Goal: Task Accomplishment & Management: Use online tool/utility

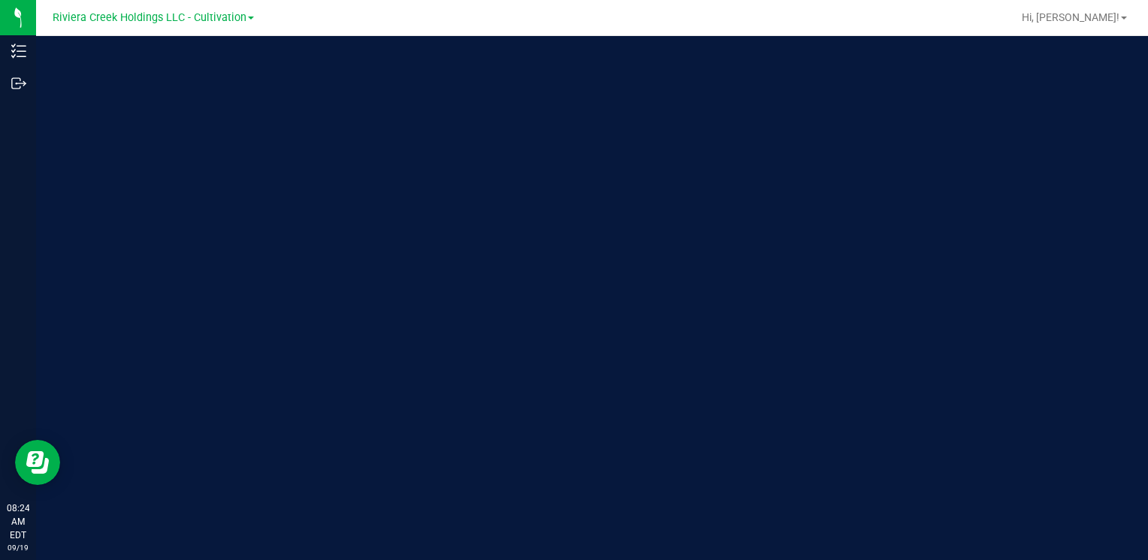
click at [185, 25] on div "Riviera Creek Holdings LLC - Cultivation" at bounding box center [153, 17] width 201 height 18
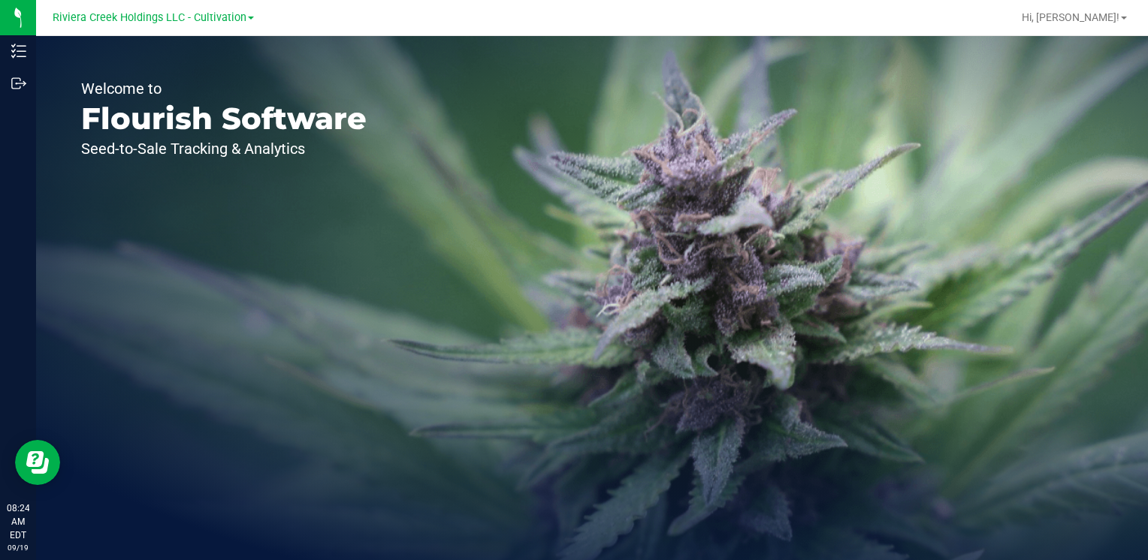
click at [197, 26] on div "Riviera Creek Holdings LLC - Cultivation" at bounding box center [153, 17] width 201 height 18
click at [205, 24] on span "Riviera Creek Holdings LLC - Cultivation" at bounding box center [150, 18] width 194 height 14
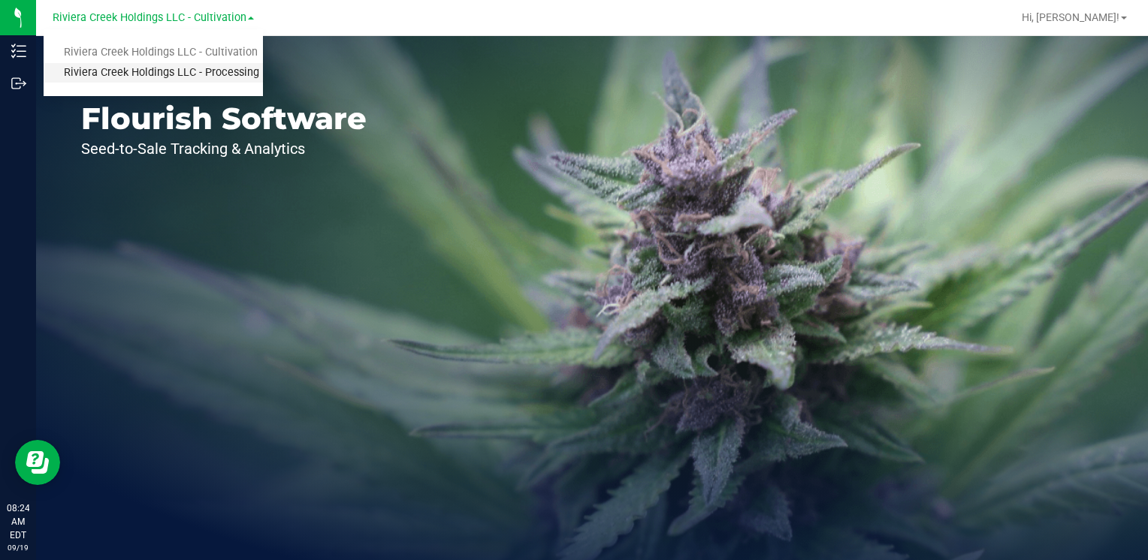
click at [234, 78] on link "Riviera Creek Holdings LLC - Processing" at bounding box center [153, 73] width 219 height 20
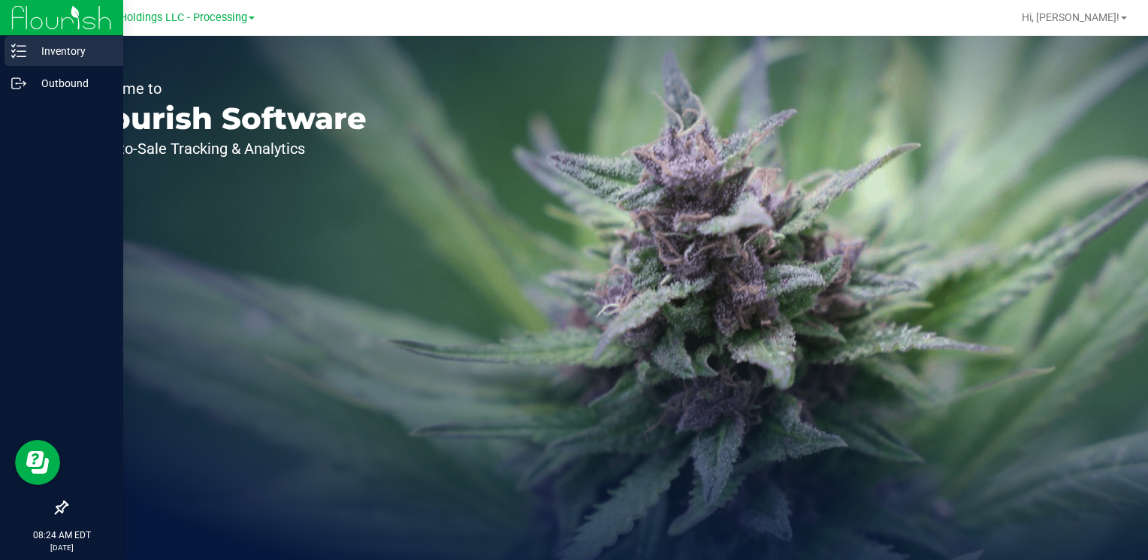
click at [54, 49] on p "Inventory" at bounding box center [71, 51] width 90 height 18
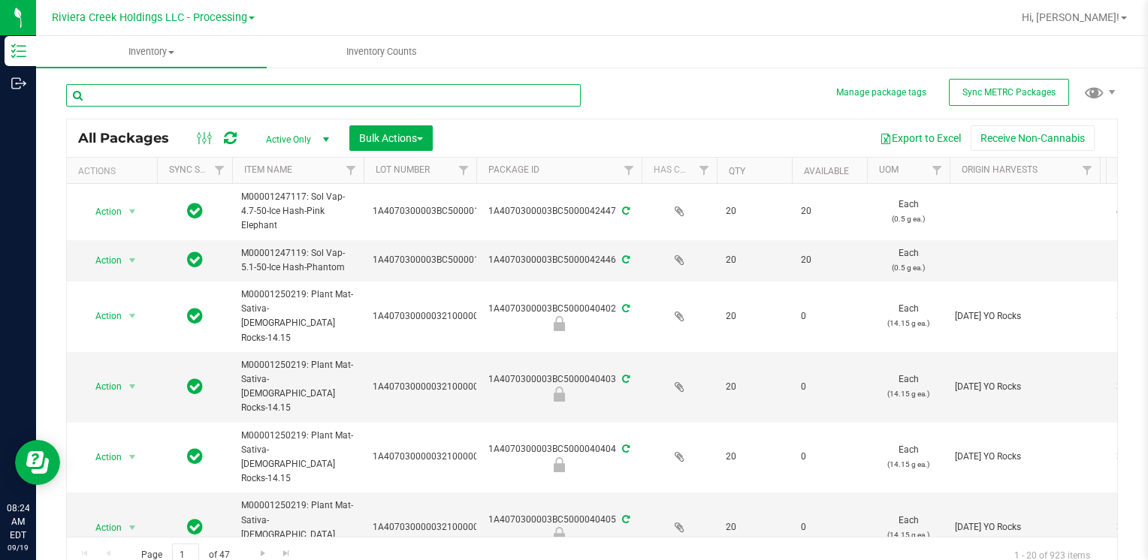
click at [226, 96] on input "text" at bounding box center [323, 95] width 514 height 23
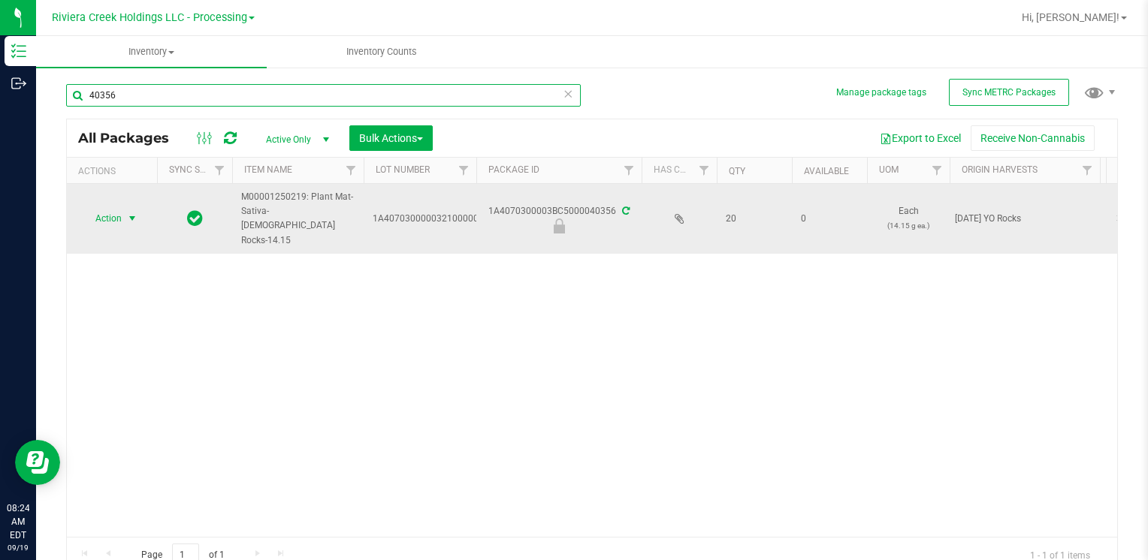
type input "40356"
click at [114, 208] on span "Action" at bounding box center [102, 218] width 41 height 21
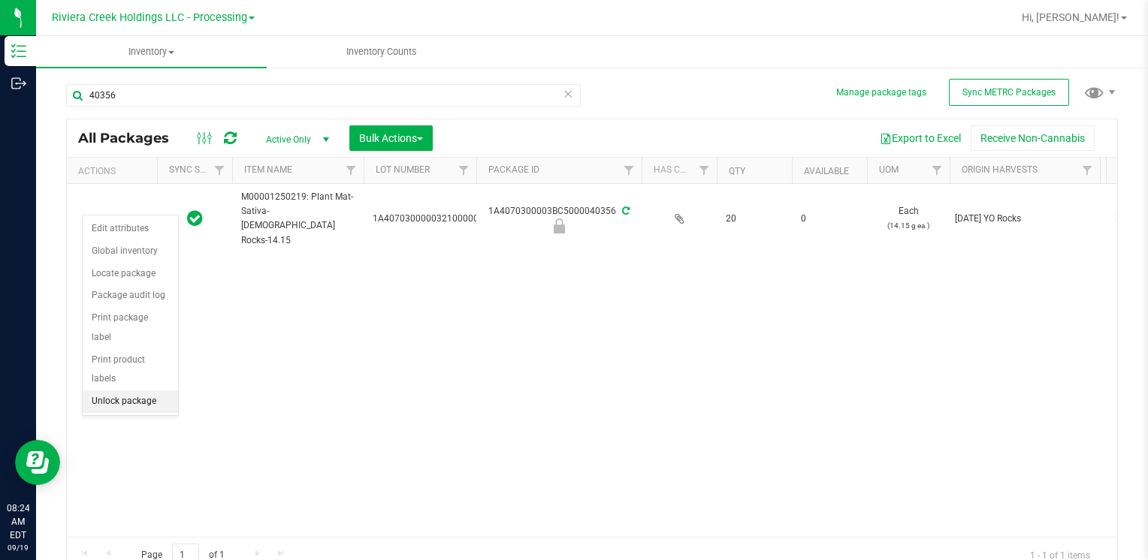
click at [152, 391] on li "Unlock package" at bounding box center [130, 402] width 95 height 23
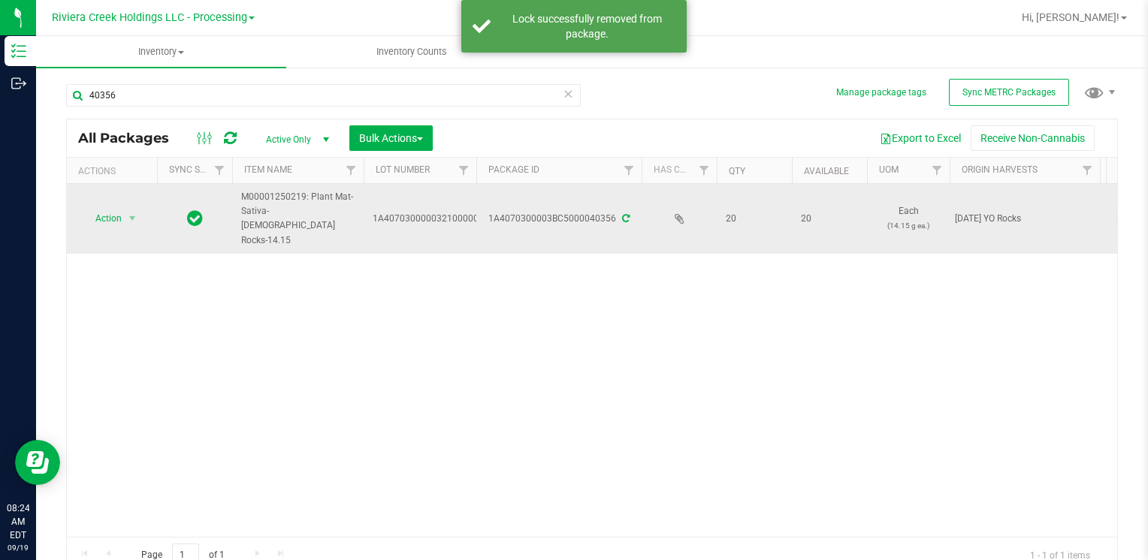
click at [110, 208] on span "Action" at bounding box center [102, 218] width 41 height 21
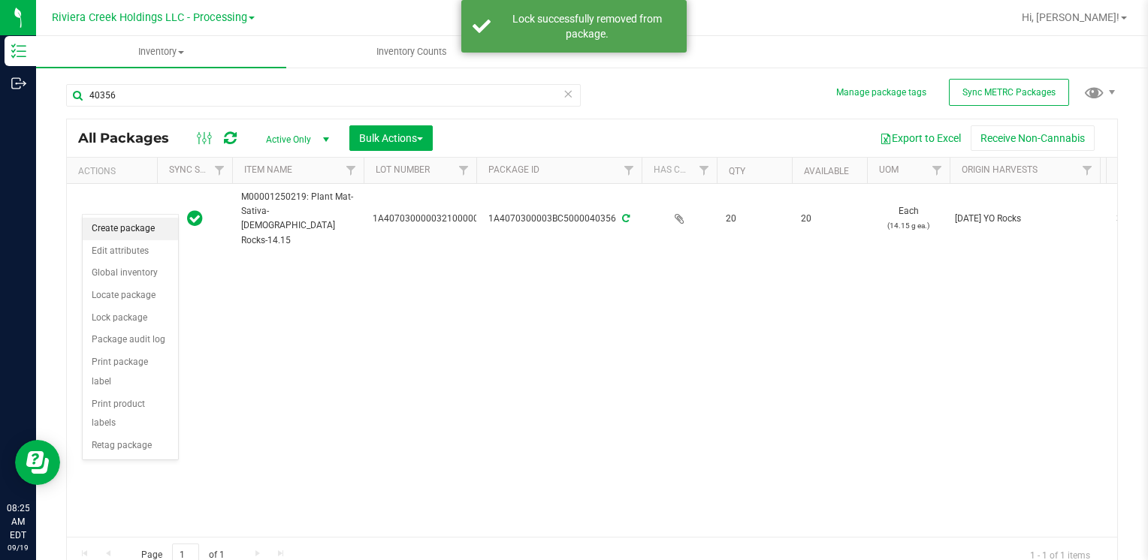
click at [117, 223] on li "Create package" at bounding box center [130, 229] width 95 height 23
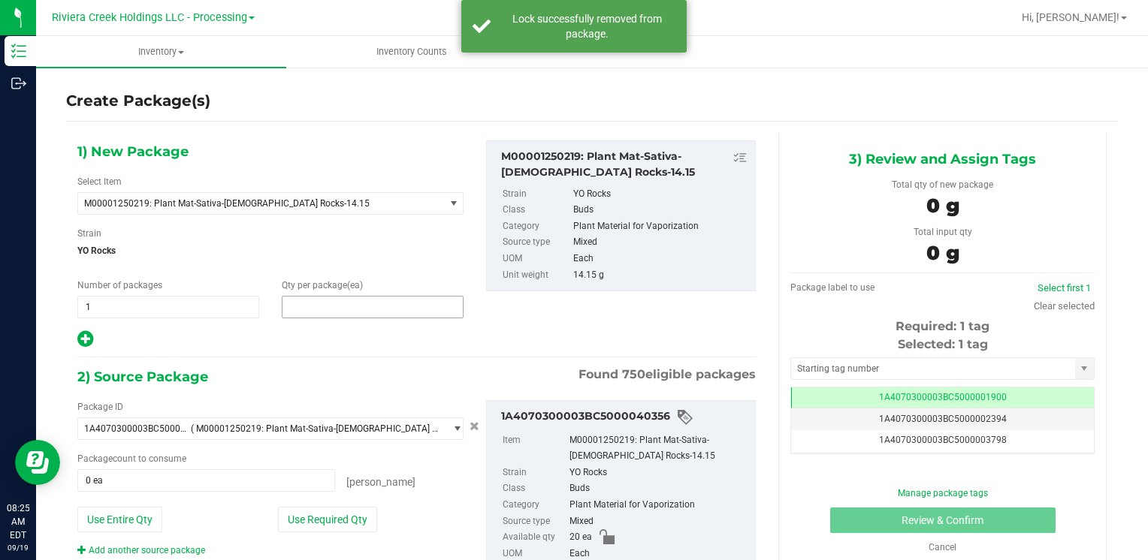
click at [308, 311] on span at bounding box center [373, 307] width 182 height 23
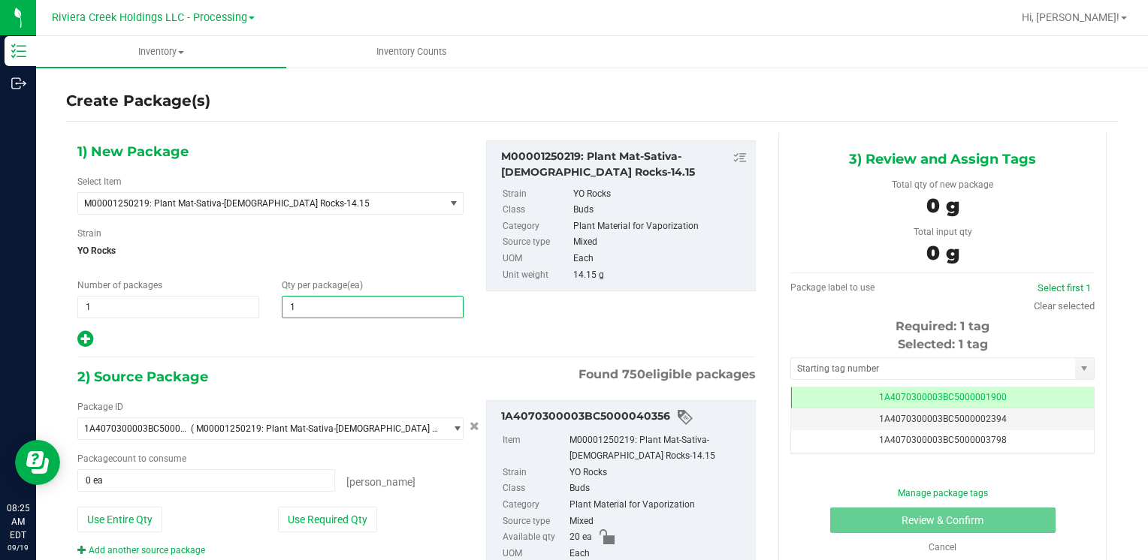
type input "15"
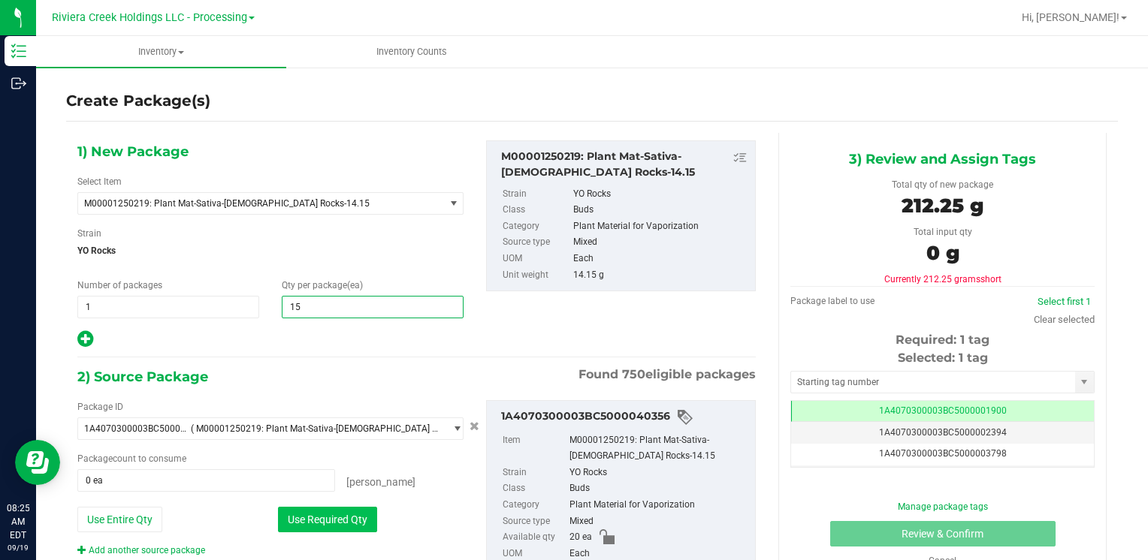
type input "15"
click at [285, 526] on button "Use Required Qty" at bounding box center [327, 520] width 99 height 26
type input "15 ea"
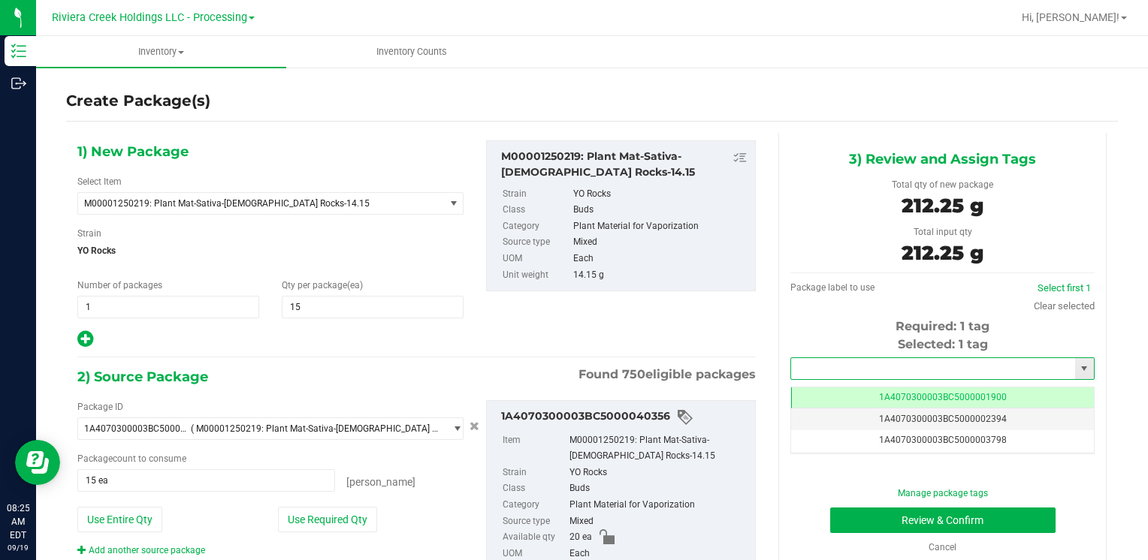
click at [867, 377] on input "text" at bounding box center [933, 368] width 284 height 21
click at [832, 390] on li "1A4070300003BC5000039869" at bounding box center [932, 394] width 299 height 23
type input "1A4070300003BC5000039869"
click at [838, 521] on button "Review & Confirm" at bounding box center [942, 521] width 225 height 26
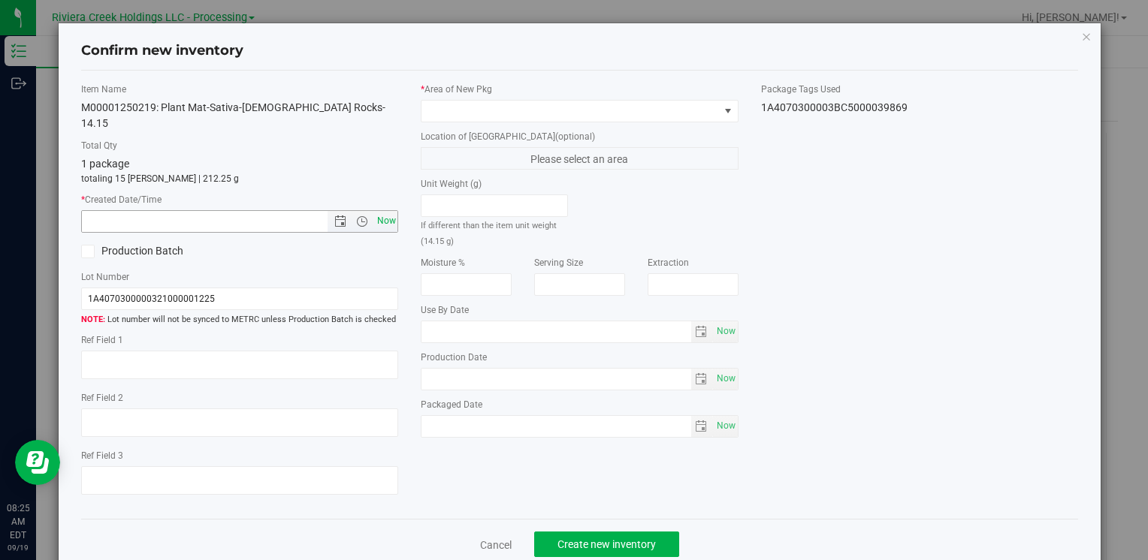
click at [379, 210] on span "Now" at bounding box center [386, 221] width 26 height 22
type input "[DATE] 8:25 AM"
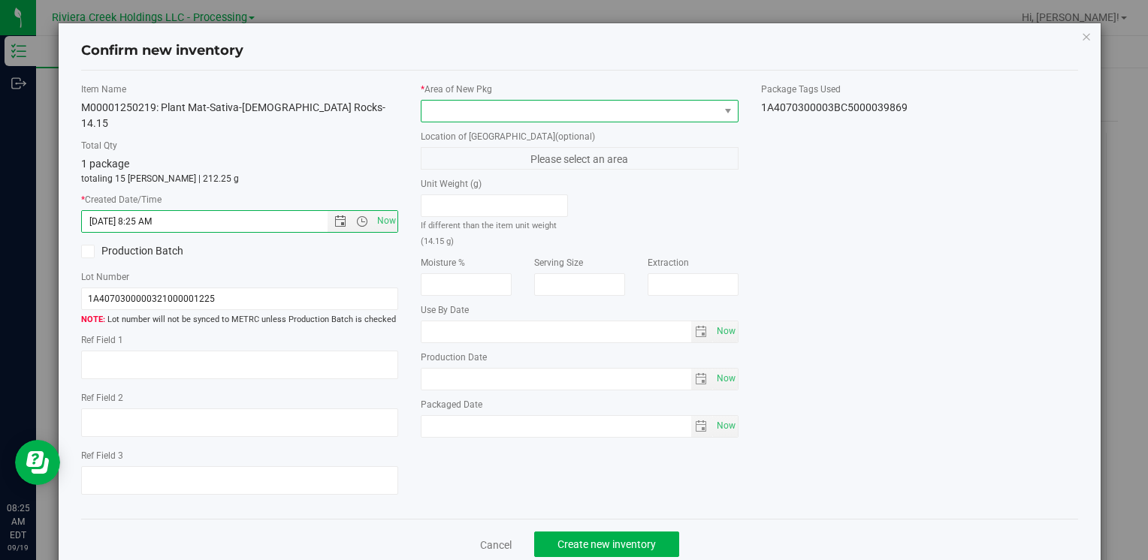
click at [436, 107] on span at bounding box center [569, 111] width 297 height 21
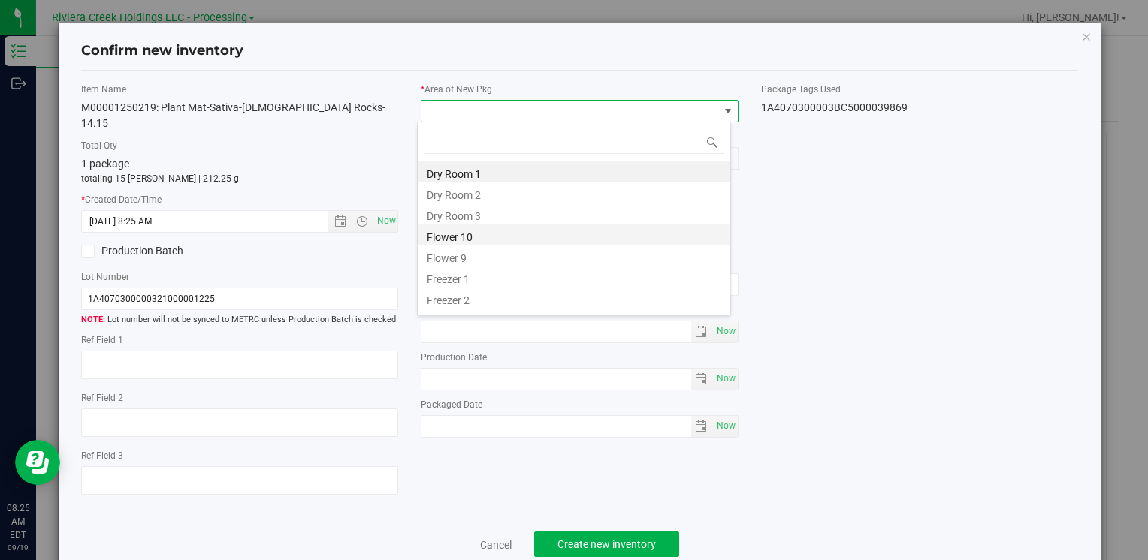
click at [489, 232] on li "Flower 10" at bounding box center [574, 235] width 312 height 21
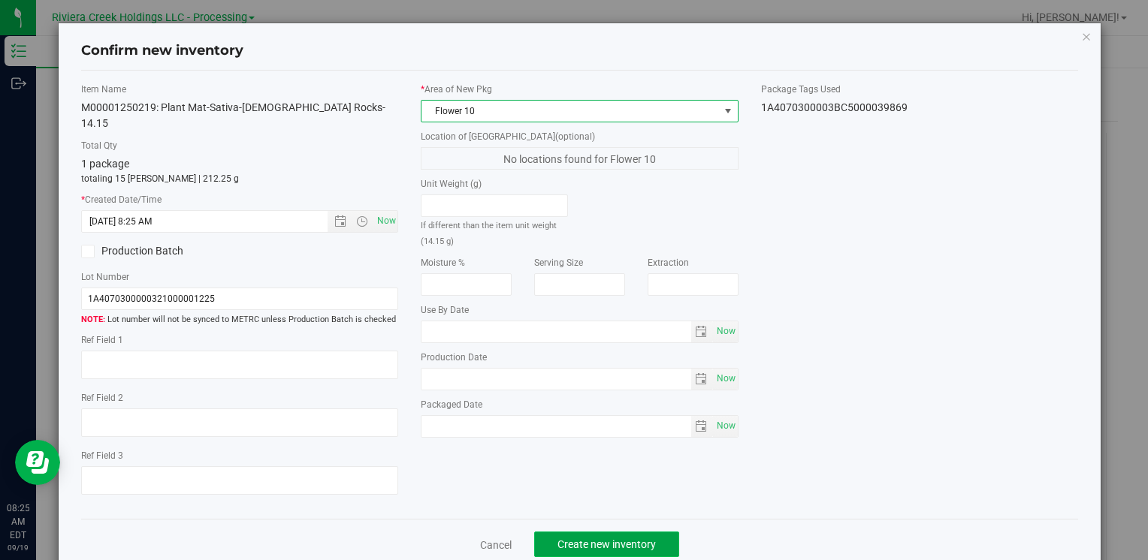
click at [577, 539] on span "Create new inventory" at bounding box center [606, 545] width 98 height 12
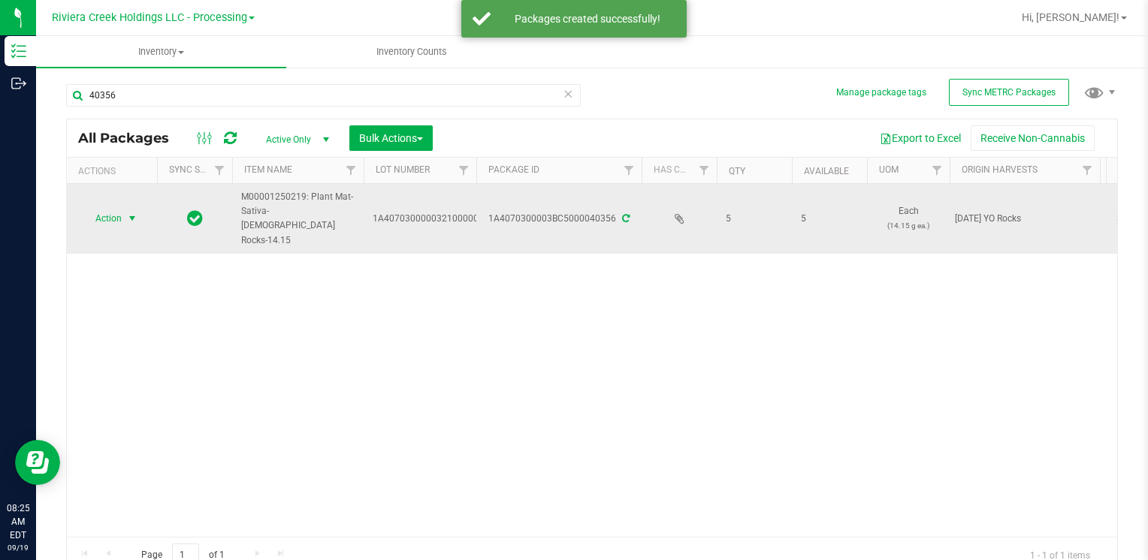
click at [129, 213] on span "select" at bounding box center [132, 219] width 12 height 12
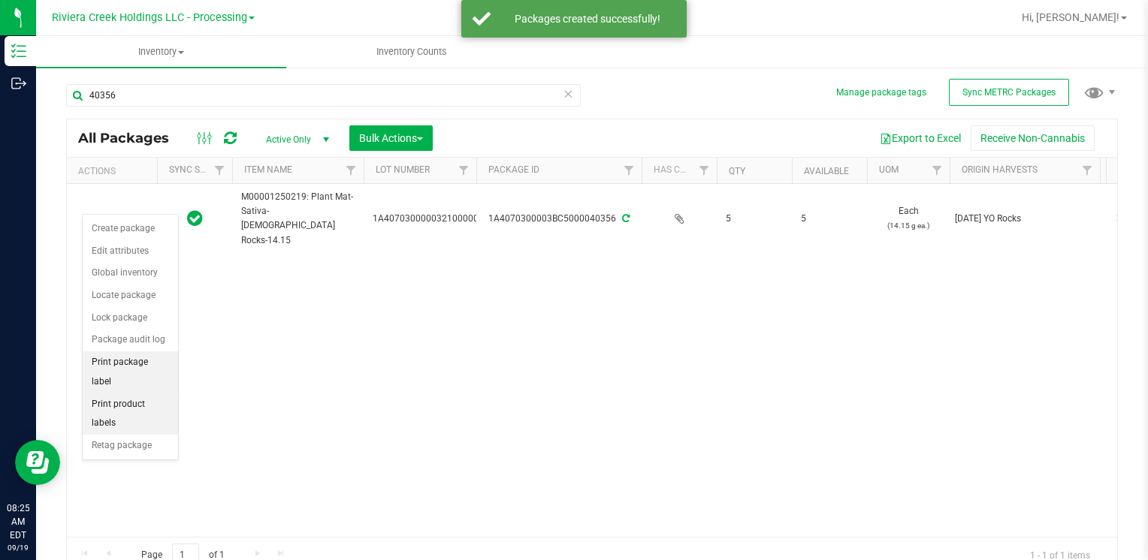
click at [161, 365] on li "Print package label" at bounding box center [130, 371] width 95 height 41
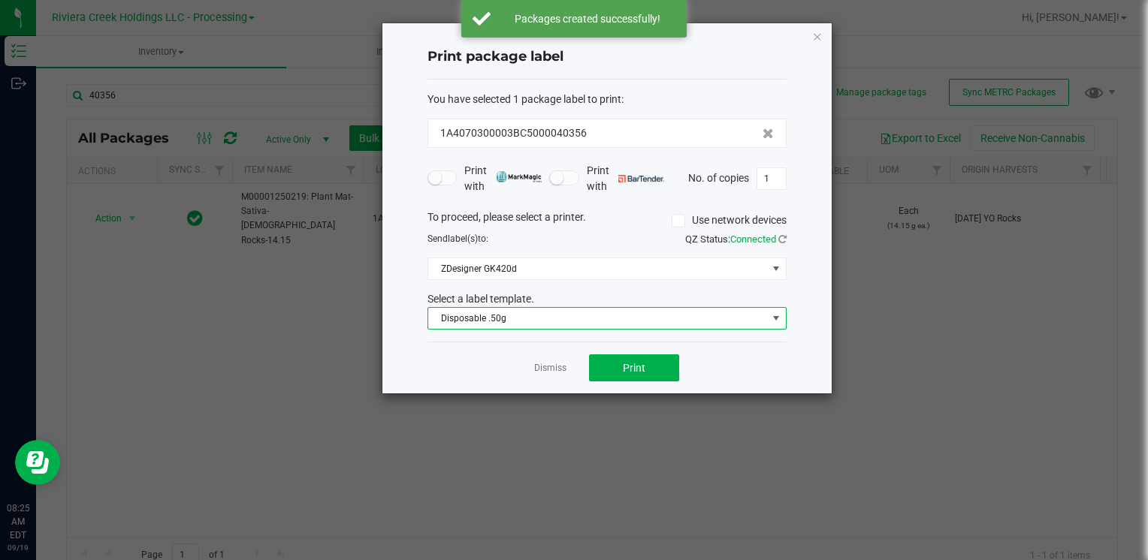
click at [547, 322] on span "Disposable .50g" at bounding box center [597, 318] width 339 height 21
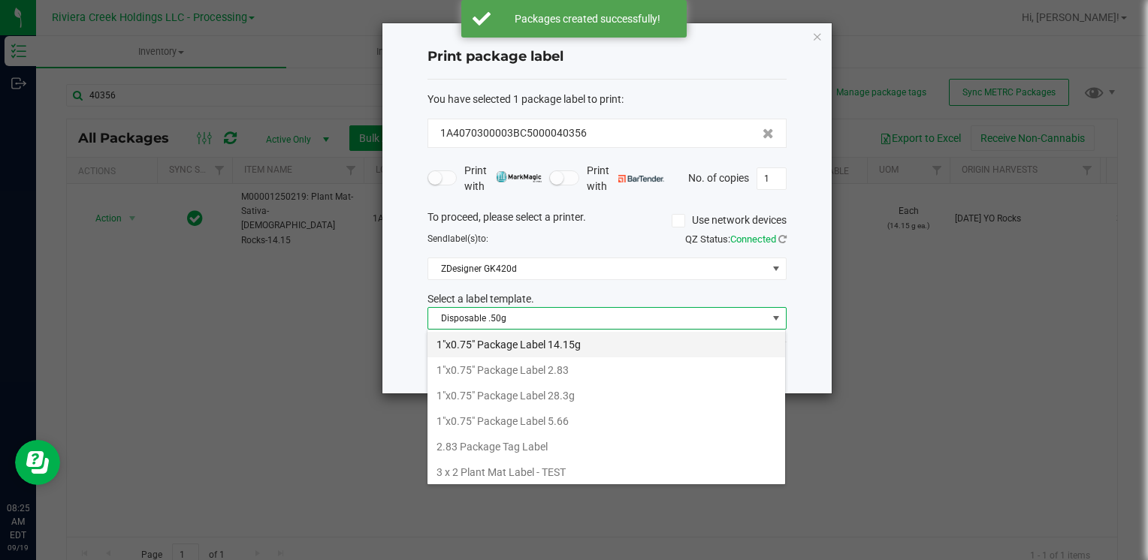
click at [586, 343] on li "1"x0.75" Package Label 14.15g" at bounding box center [606, 345] width 358 height 26
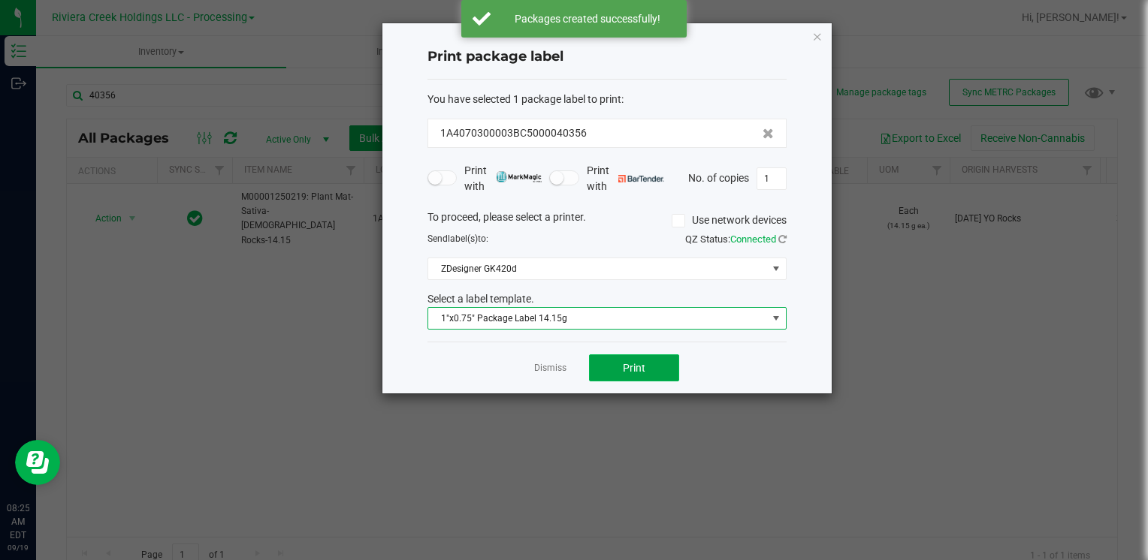
click at [619, 371] on button "Print" at bounding box center [634, 368] width 90 height 27
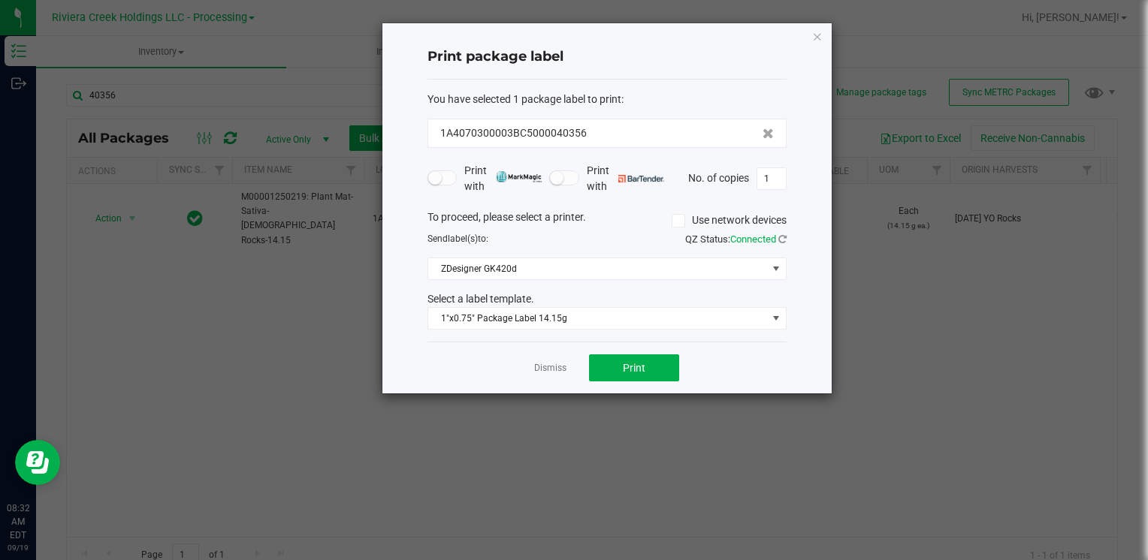
click at [816, 38] on icon "button" at bounding box center [817, 36] width 11 height 18
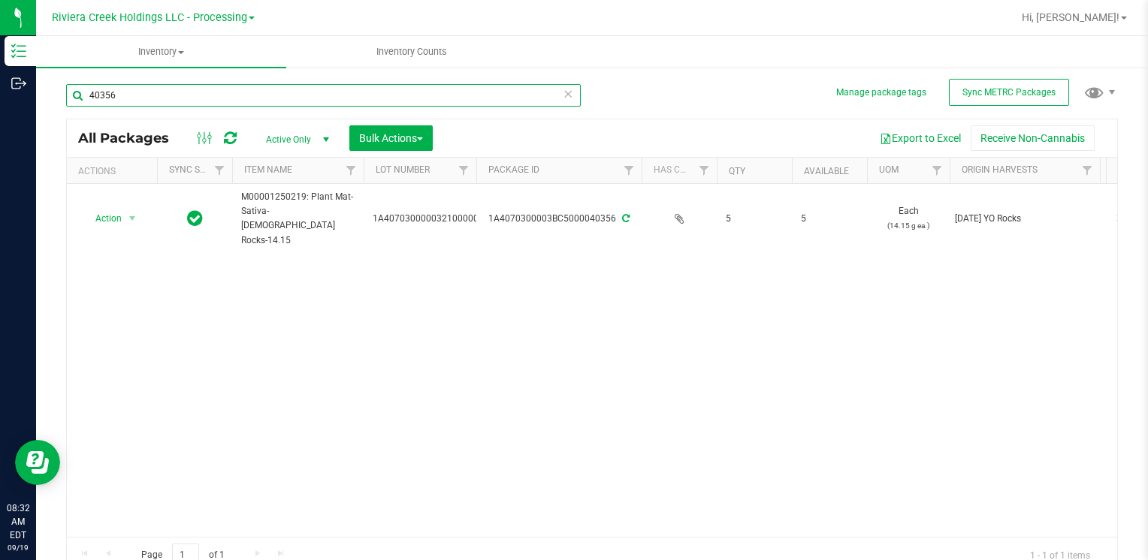
click at [135, 95] on input "40356" at bounding box center [323, 95] width 514 height 23
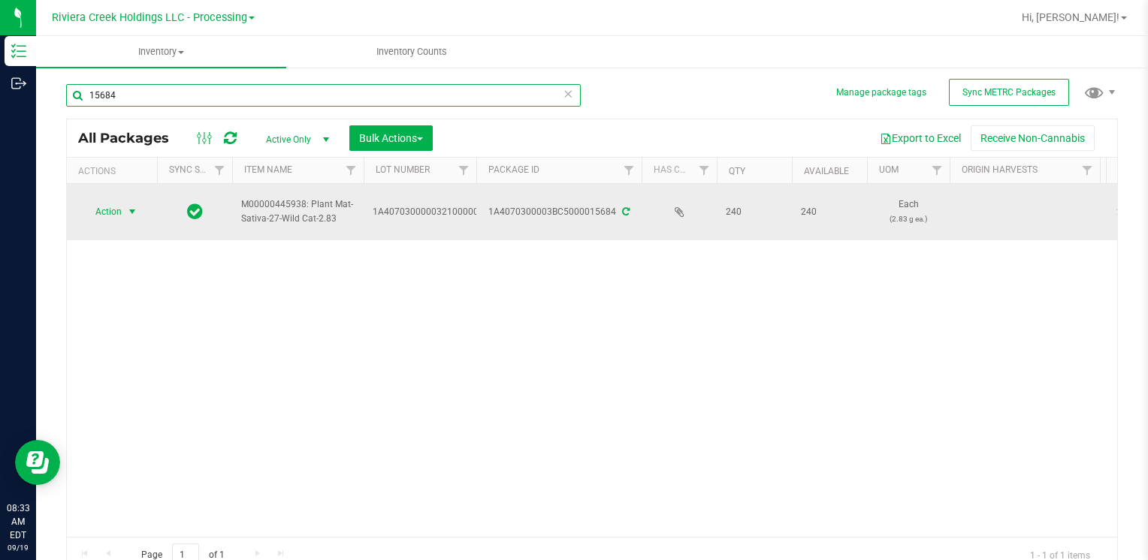
type input "15684"
click at [114, 207] on span "Action" at bounding box center [102, 211] width 41 height 21
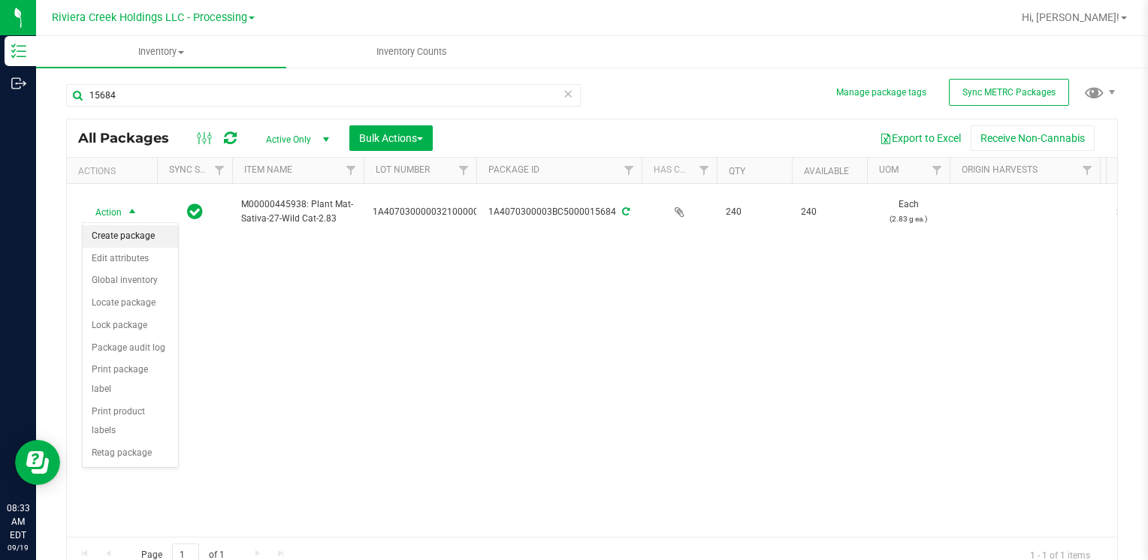
click at [128, 233] on li "Create package" at bounding box center [130, 236] width 95 height 23
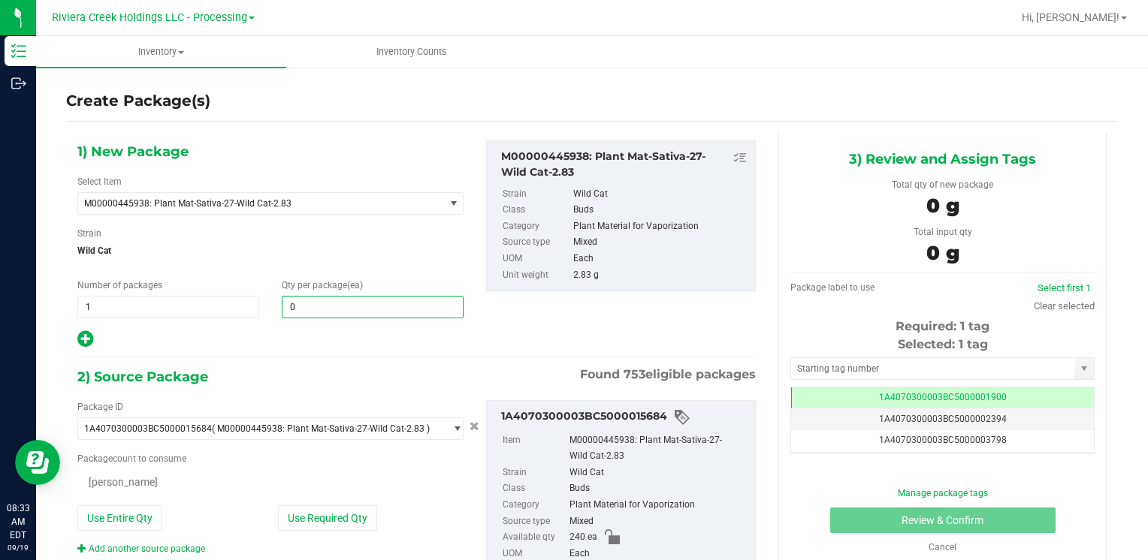
click at [327, 306] on span "0 0" at bounding box center [373, 307] width 182 height 23
type input "80"
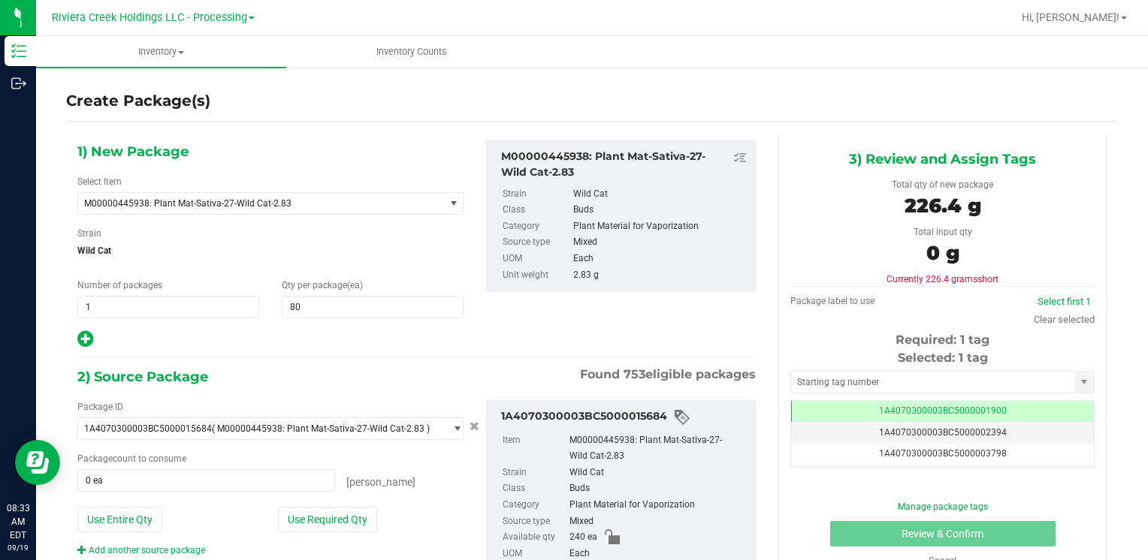
click at [83, 332] on icon at bounding box center [85, 339] width 16 height 19
type input "80"
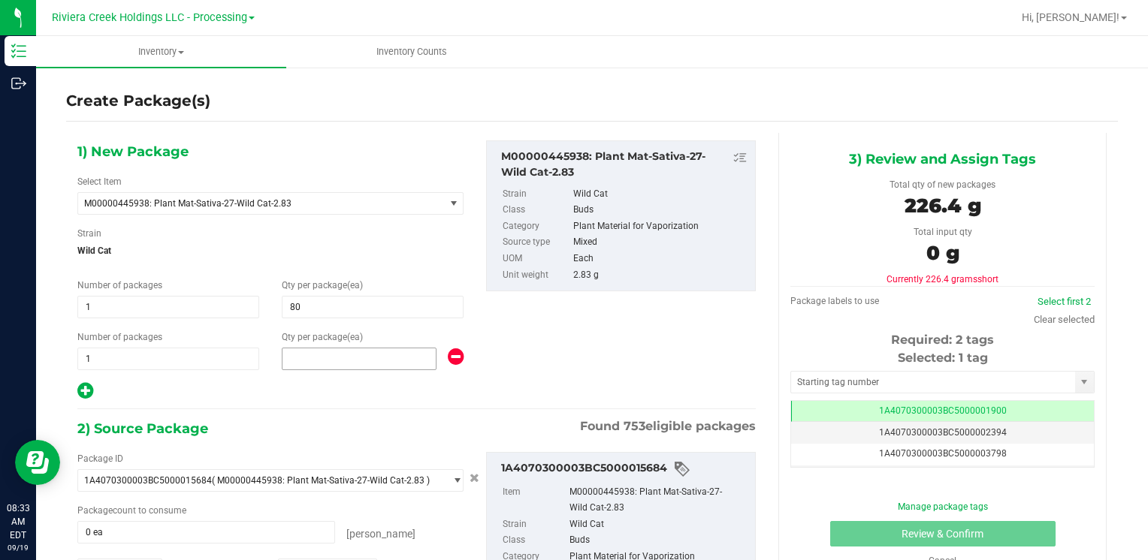
click at [391, 359] on span at bounding box center [359, 359] width 155 height 23
type input "40"
click at [240, 446] on div "Package ID 1A4070300003BC5000015684 ( M00000445938: Plant Mat-Sativa-27-Wild Ca…" at bounding box center [416, 553] width 701 height 227
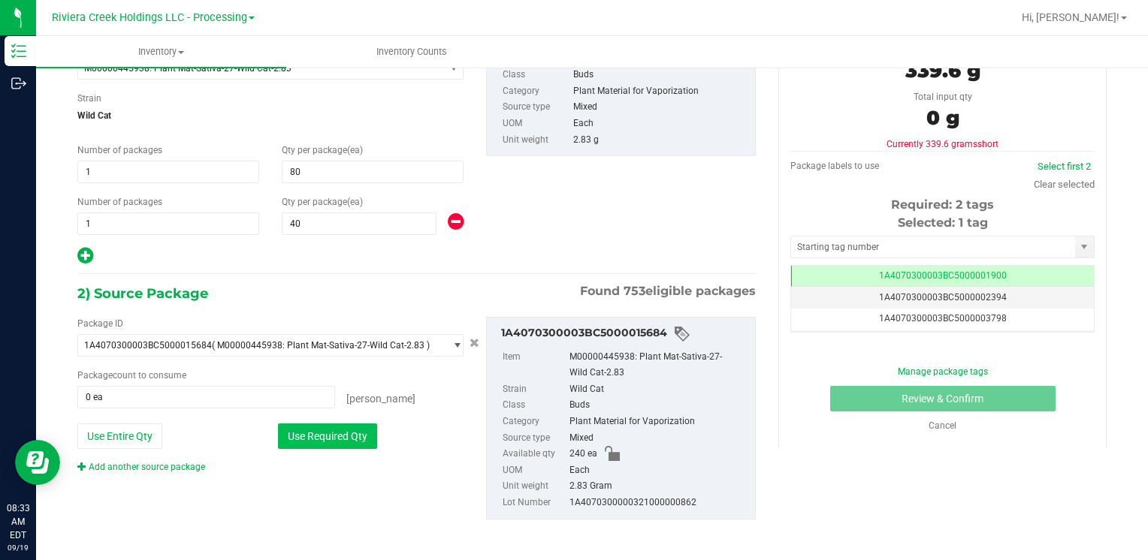
click at [351, 442] on button "Use Required Qty" at bounding box center [327, 437] width 99 height 26
type input "120 ea"
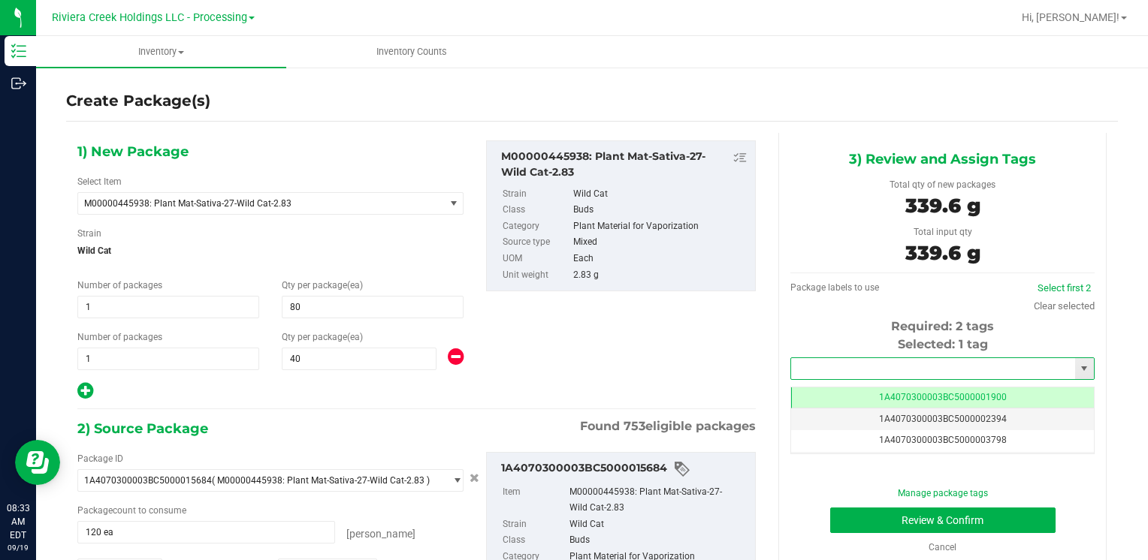
click at [846, 370] on input "text" at bounding box center [933, 368] width 284 height 21
click at [822, 388] on li "1A4070300003BC5000039870" at bounding box center [932, 394] width 299 height 23
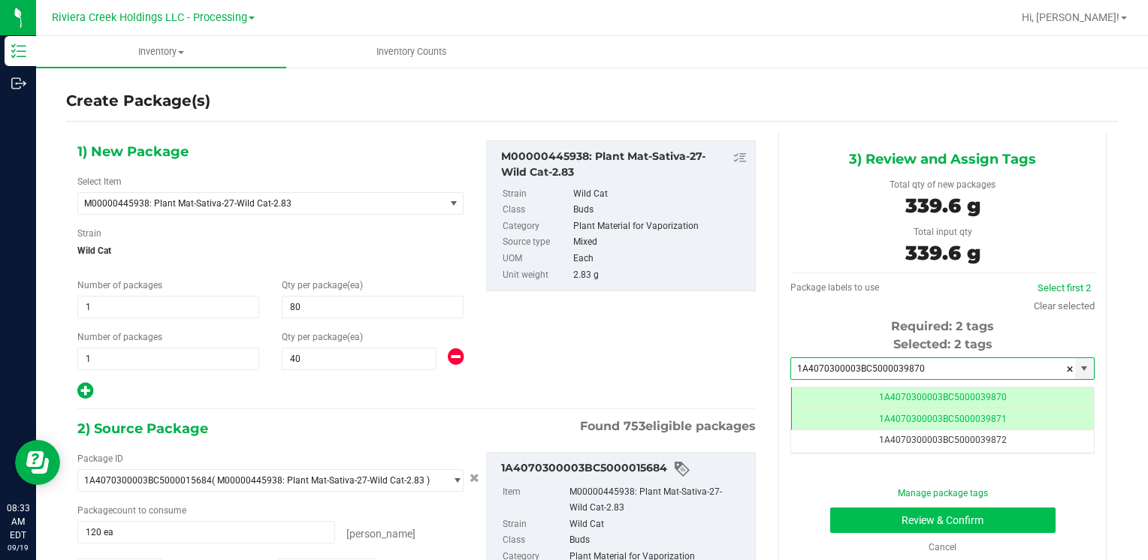
type input "1A4070300003BC5000039870"
click at [864, 518] on button "Review & Confirm" at bounding box center [942, 521] width 225 height 26
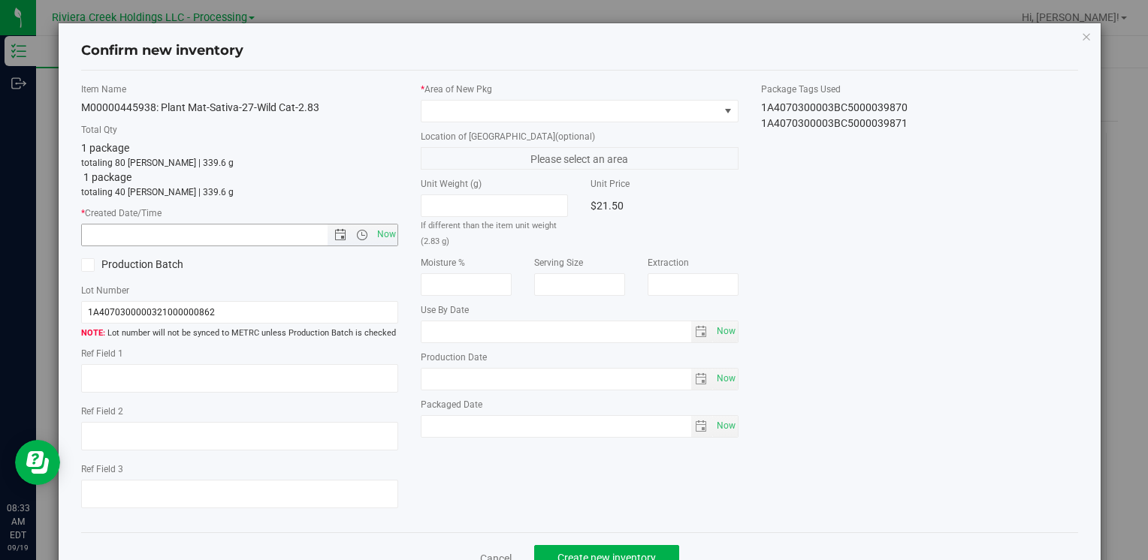
click at [394, 239] on span "Now" at bounding box center [239, 235] width 317 height 23
click at [388, 239] on span "Now" at bounding box center [386, 235] width 26 height 22
type input "[DATE] 8:33 AM"
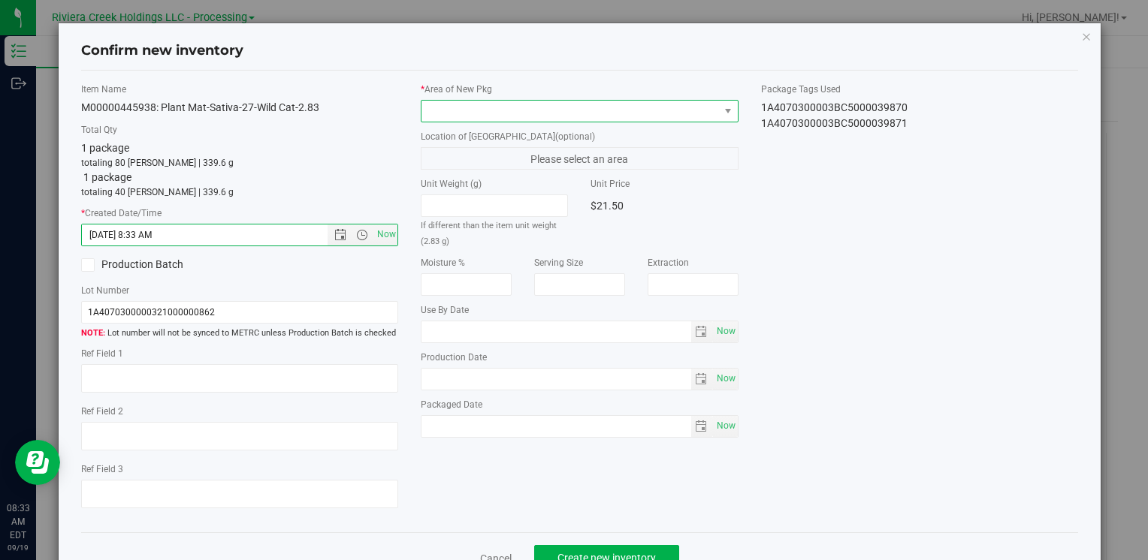
click at [466, 107] on span at bounding box center [569, 111] width 297 height 21
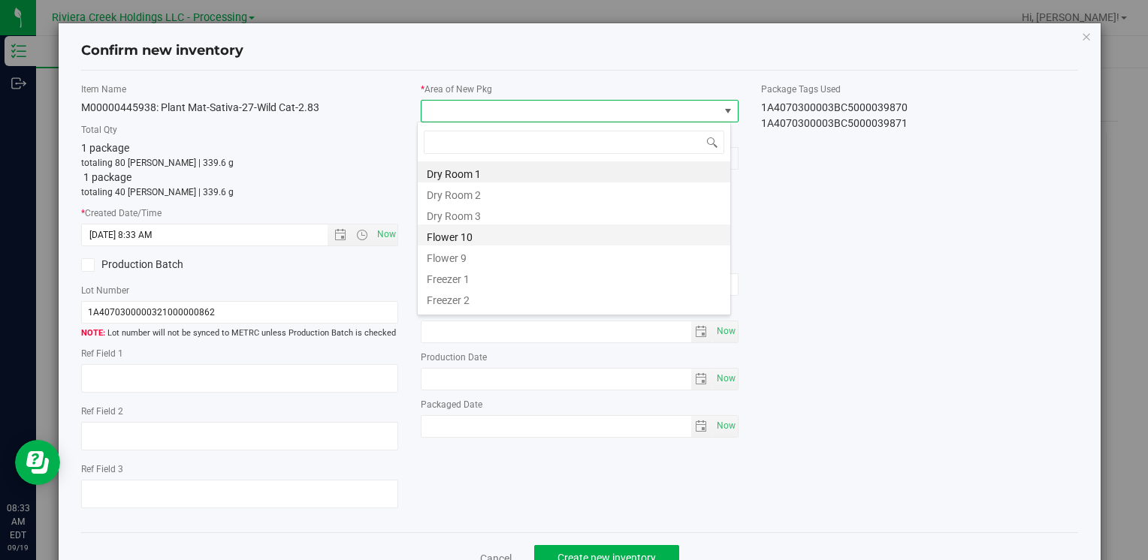
click at [476, 233] on li "Flower 10" at bounding box center [574, 235] width 312 height 21
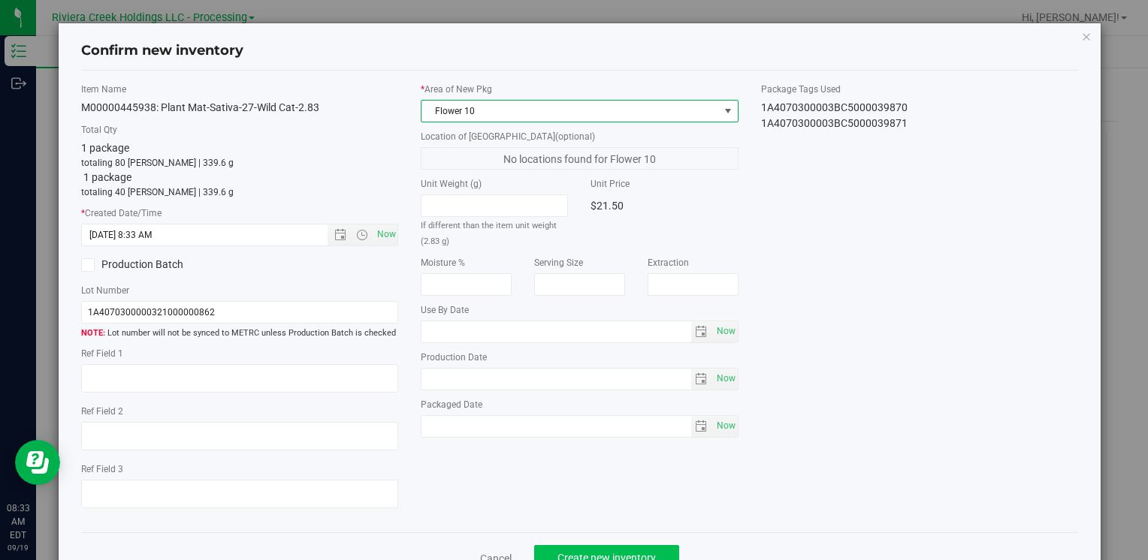
click at [614, 542] on div "Cancel Create new inventory" at bounding box center [579, 558] width 997 height 50
click at [614, 548] on div "Cancel Create new inventory" at bounding box center [579, 558] width 997 height 50
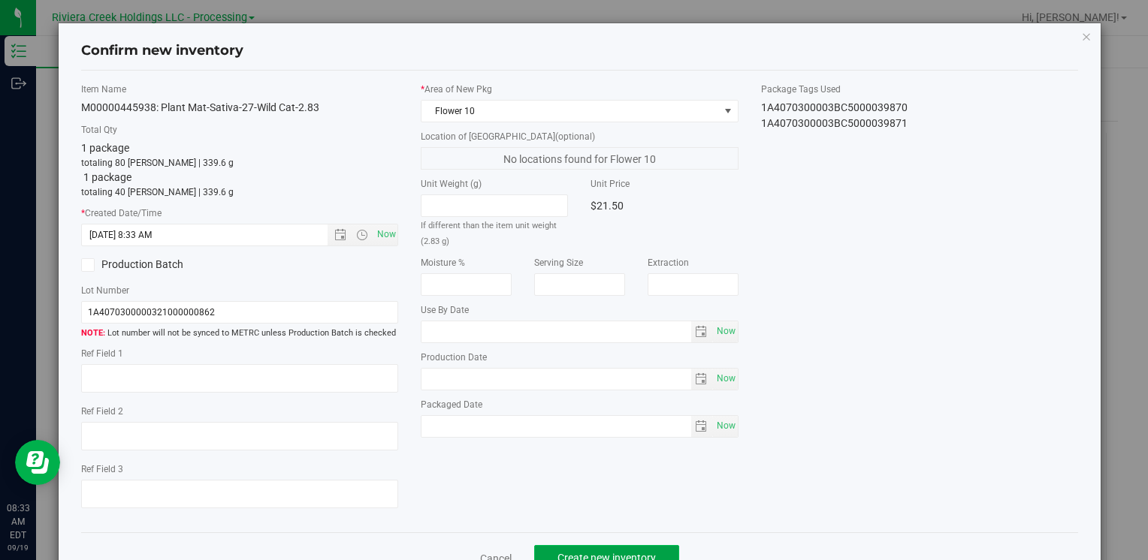
click at [614, 546] on button "Create new inventory" at bounding box center [606, 558] width 145 height 26
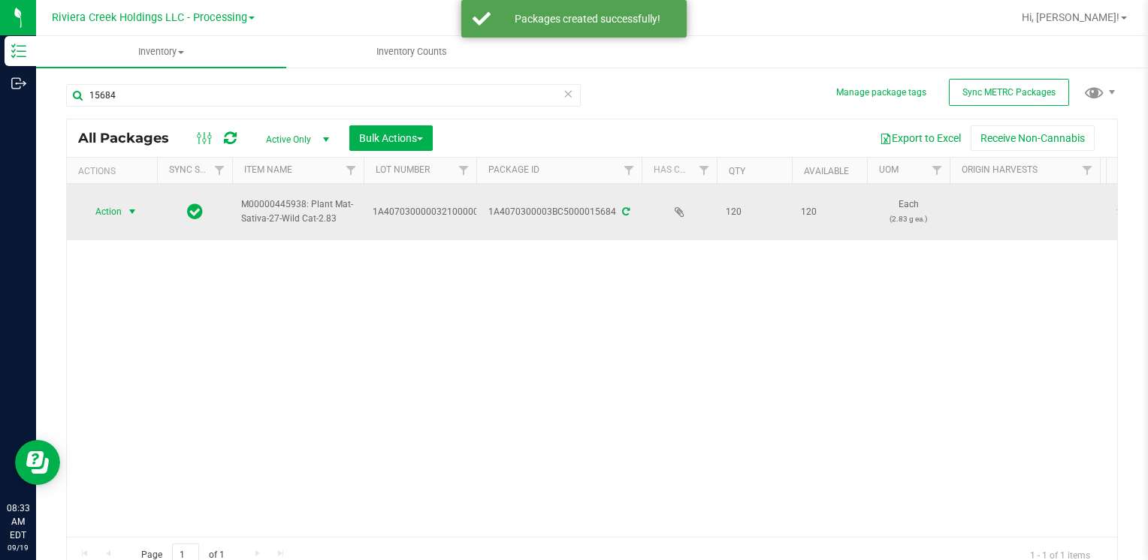
click at [108, 216] on span "Action" at bounding box center [102, 211] width 41 height 21
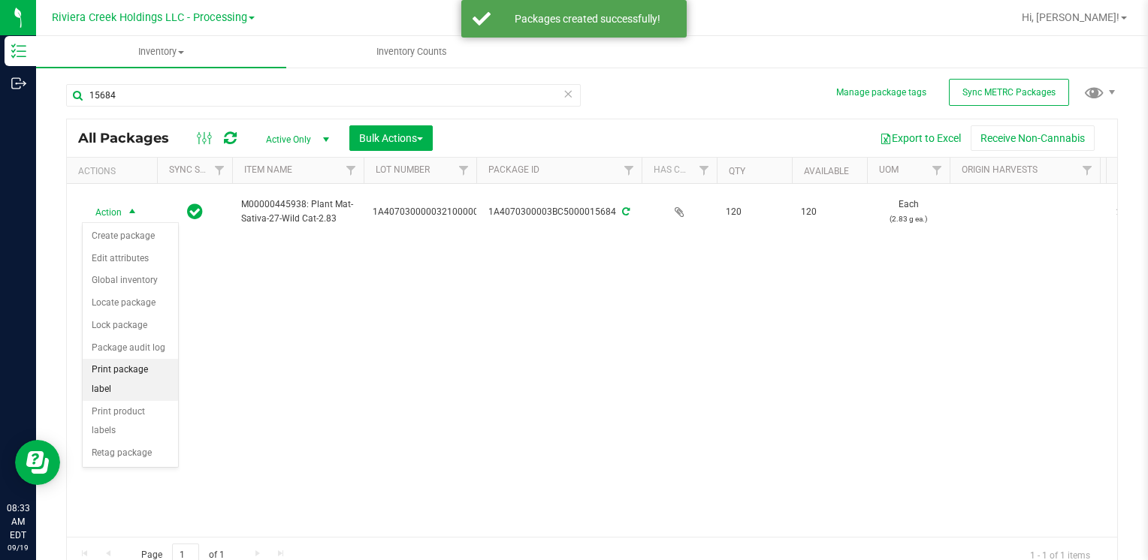
click at [147, 372] on li "Print package label" at bounding box center [130, 379] width 95 height 41
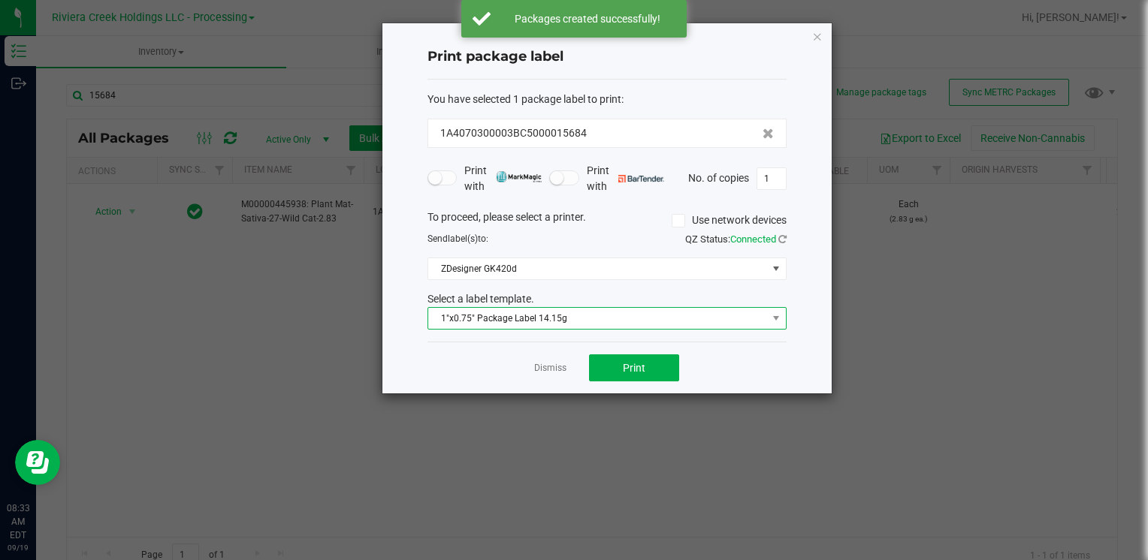
click at [596, 315] on span "1"x0.75" Package Label 14.15g" at bounding box center [597, 318] width 339 height 21
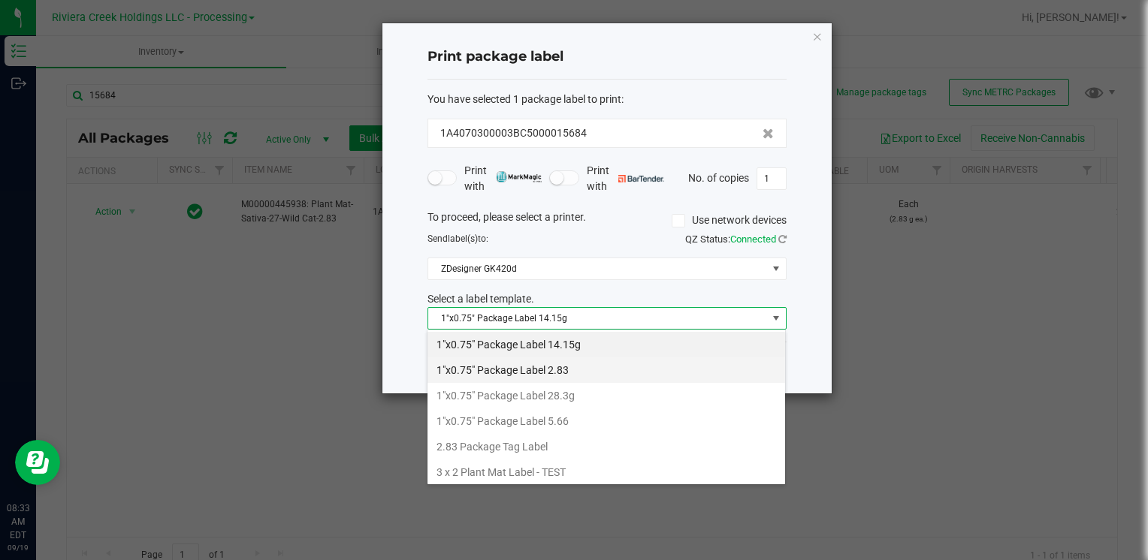
click at [566, 373] on li "1"x0.75" Package Label 2.83" at bounding box center [606, 371] width 358 height 26
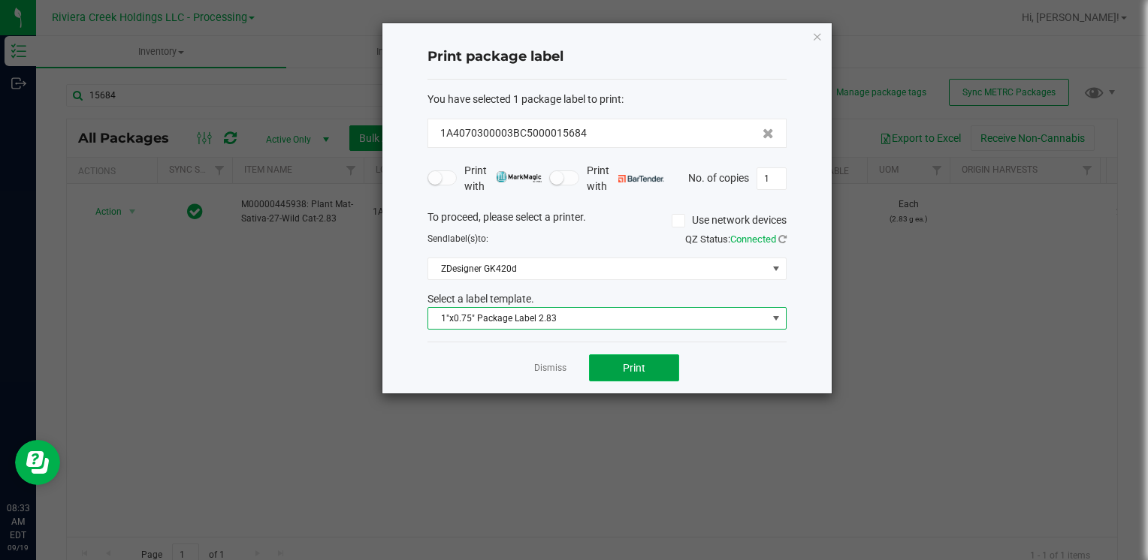
click at [623, 367] on button "Print" at bounding box center [634, 368] width 90 height 27
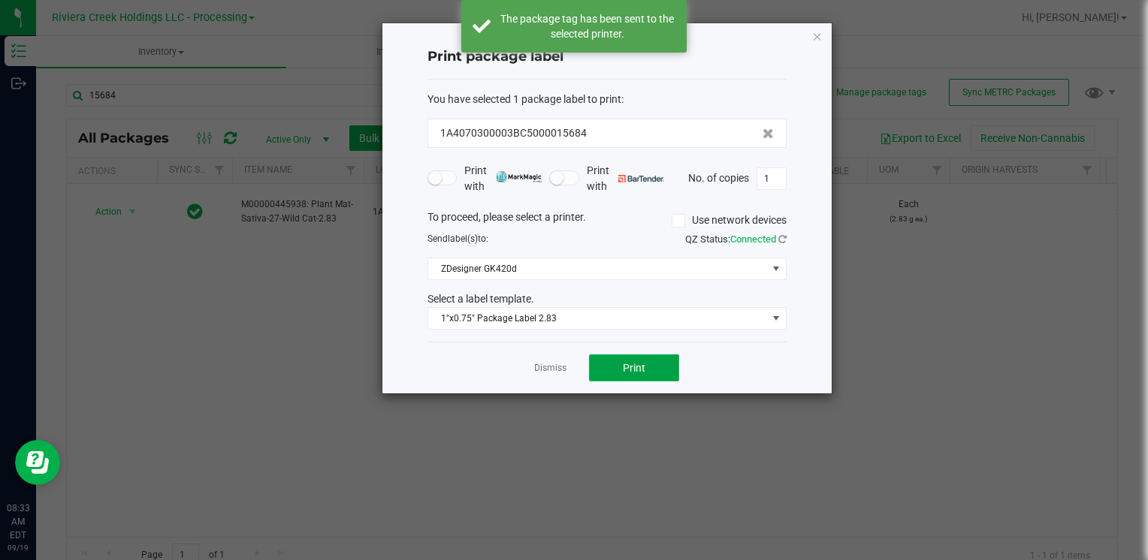
click at [623, 367] on span "Print" at bounding box center [634, 368] width 23 height 12
click at [820, 36] on icon "button" at bounding box center [817, 36] width 11 height 18
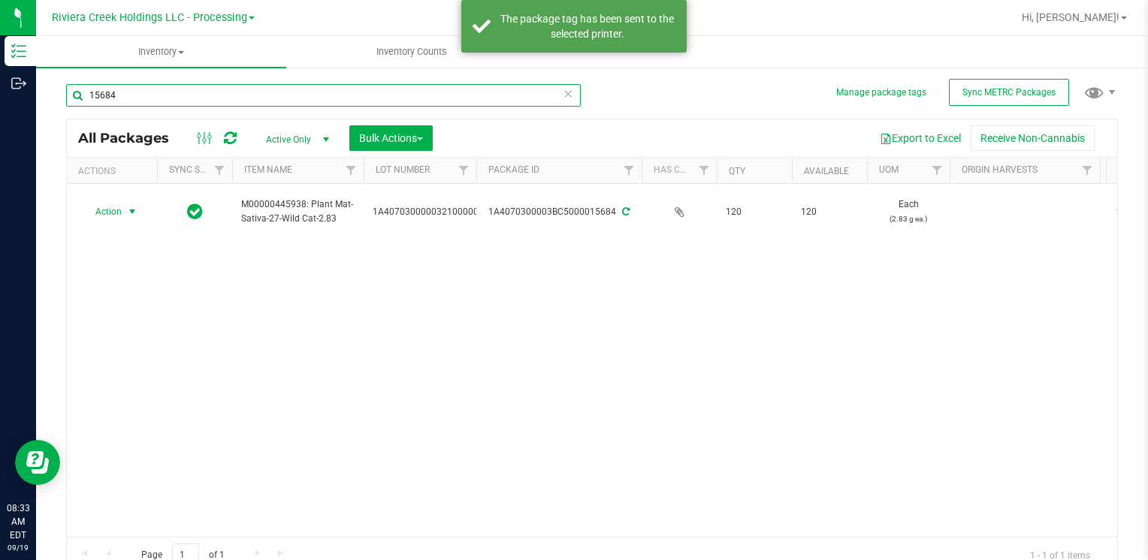
click at [177, 91] on input "15684" at bounding box center [323, 95] width 514 height 23
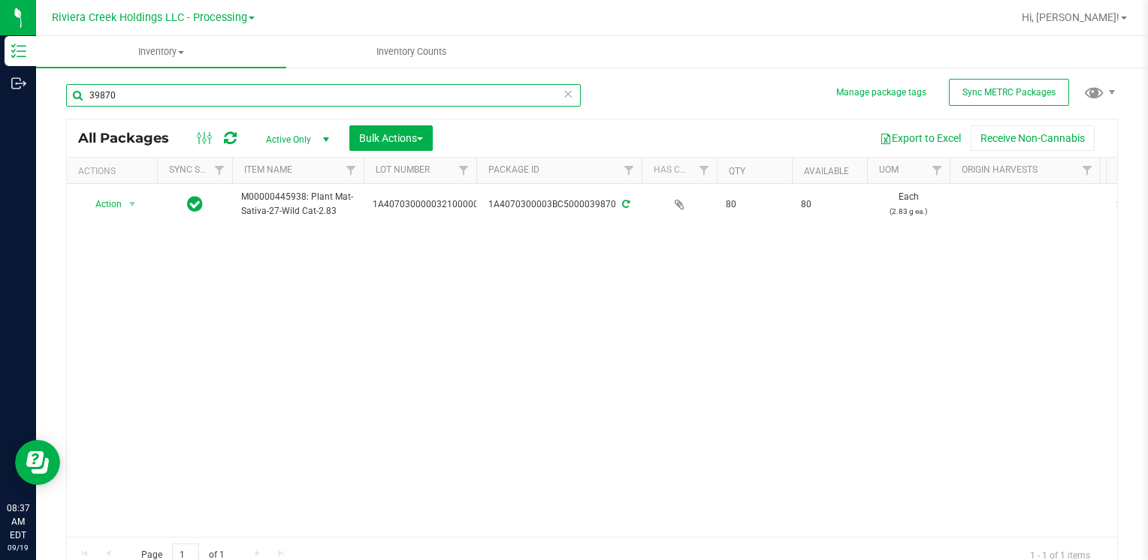
click at [129, 96] on input "39870" at bounding box center [323, 95] width 514 height 23
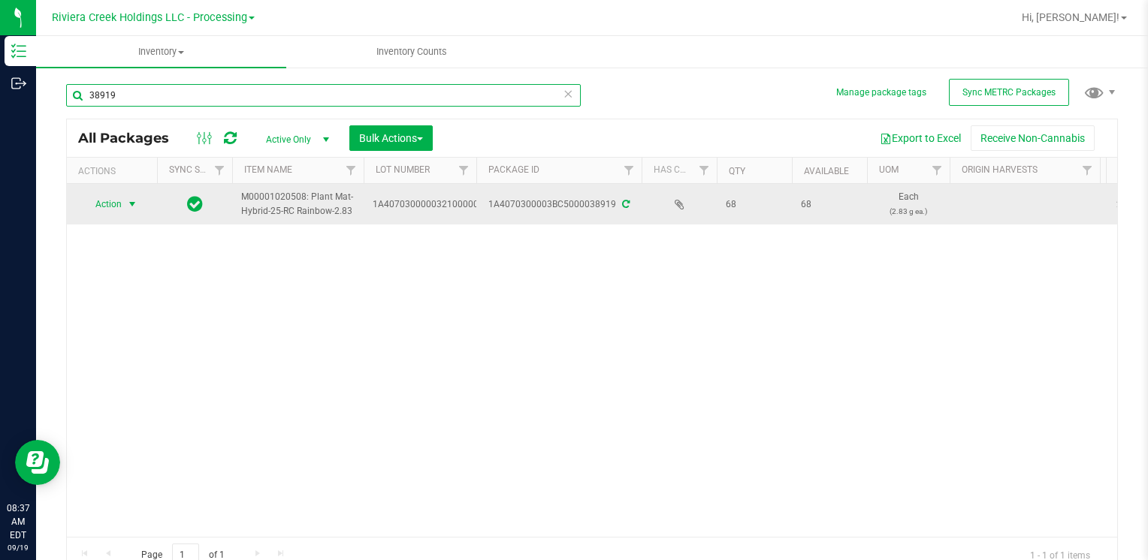
type input "38919"
click at [134, 202] on span "select" at bounding box center [132, 204] width 12 height 12
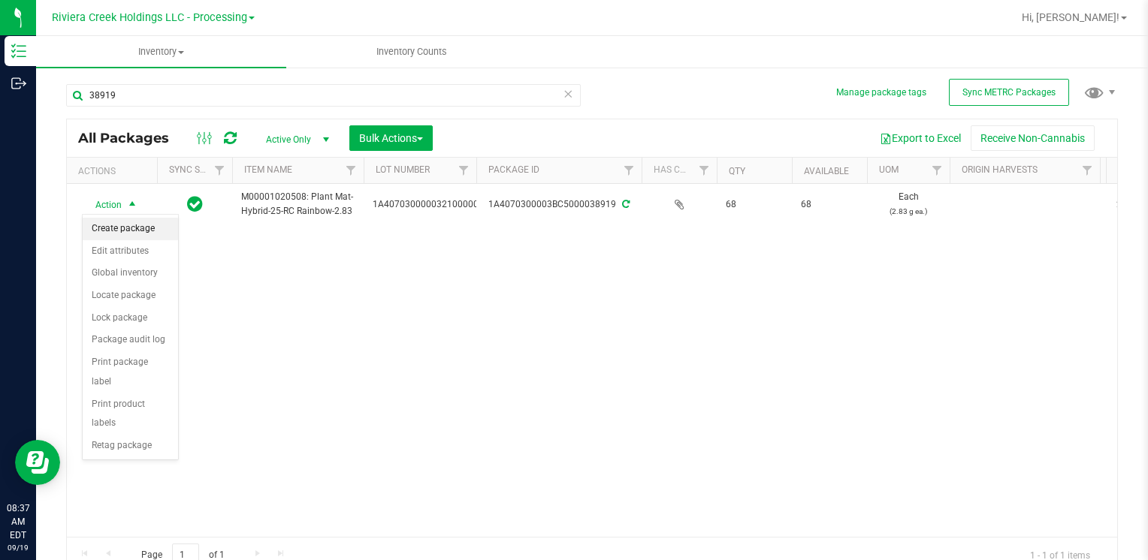
click at [132, 227] on li "Create package" at bounding box center [130, 229] width 95 height 23
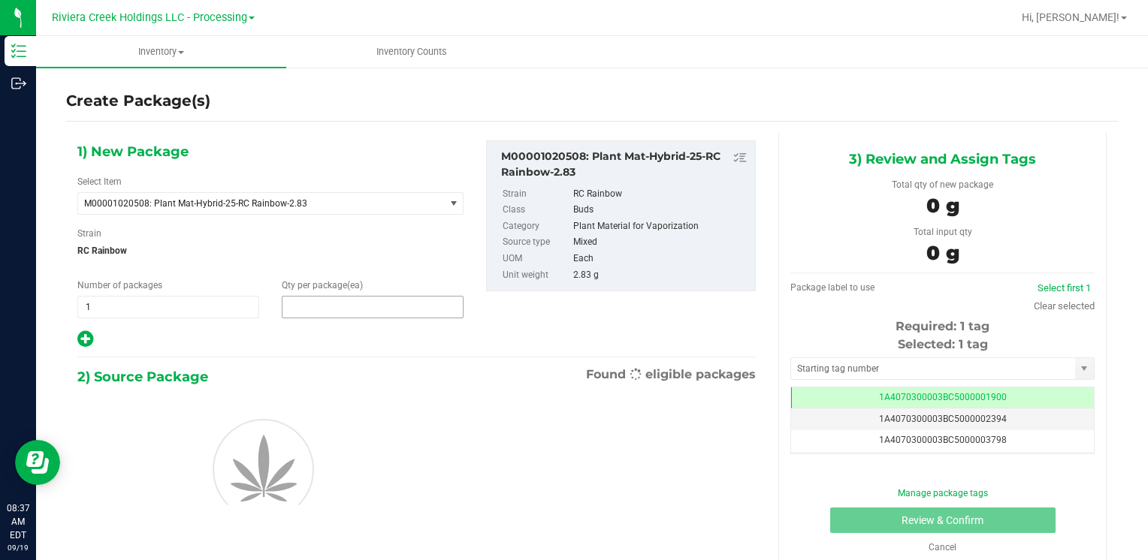
click at [321, 308] on span at bounding box center [373, 307] width 182 height 23
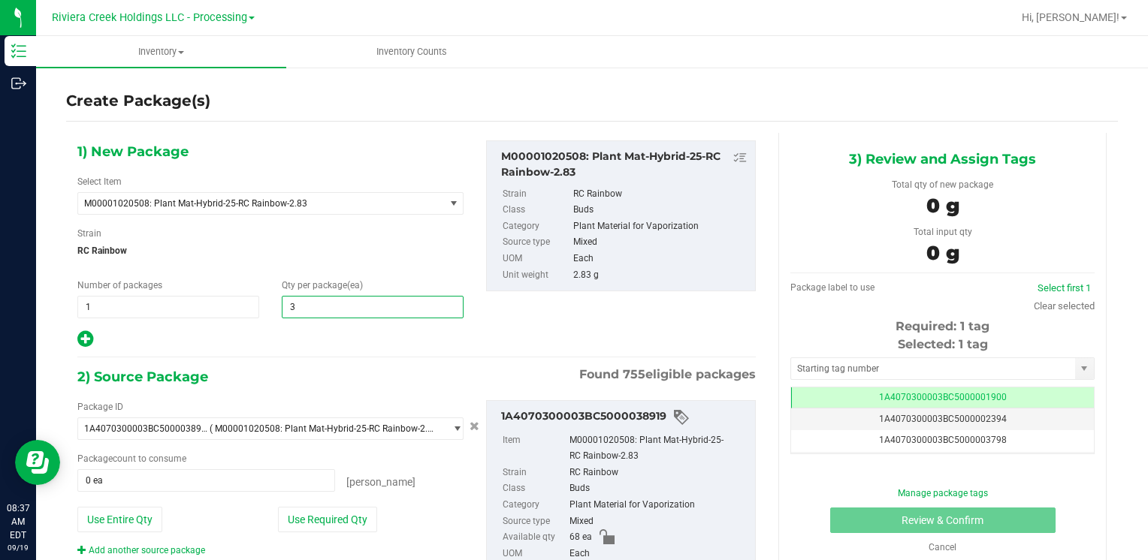
type input "30"
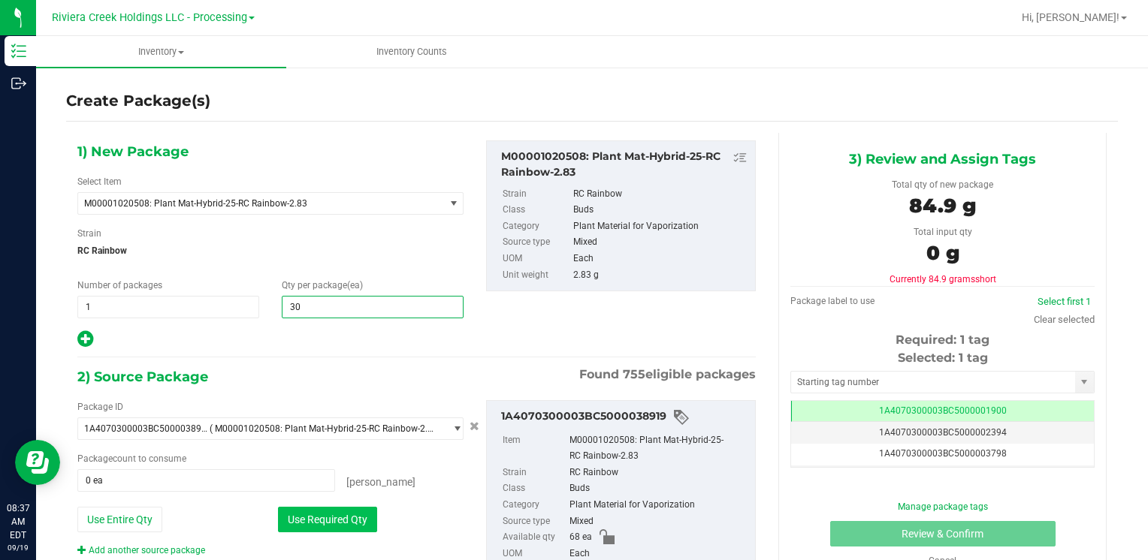
type input "30"
click at [309, 520] on button "Use Required Qty" at bounding box center [327, 520] width 99 height 26
type input "30 ea"
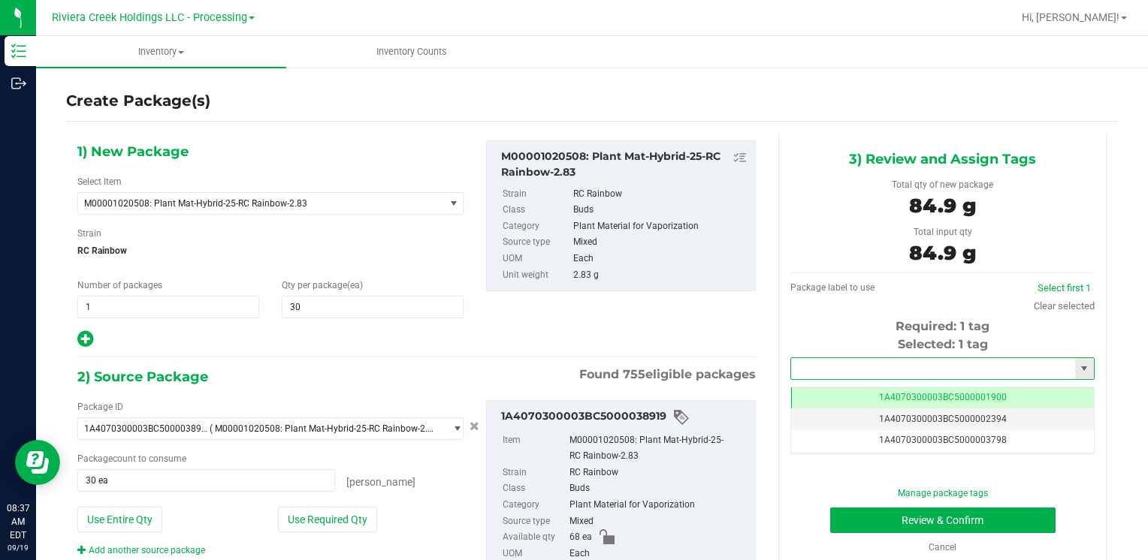
click at [820, 362] on input "text" at bounding box center [933, 368] width 284 height 21
click at [818, 388] on li "1A4070300003BC5000039872" at bounding box center [932, 394] width 299 height 23
type input "1A4070300003BC5000039872"
click at [858, 518] on button "Review & Confirm" at bounding box center [942, 521] width 225 height 26
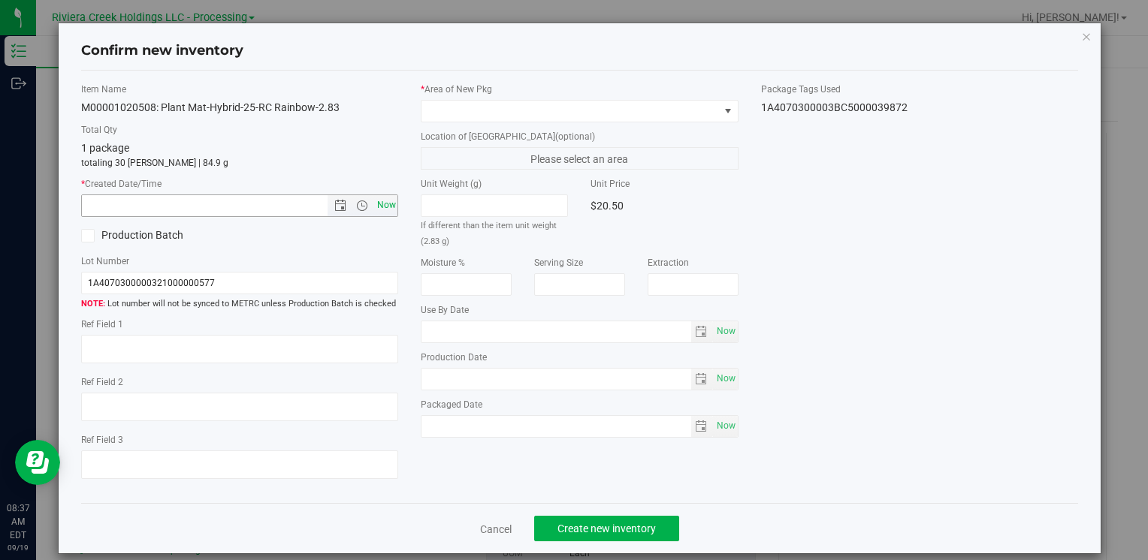
click at [388, 207] on span "Now" at bounding box center [386, 206] width 26 height 22
type input "[DATE] 8:37 AM"
click at [461, 101] on span at bounding box center [569, 111] width 297 height 21
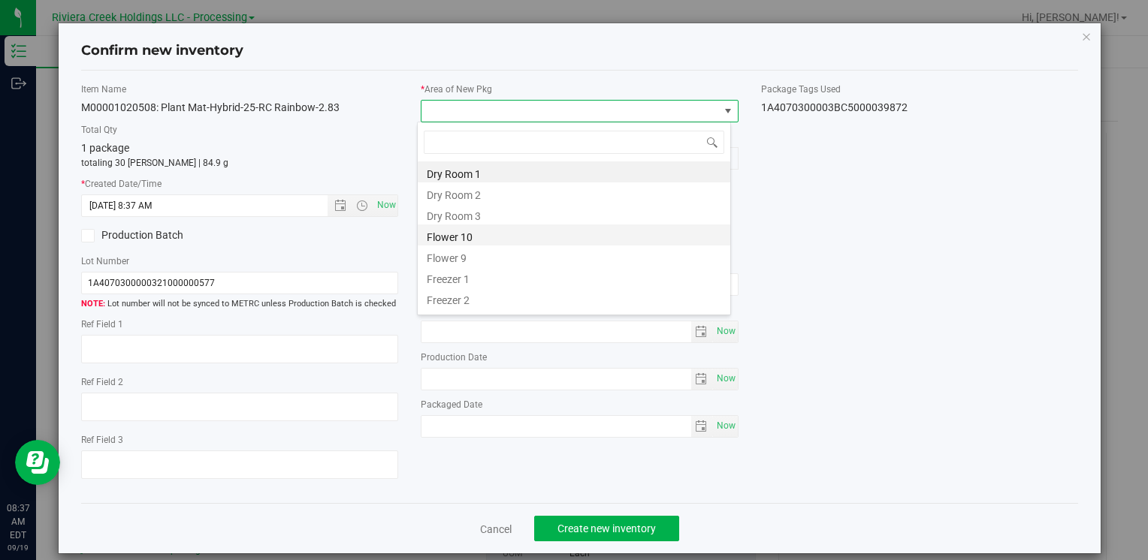
click at [490, 239] on li "Flower 10" at bounding box center [574, 235] width 312 height 21
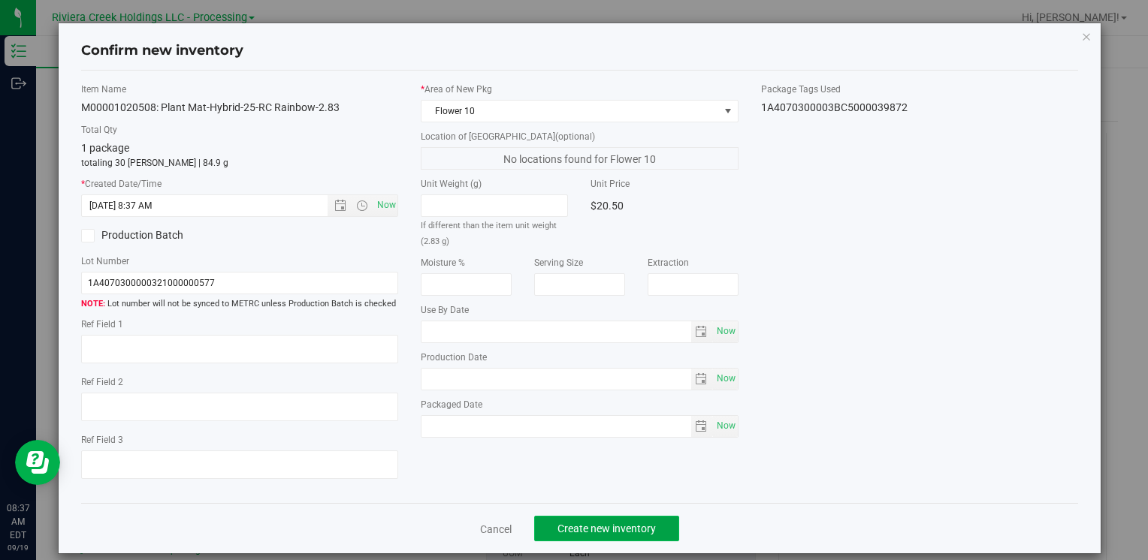
click at [565, 528] on span "Create new inventory" at bounding box center [606, 529] width 98 height 12
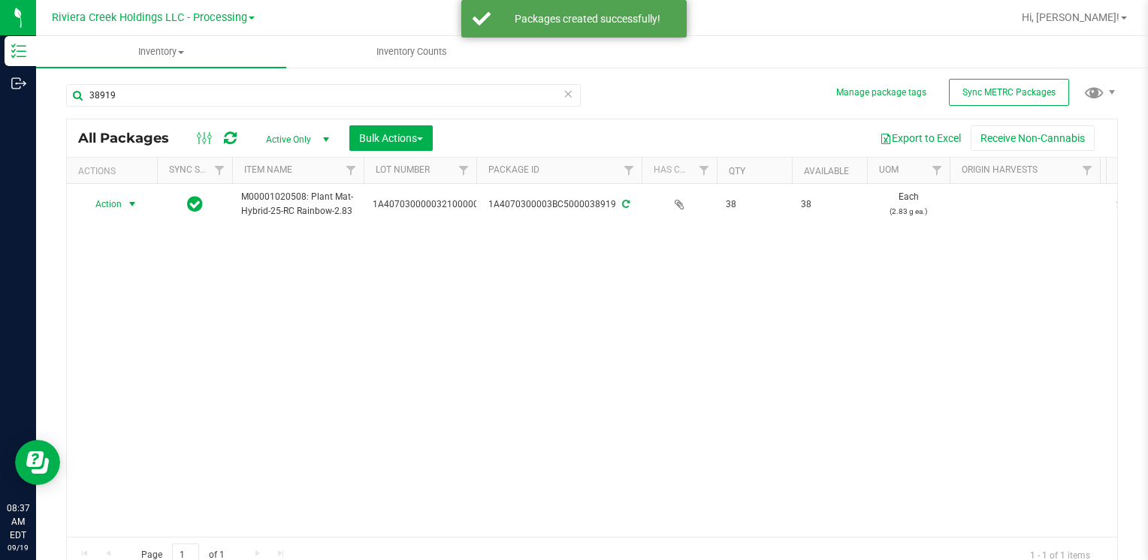
drag, startPoint x: 124, startPoint y: 200, endPoint x: 173, endPoint y: 239, distance: 63.1
click at [124, 200] on span "select" at bounding box center [132, 204] width 19 height 21
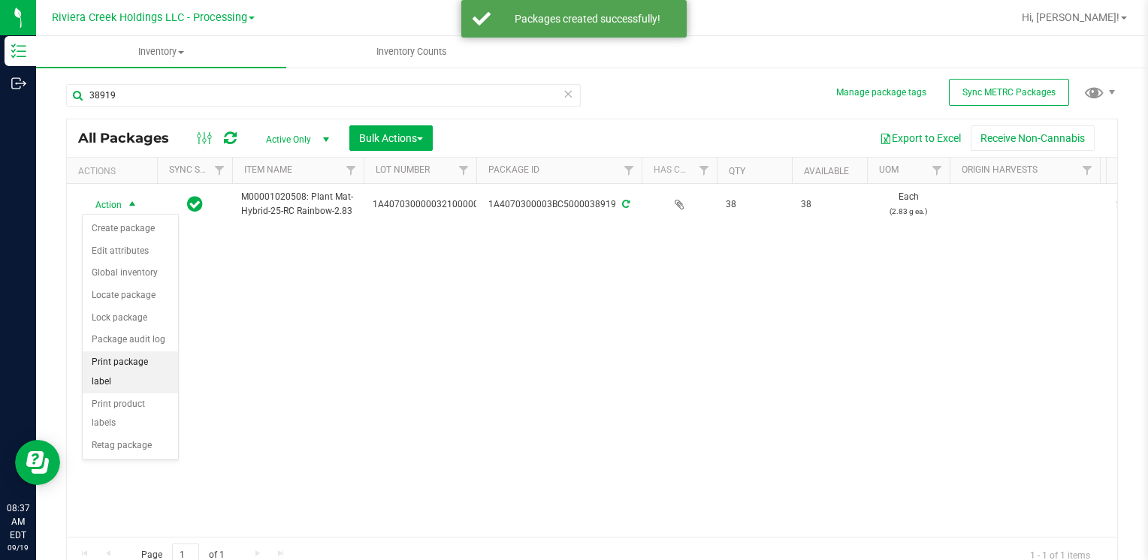
click at [171, 361] on li "Print package label" at bounding box center [130, 371] width 95 height 41
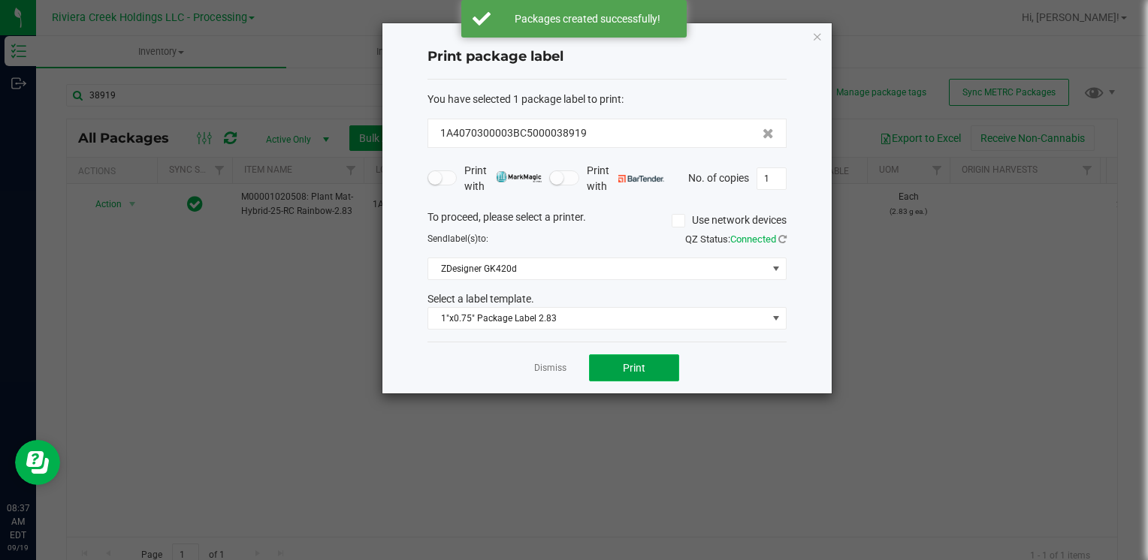
click at [671, 359] on button "Print" at bounding box center [634, 368] width 90 height 27
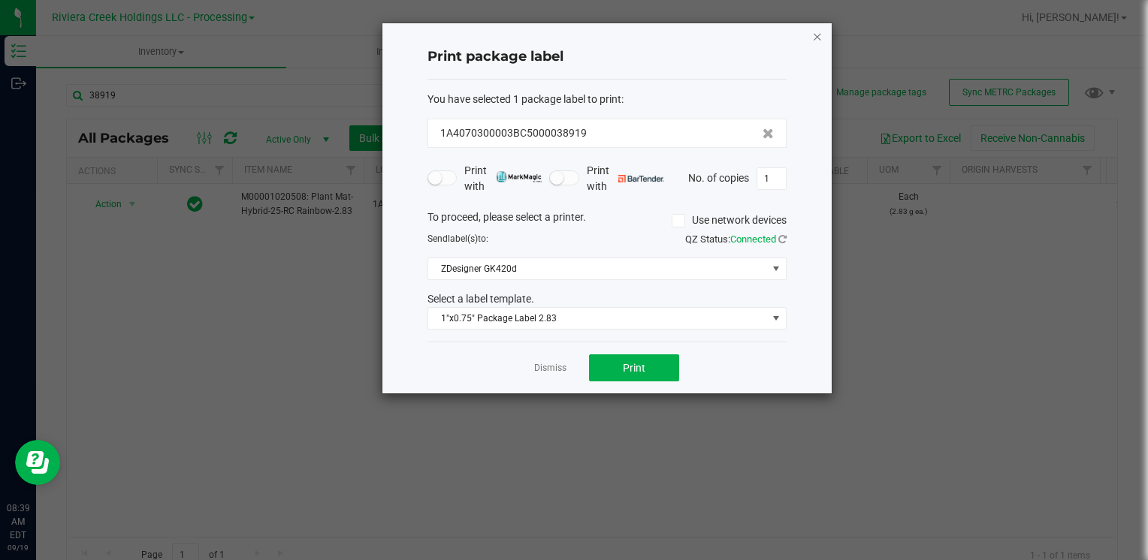
click at [818, 40] on icon "button" at bounding box center [817, 36] width 11 height 18
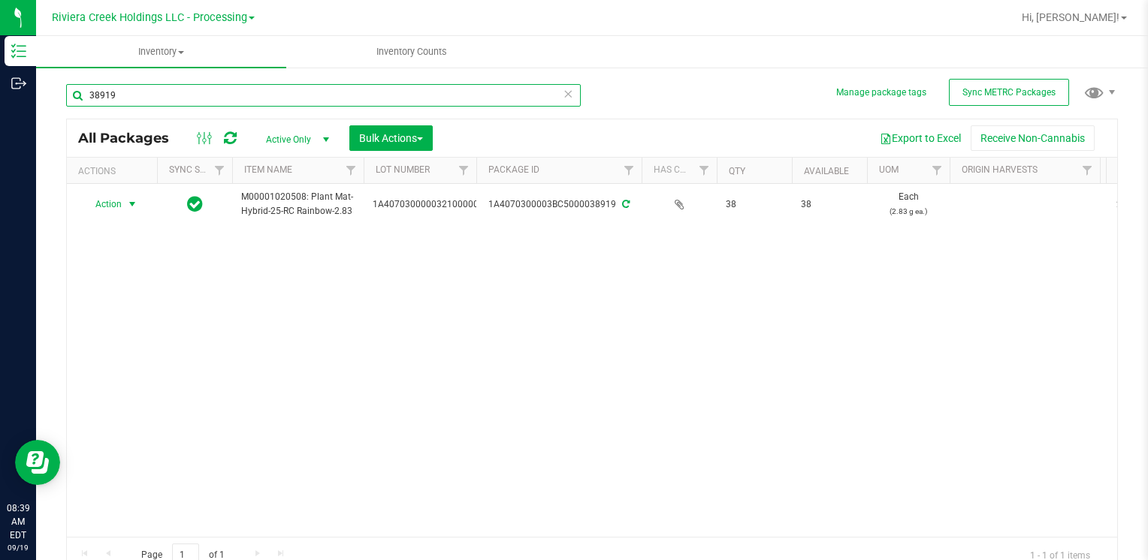
click at [161, 94] on input "38919" at bounding box center [323, 95] width 514 height 23
click at [161, 93] on input "38919" at bounding box center [323, 95] width 514 height 23
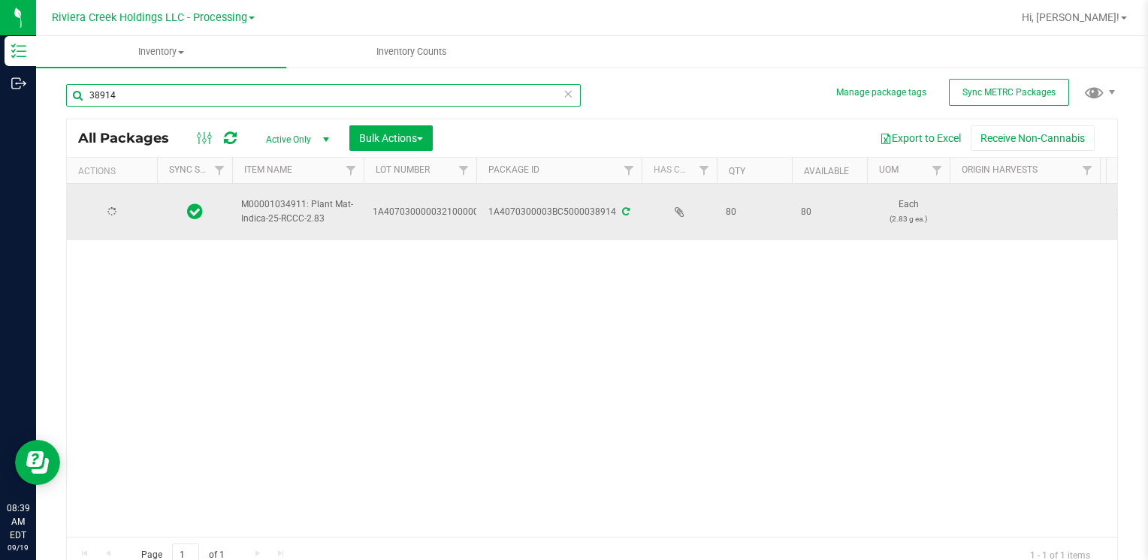
type input "38914"
click at [132, 210] on span "select" at bounding box center [132, 212] width 12 height 12
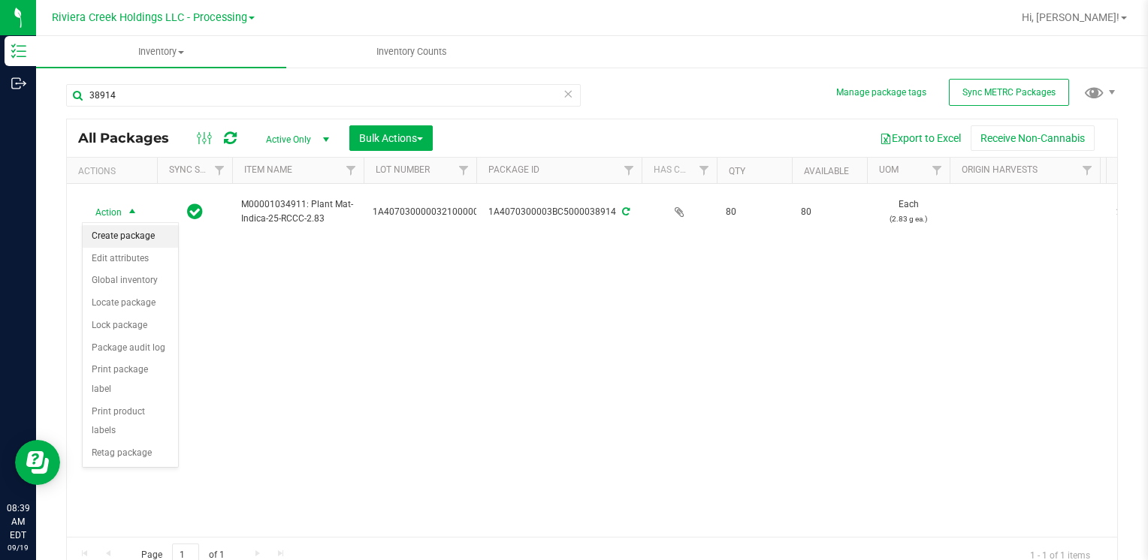
click at [134, 236] on li "Create package" at bounding box center [130, 236] width 95 height 23
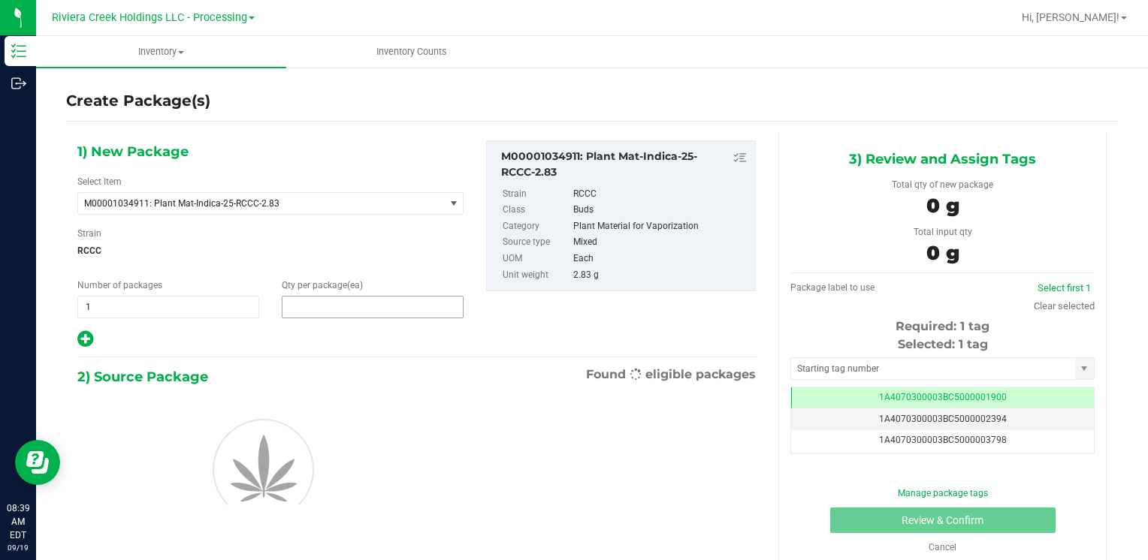
click at [330, 307] on span at bounding box center [373, 307] width 182 height 23
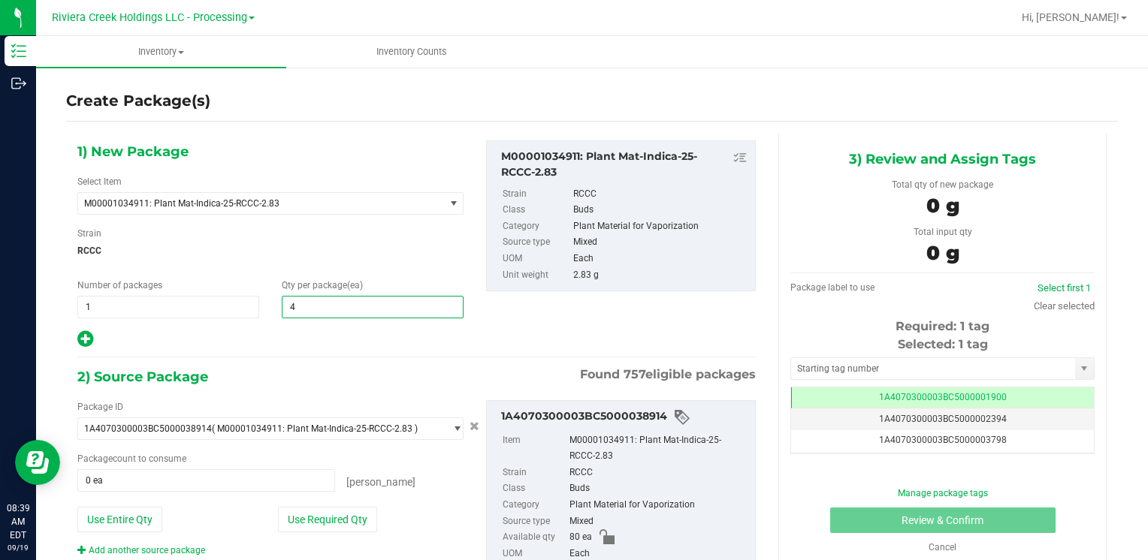
type input "40"
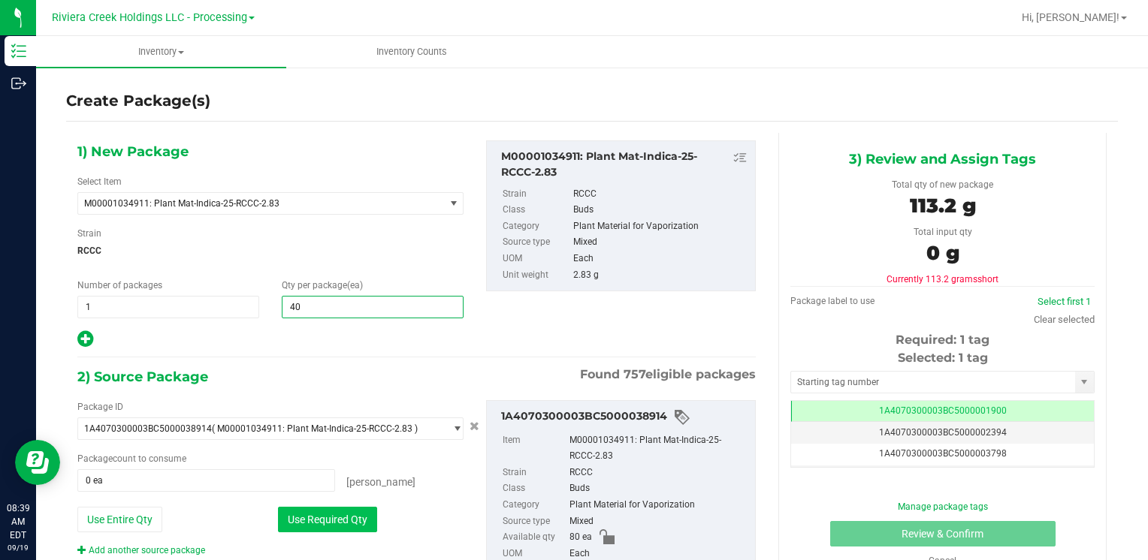
type input "40"
click at [294, 515] on button "Use Required Qty" at bounding box center [327, 520] width 99 height 26
type input "40 ea"
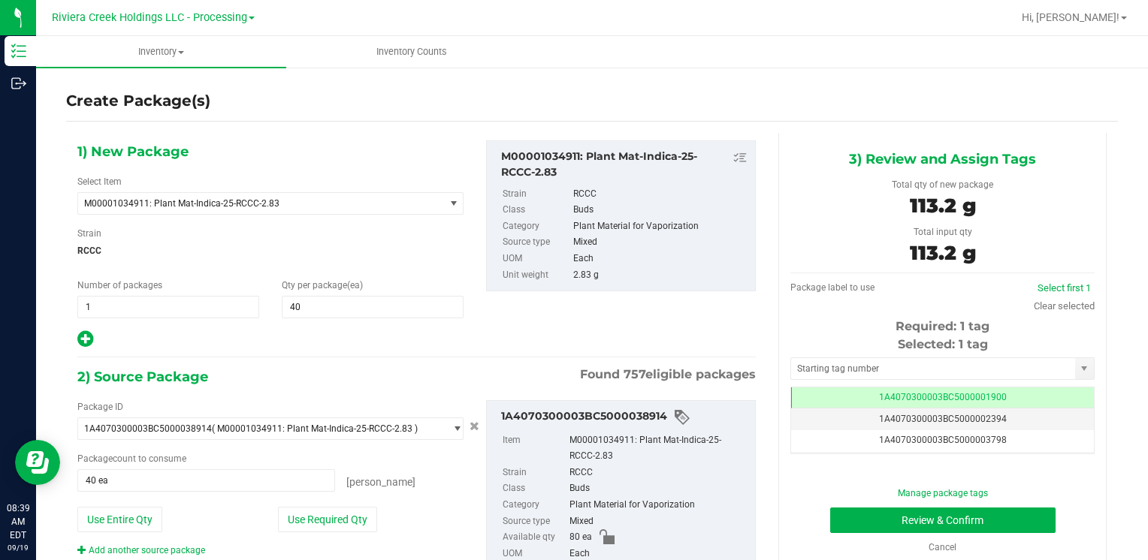
click at [837, 353] on div "Selected: 1 tag" at bounding box center [942, 345] width 304 height 18
click at [836, 367] on input "text" at bounding box center [933, 368] width 284 height 21
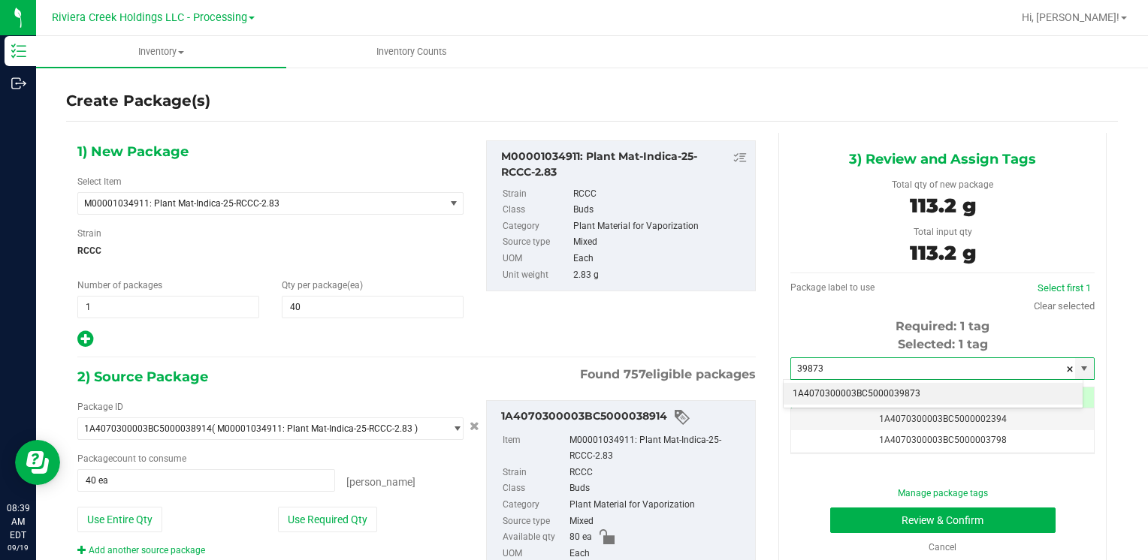
click at [832, 385] on li "1A4070300003BC5000039873" at bounding box center [932, 394] width 299 height 23
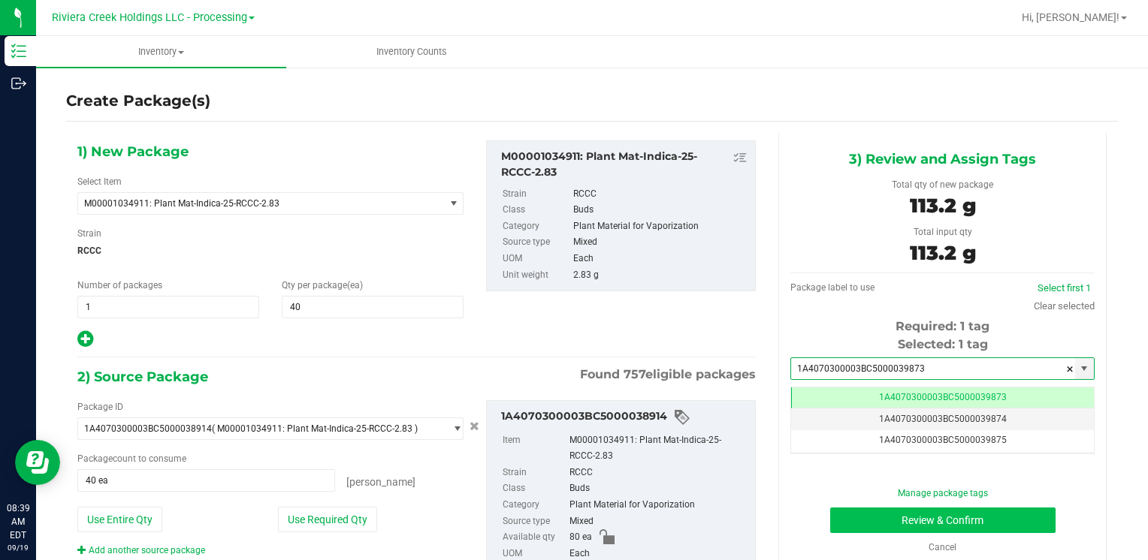
type input "1A4070300003BC5000039873"
click at [848, 517] on button "Review & Confirm" at bounding box center [942, 521] width 225 height 26
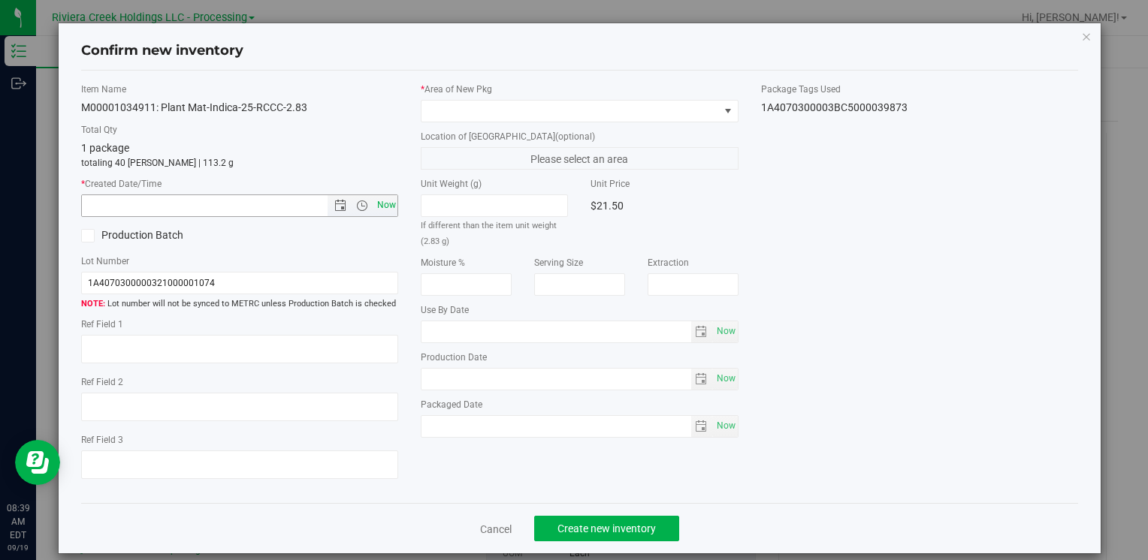
click at [384, 200] on span "Now" at bounding box center [386, 206] width 26 height 22
type input "[DATE] 8:39 AM"
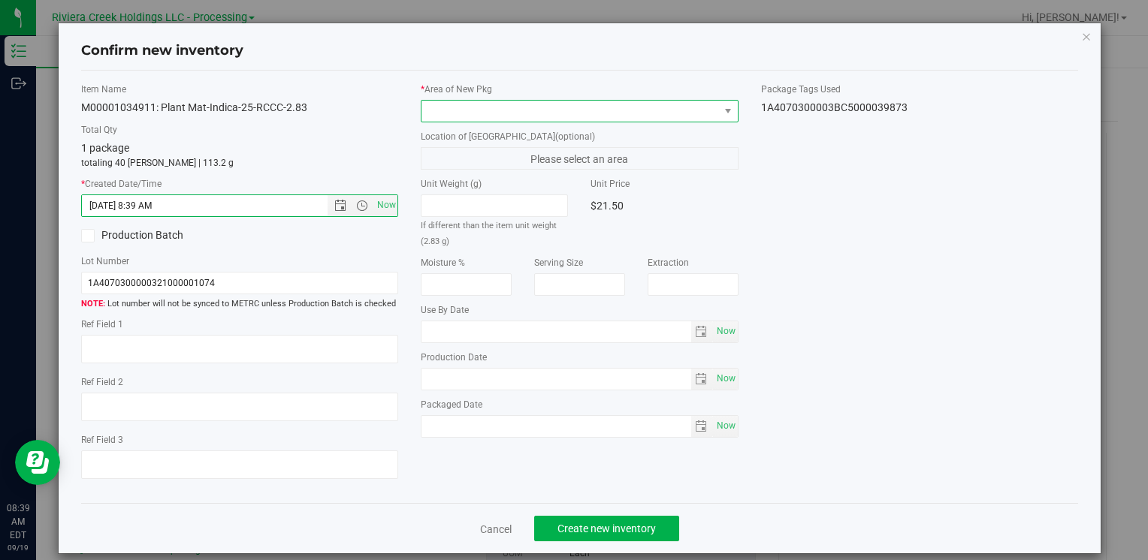
click at [451, 102] on span at bounding box center [569, 111] width 297 height 21
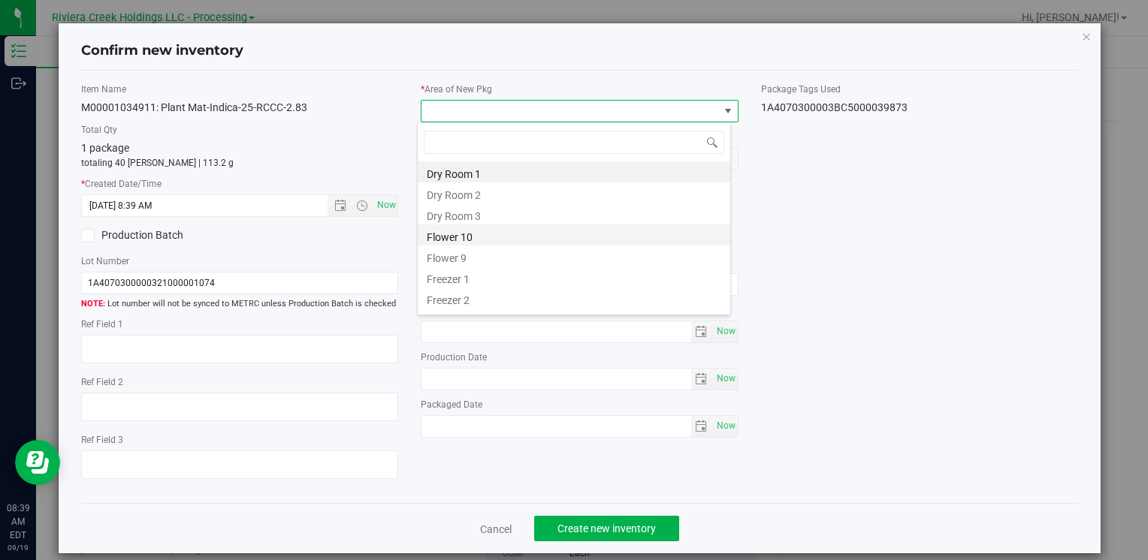
click at [487, 231] on li "Flower 10" at bounding box center [574, 235] width 312 height 21
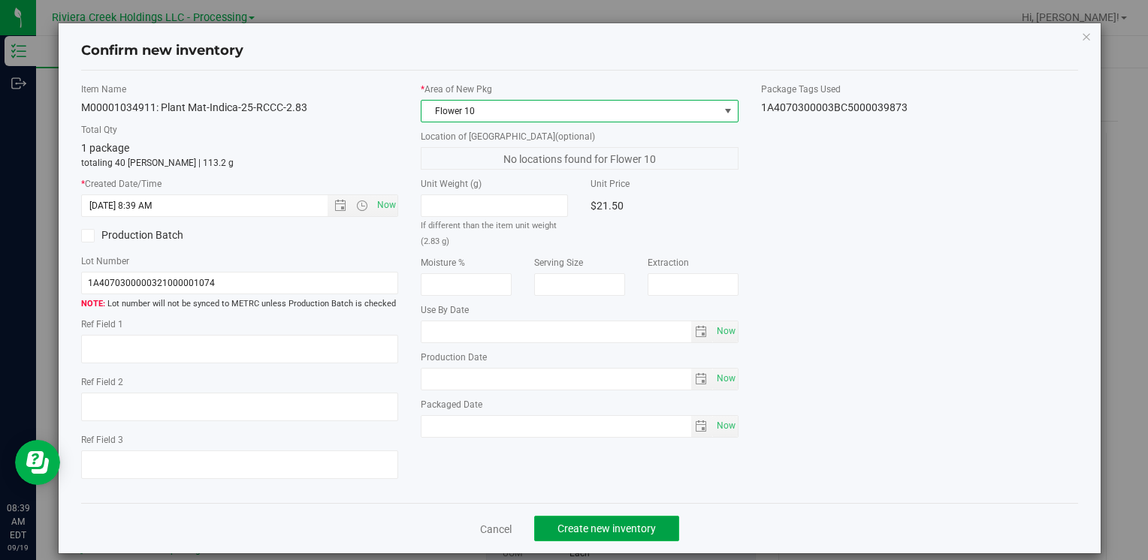
click at [558, 520] on button "Create new inventory" at bounding box center [606, 529] width 145 height 26
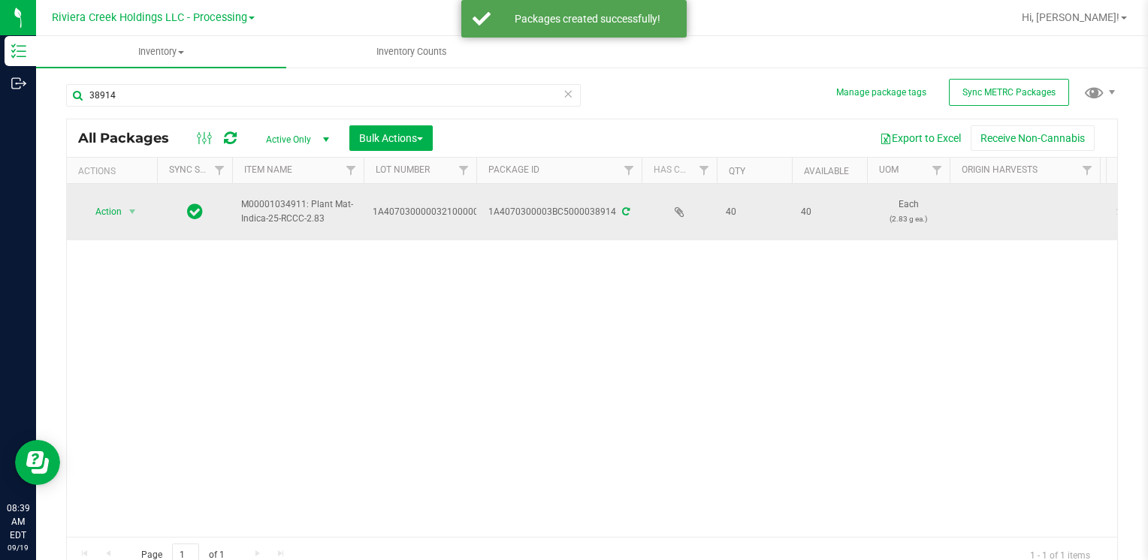
click at [144, 210] on div "Action Action Create package Edit attributes Global inventory Locate package Lo…" at bounding box center [112, 211] width 72 height 21
click at [137, 210] on span "select" at bounding box center [132, 212] width 12 height 12
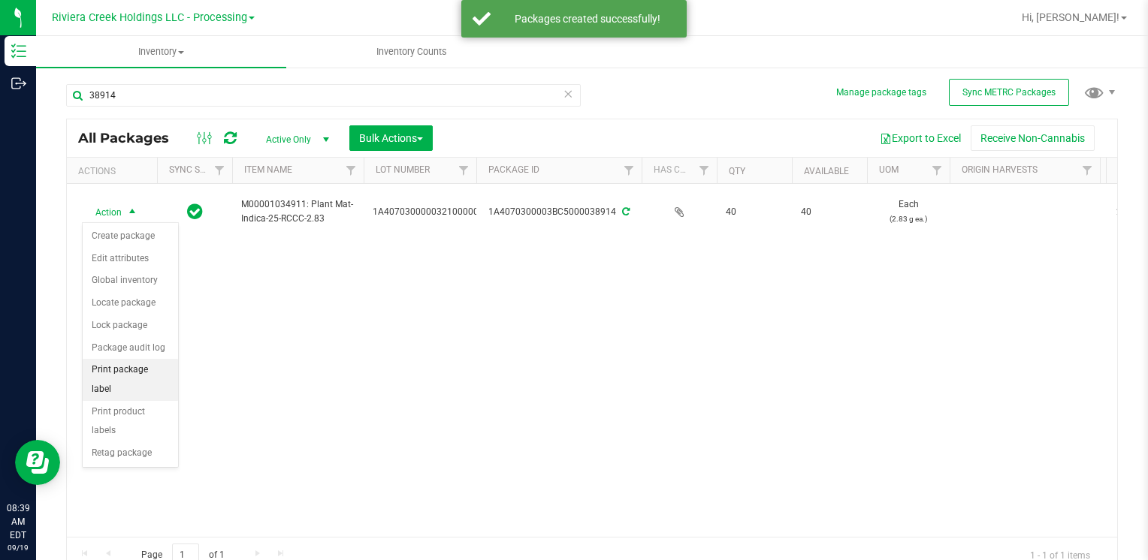
drag, startPoint x: 170, startPoint y: 368, endPoint x: 178, endPoint y: 371, distance: 8.1
click at [170, 369] on li "Print package label" at bounding box center [130, 379] width 95 height 41
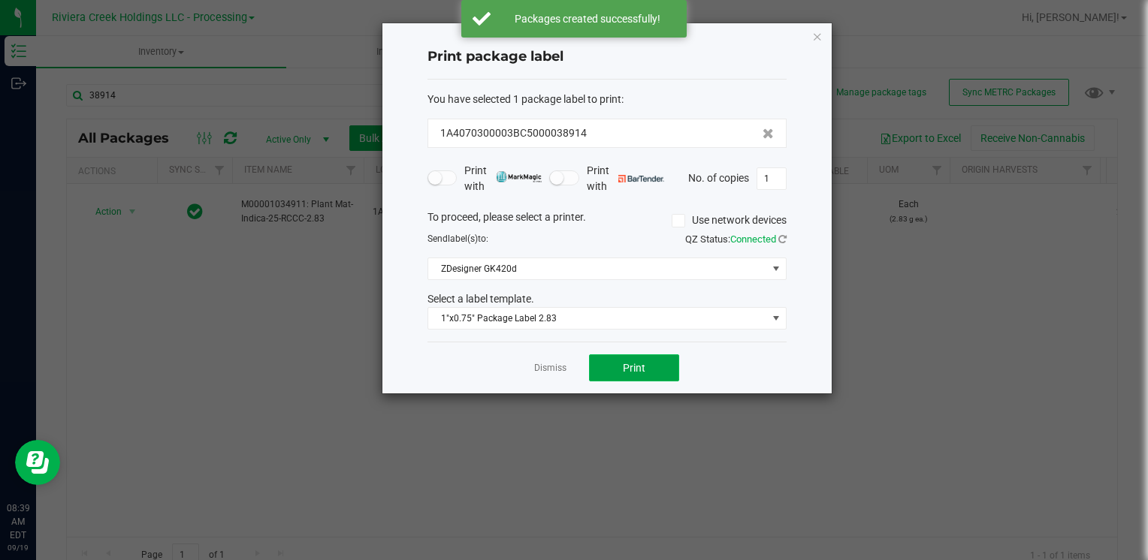
click at [642, 374] on button "Print" at bounding box center [634, 368] width 90 height 27
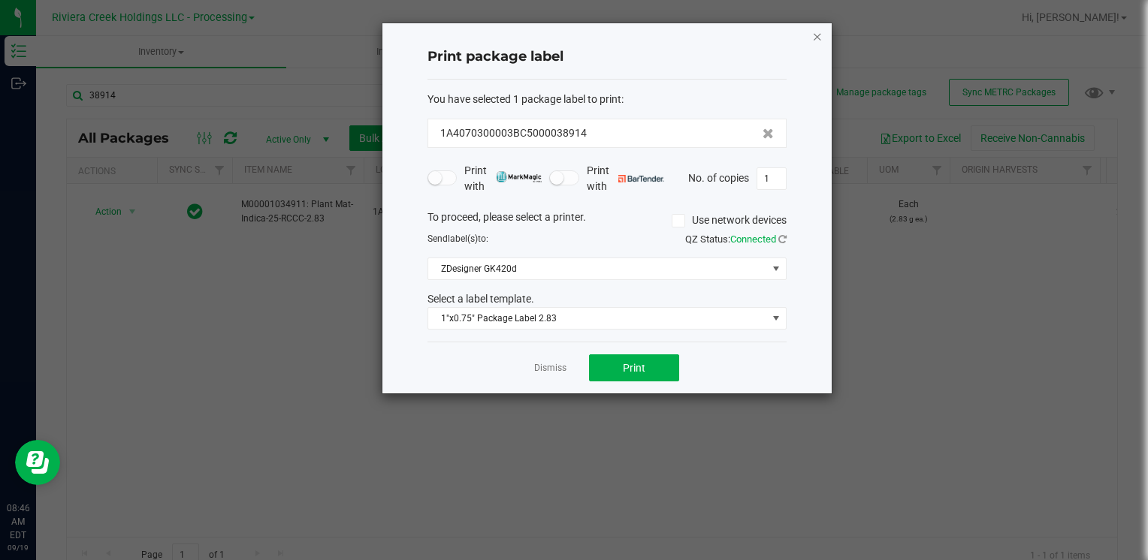
click at [819, 38] on icon "button" at bounding box center [817, 36] width 11 height 18
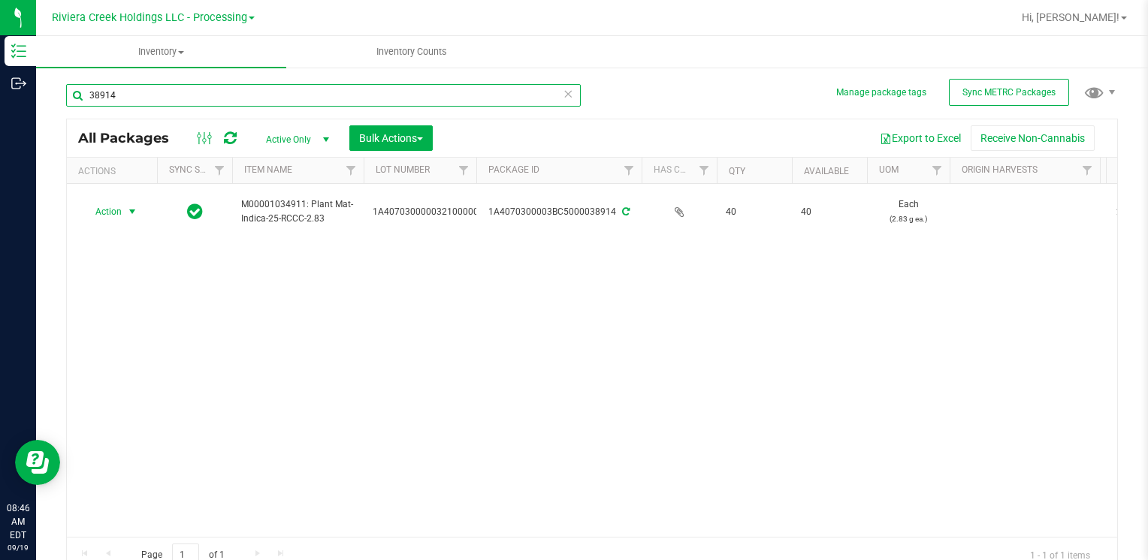
click at [222, 100] on input "38914" at bounding box center [323, 95] width 514 height 23
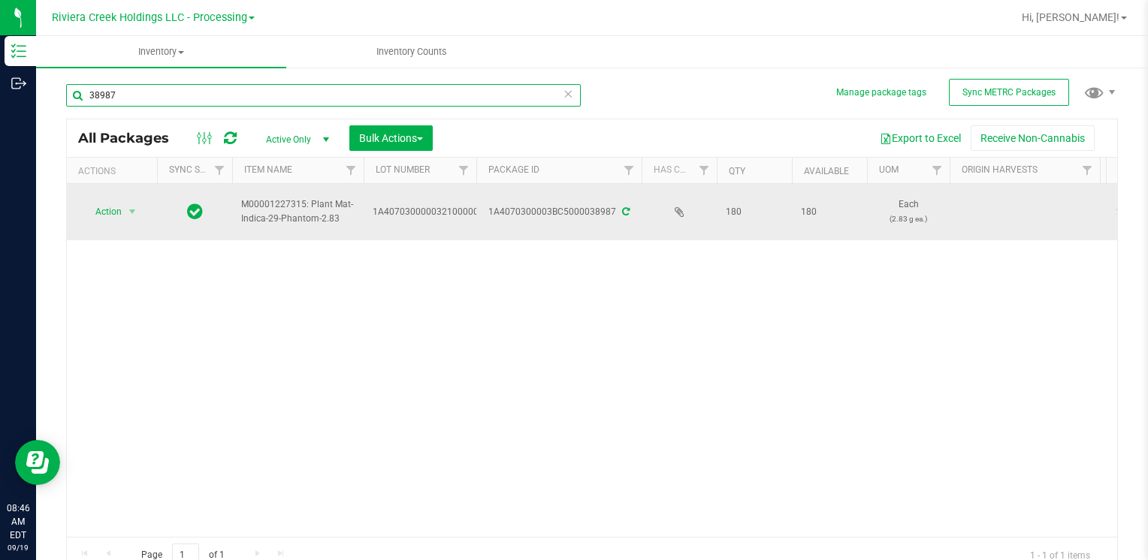
type input "38987"
click at [104, 213] on span "Action" at bounding box center [102, 211] width 41 height 21
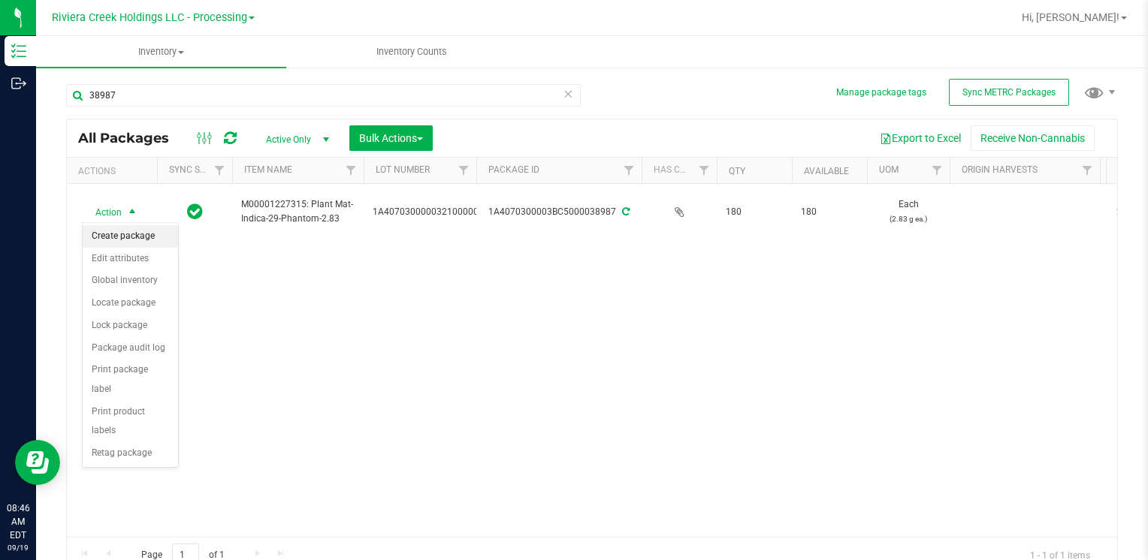
click at [116, 239] on li "Create package" at bounding box center [130, 236] width 95 height 23
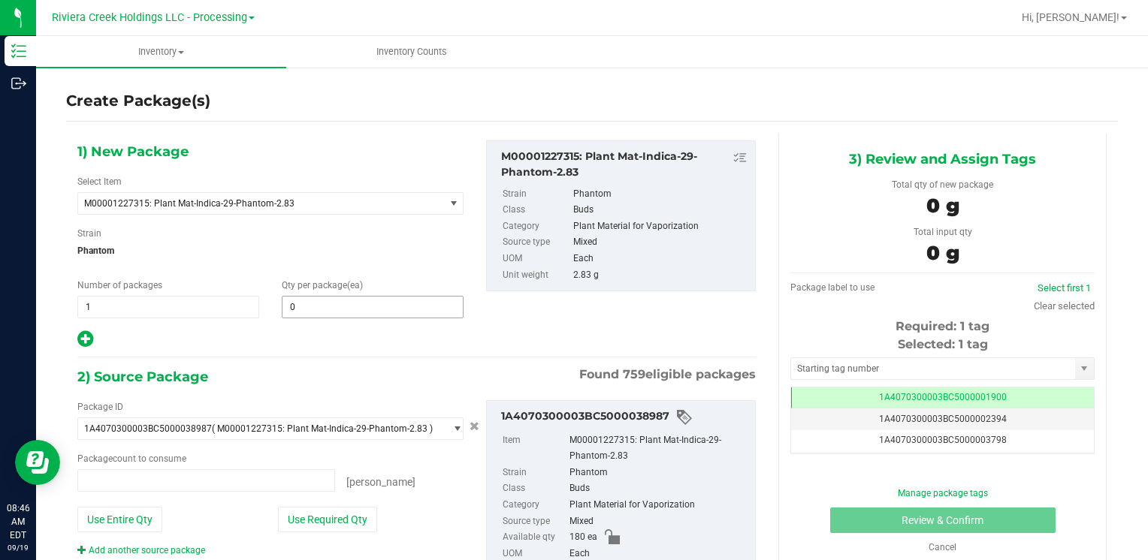
type input "0 ea"
click at [348, 305] on span at bounding box center [373, 307] width 182 height 23
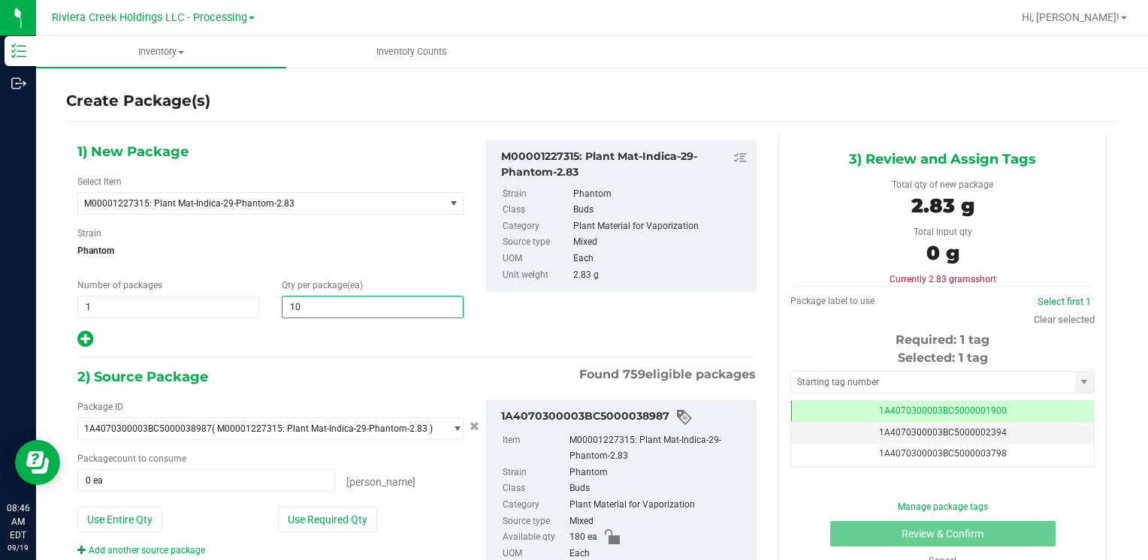
type input "100"
click at [336, 512] on button "Use Required Qty" at bounding box center [327, 520] width 99 height 26
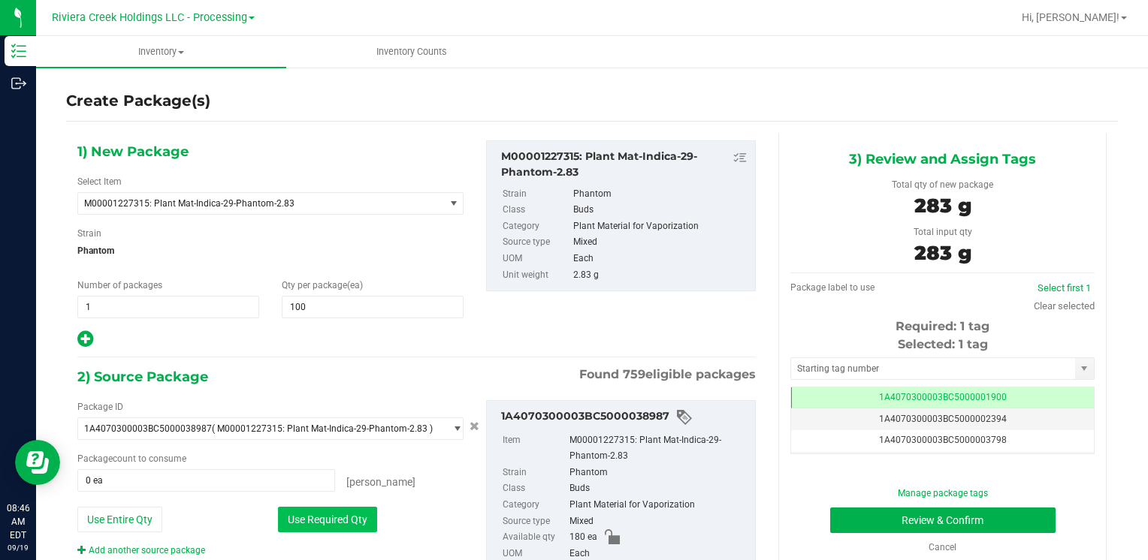
type input "100 ea"
click at [825, 362] on input "text" at bounding box center [933, 368] width 284 height 21
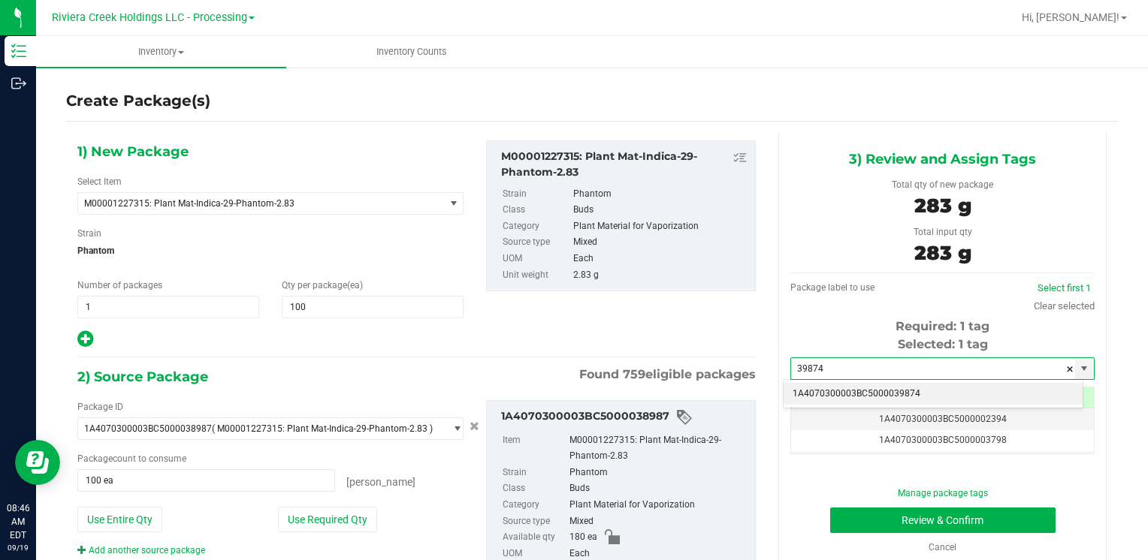
click at [825, 388] on li "1A4070300003BC5000039874" at bounding box center [932, 394] width 299 height 23
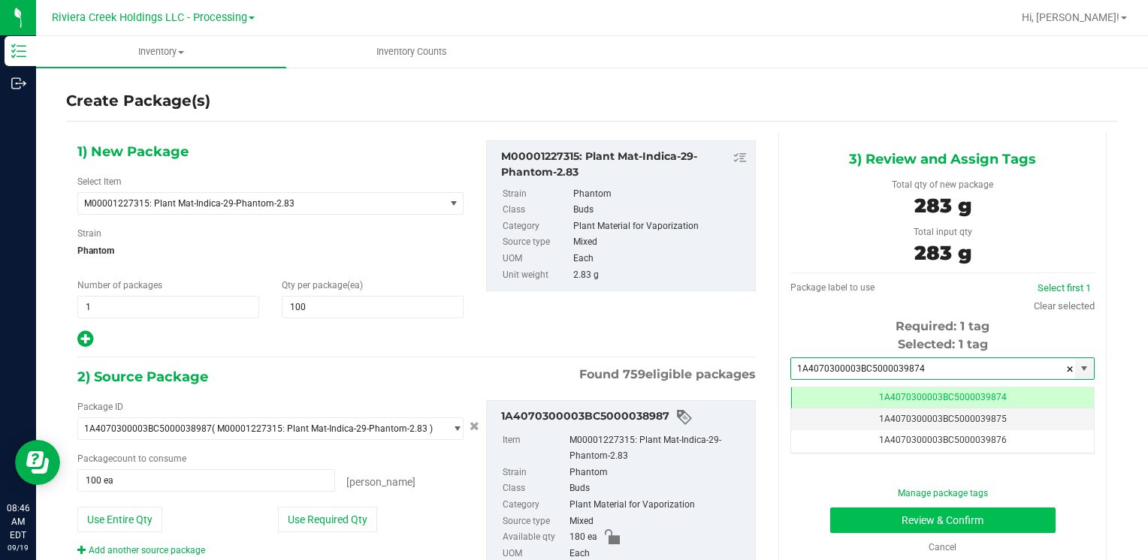
type input "1A4070300003BC5000039874"
click at [856, 520] on button "Review & Confirm" at bounding box center [942, 521] width 225 height 26
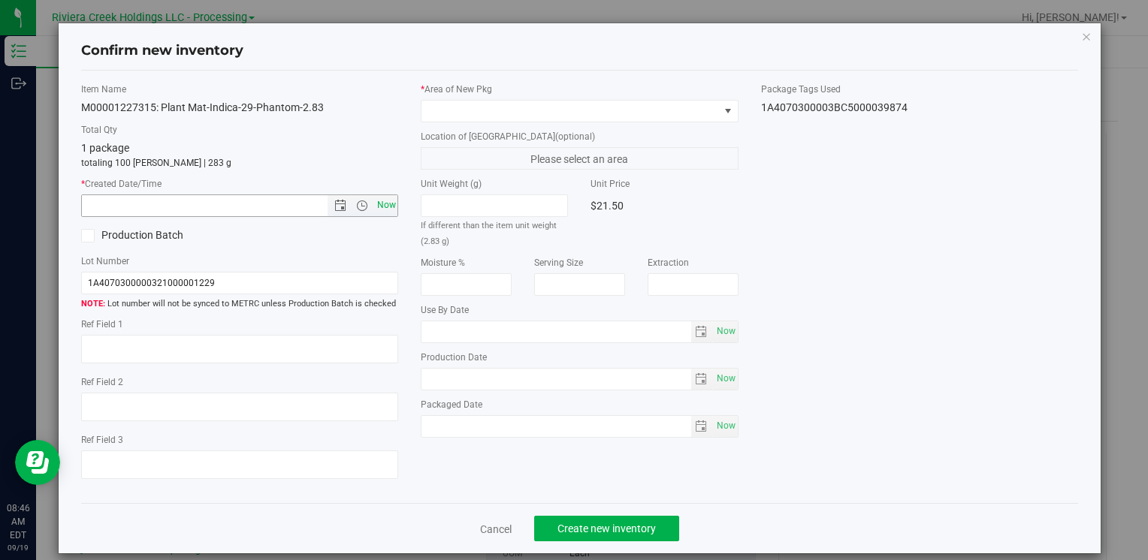
click at [376, 204] on span "Now" at bounding box center [386, 206] width 26 height 22
type input "[DATE] 8:46 AM"
click at [457, 114] on span at bounding box center [569, 111] width 297 height 21
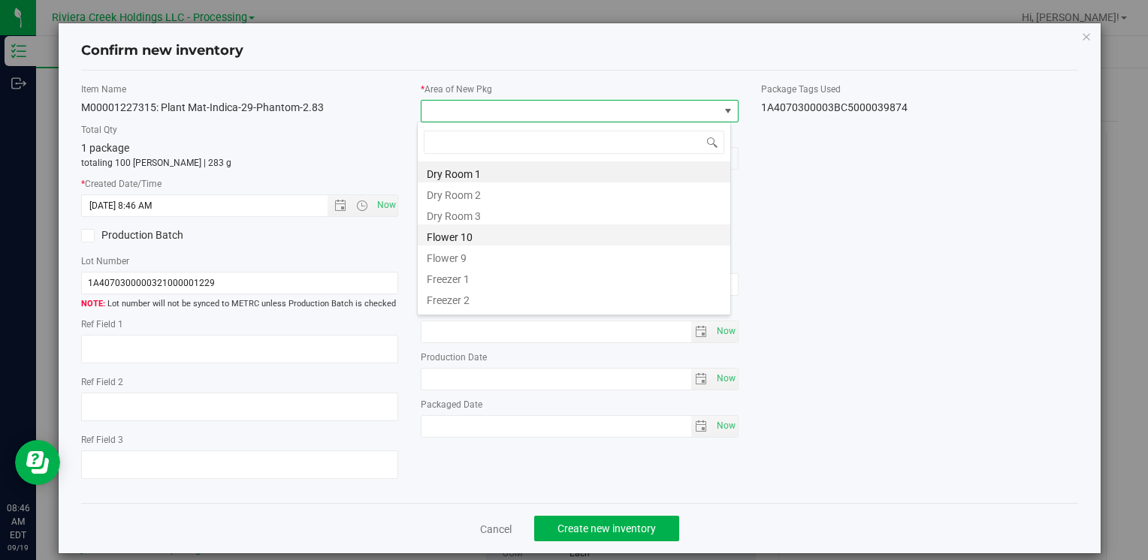
click at [495, 239] on li "Flower 10" at bounding box center [574, 235] width 312 height 21
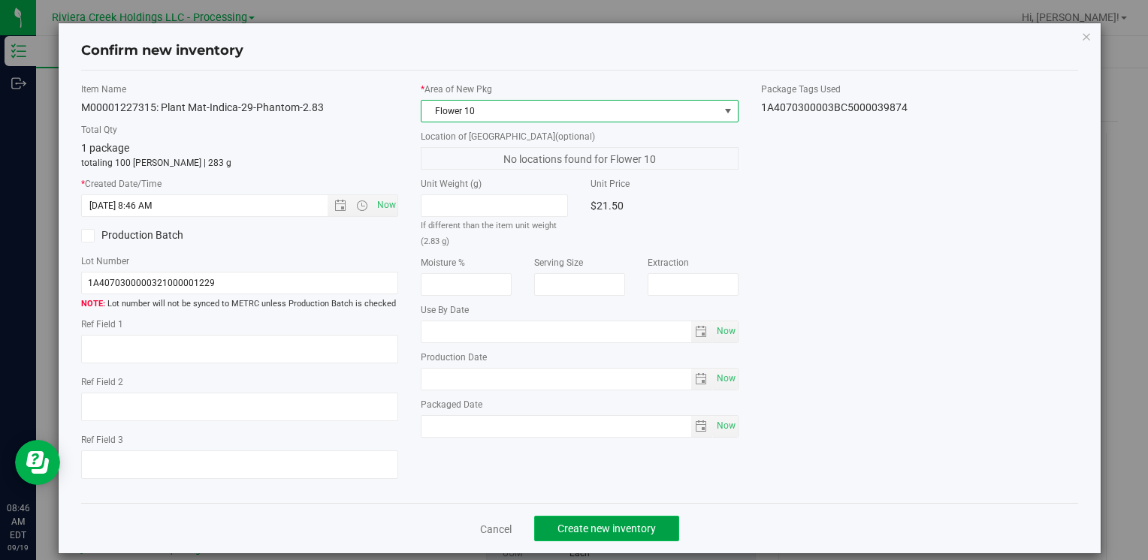
click at [583, 533] on span "Create new inventory" at bounding box center [606, 529] width 98 height 12
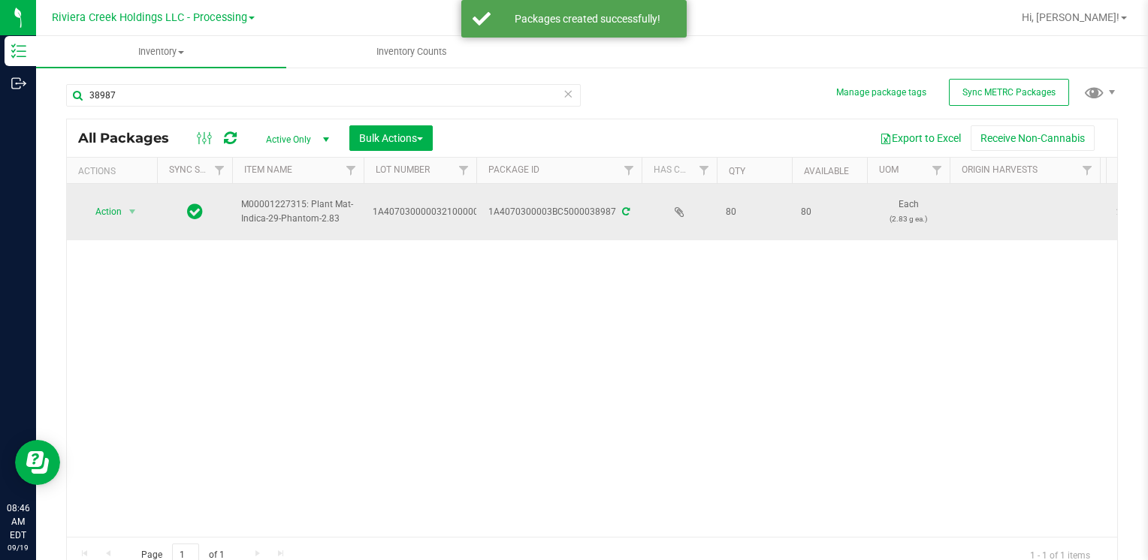
click at [104, 214] on span "Action" at bounding box center [102, 211] width 41 height 21
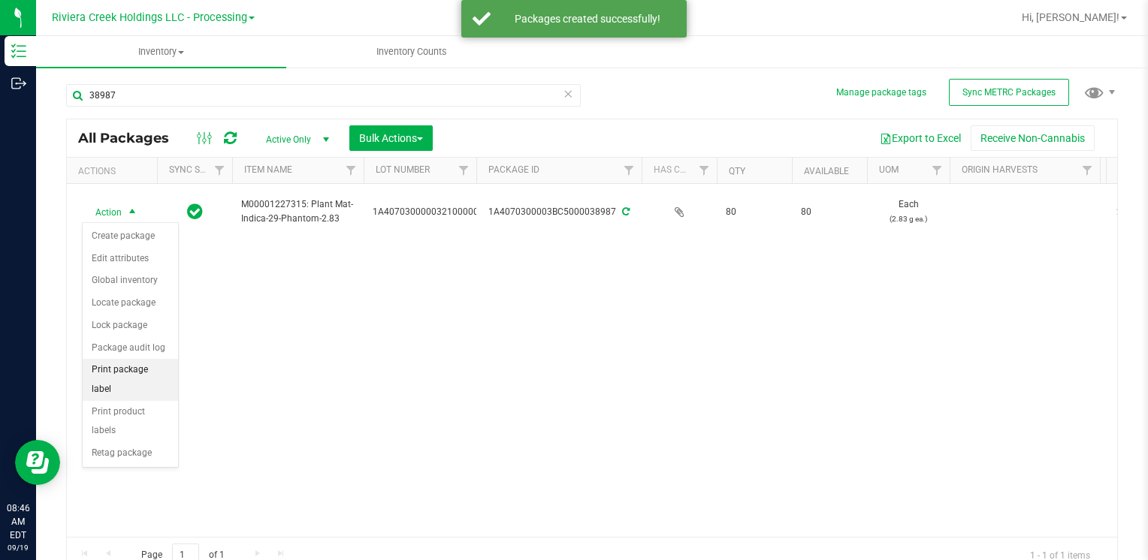
click at [152, 377] on li "Print package label" at bounding box center [130, 379] width 95 height 41
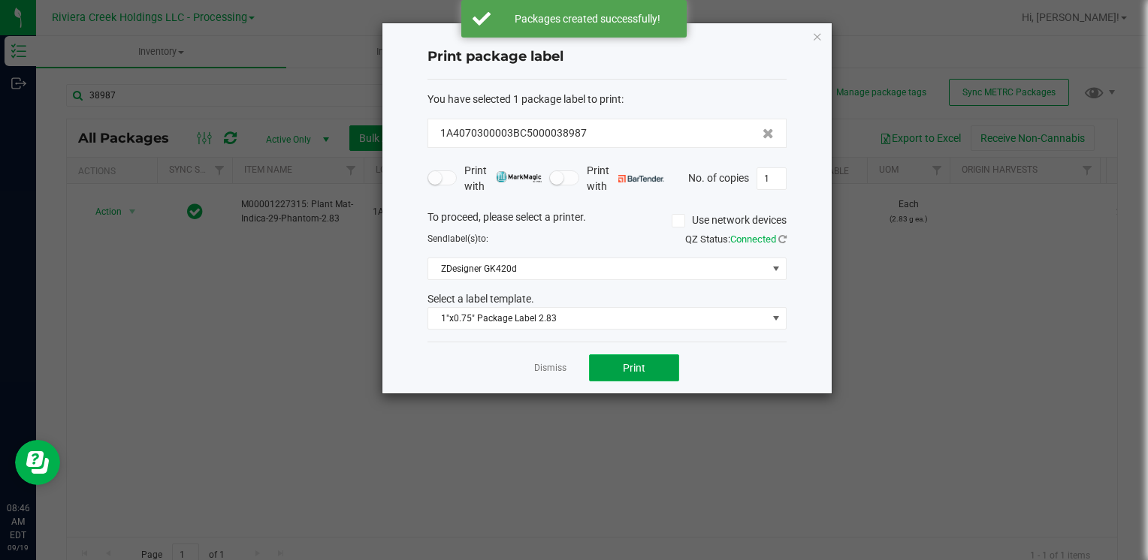
click at [662, 371] on button "Print" at bounding box center [634, 368] width 90 height 27
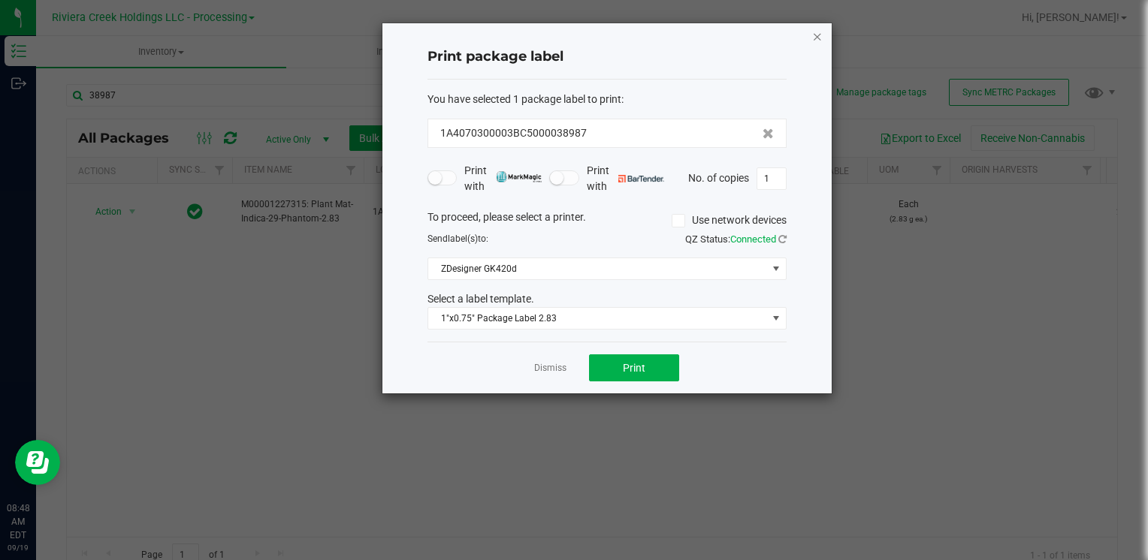
click at [818, 35] on icon "button" at bounding box center [817, 36] width 11 height 18
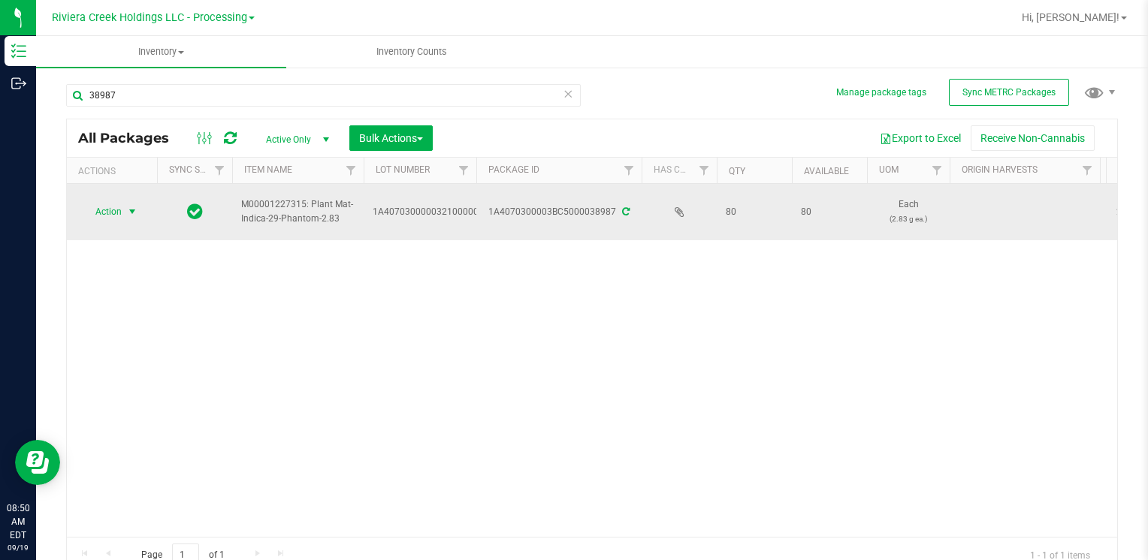
click at [93, 219] on span "Action" at bounding box center [102, 211] width 41 height 21
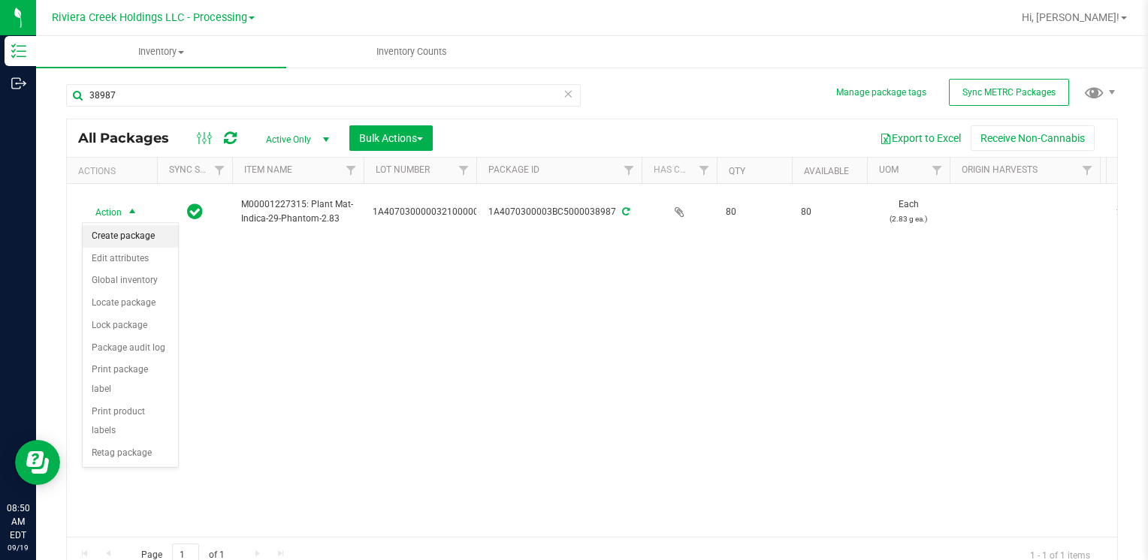
click at [114, 233] on li "Create package" at bounding box center [130, 236] width 95 height 23
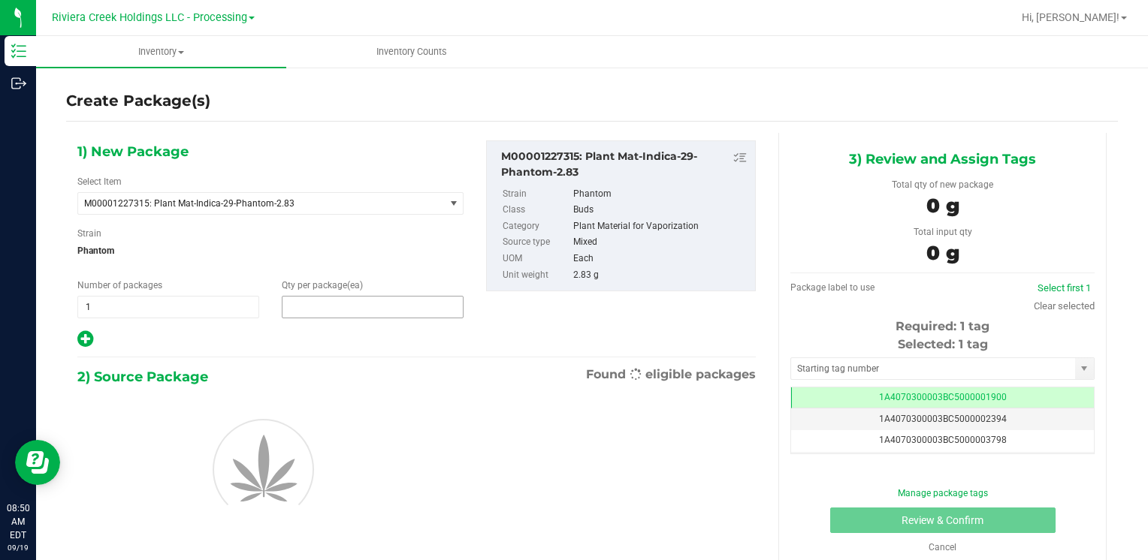
click at [325, 298] on span at bounding box center [373, 307] width 182 height 23
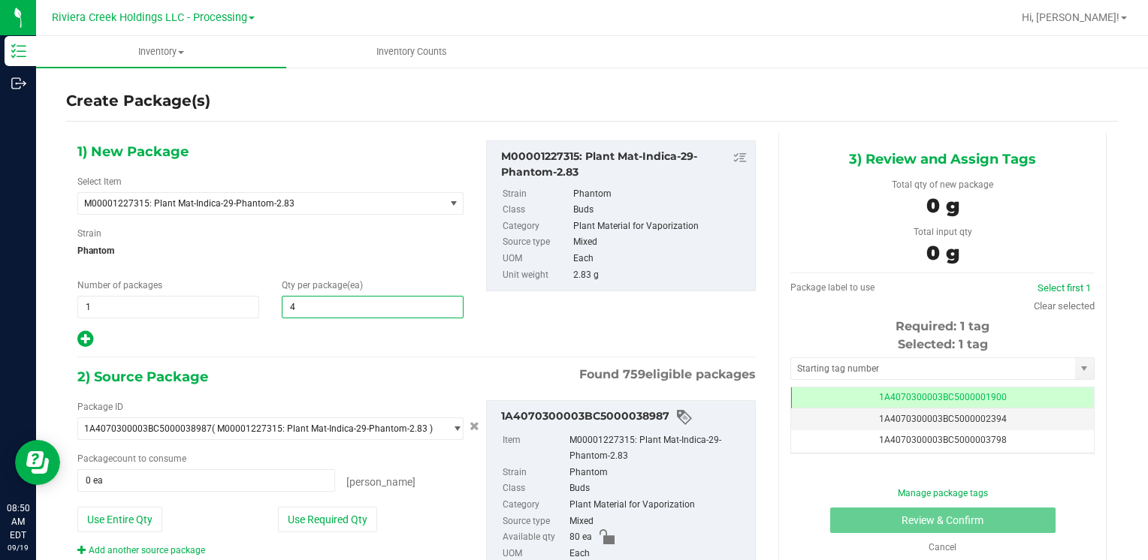
type input "40"
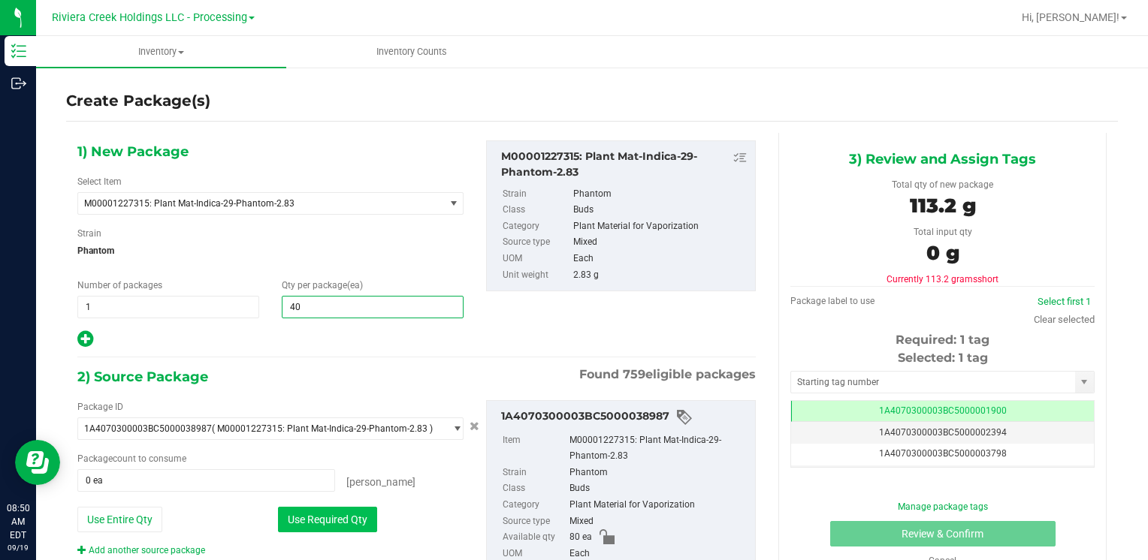
type input "40"
click at [303, 524] on button "Use Required Qty" at bounding box center [327, 520] width 99 height 26
type input "40 ea"
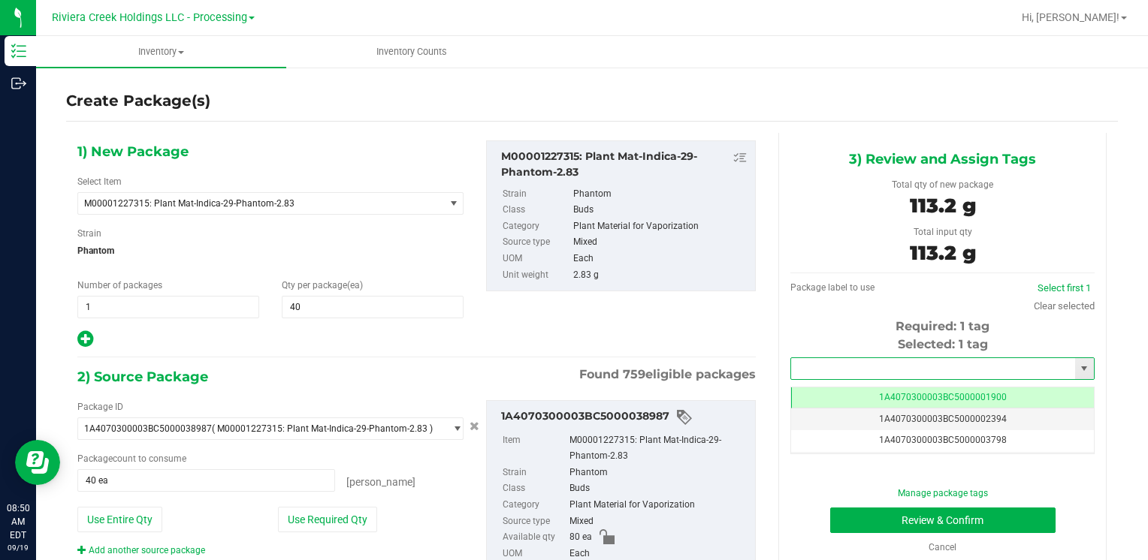
click at [834, 373] on input "text" at bounding box center [933, 368] width 284 height 21
click at [831, 386] on li "1A4070300003BC5000039875" at bounding box center [932, 394] width 299 height 23
type input "1A4070300003BC5000039875"
click at [858, 522] on button "Review & Confirm" at bounding box center [942, 521] width 225 height 26
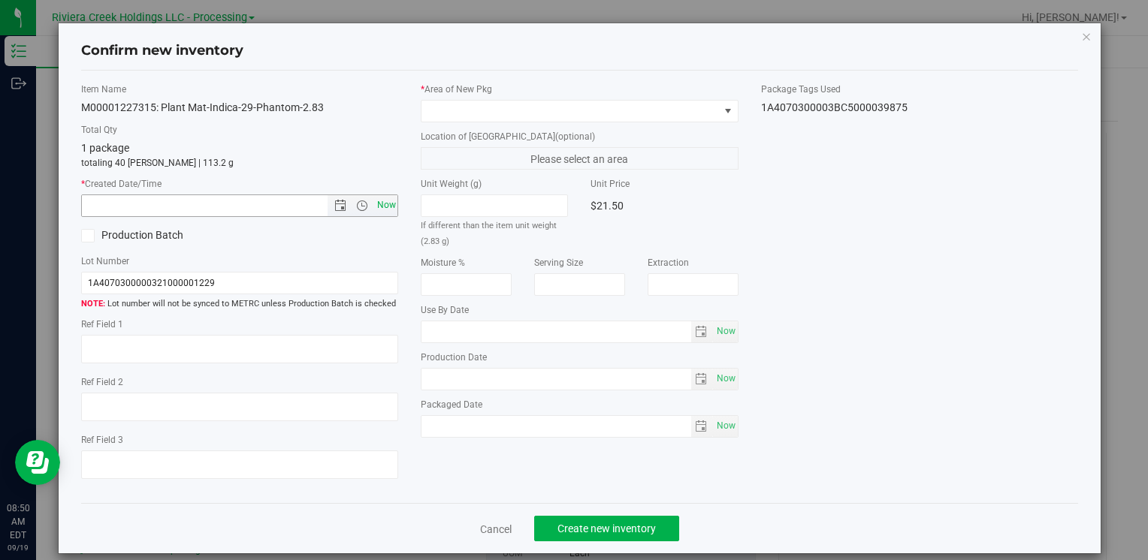
click at [374, 201] on span "Now" at bounding box center [386, 206] width 26 height 22
type input "[DATE] 8:50 AM"
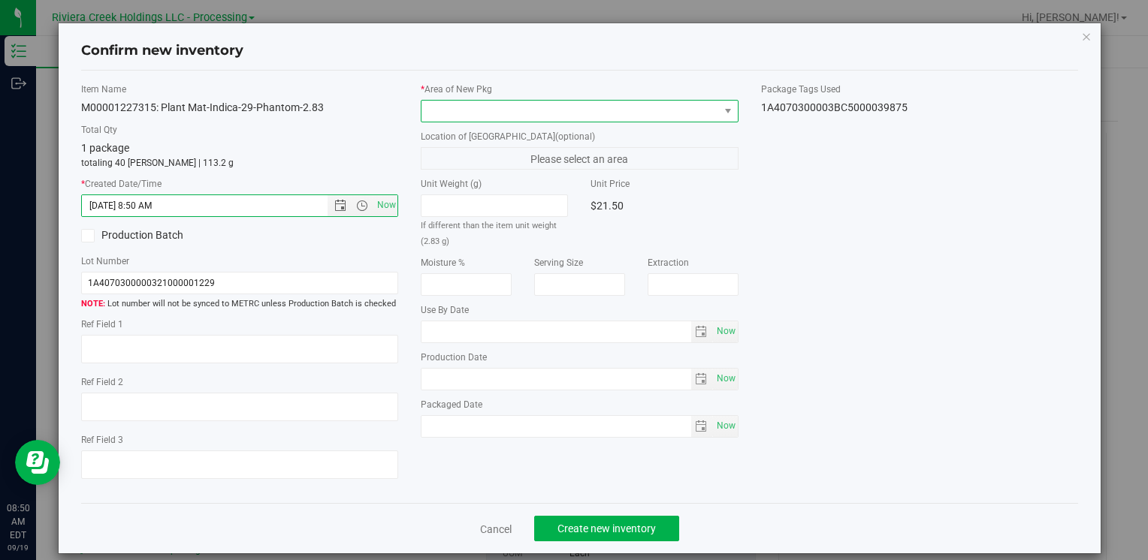
click at [433, 104] on span at bounding box center [569, 111] width 297 height 21
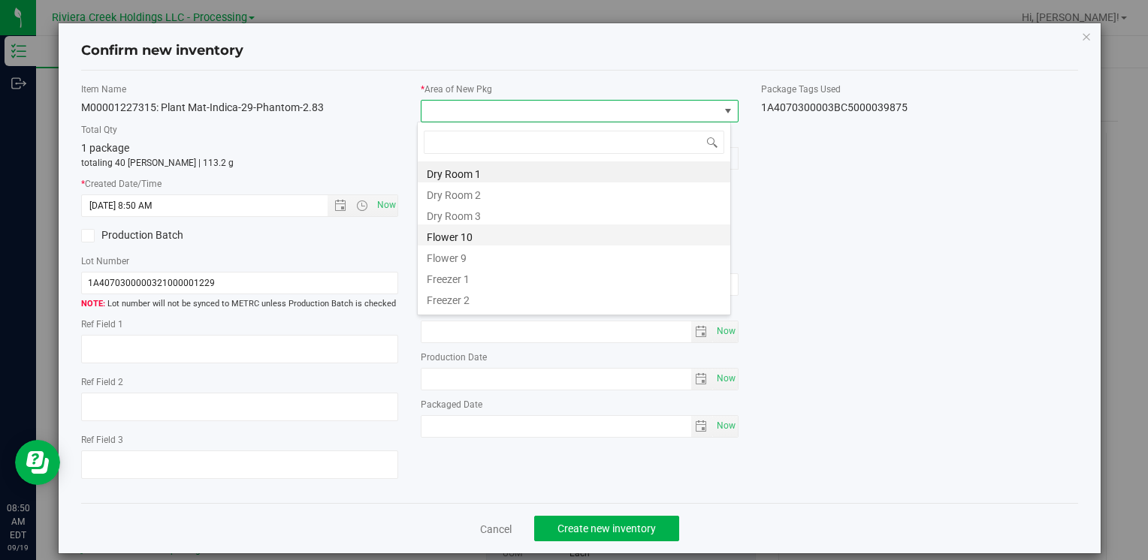
click at [503, 241] on li "Flower 10" at bounding box center [574, 235] width 312 height 21
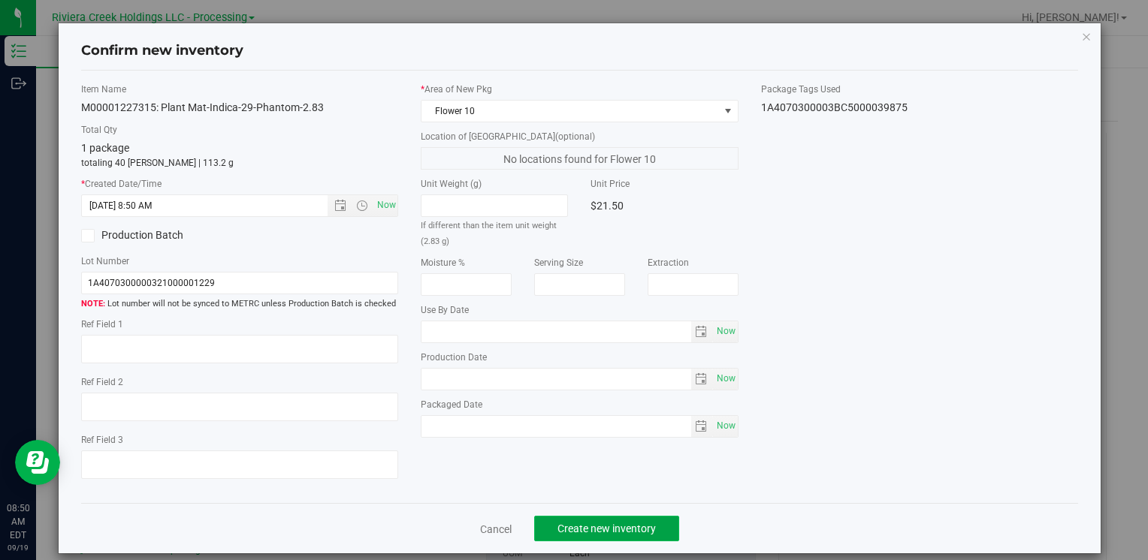
click at [584, 529] on span "Create new inventory" at bounding box center [606, 529] width 98 height 12
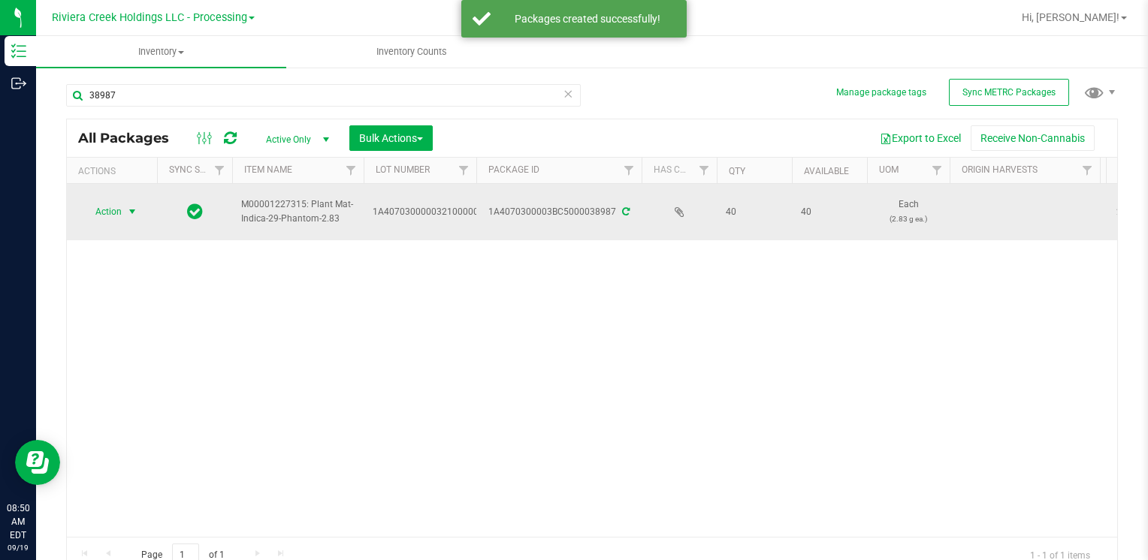
click at [134, 218] on span "select" at bounding box center [132, 211] width 19 height 21
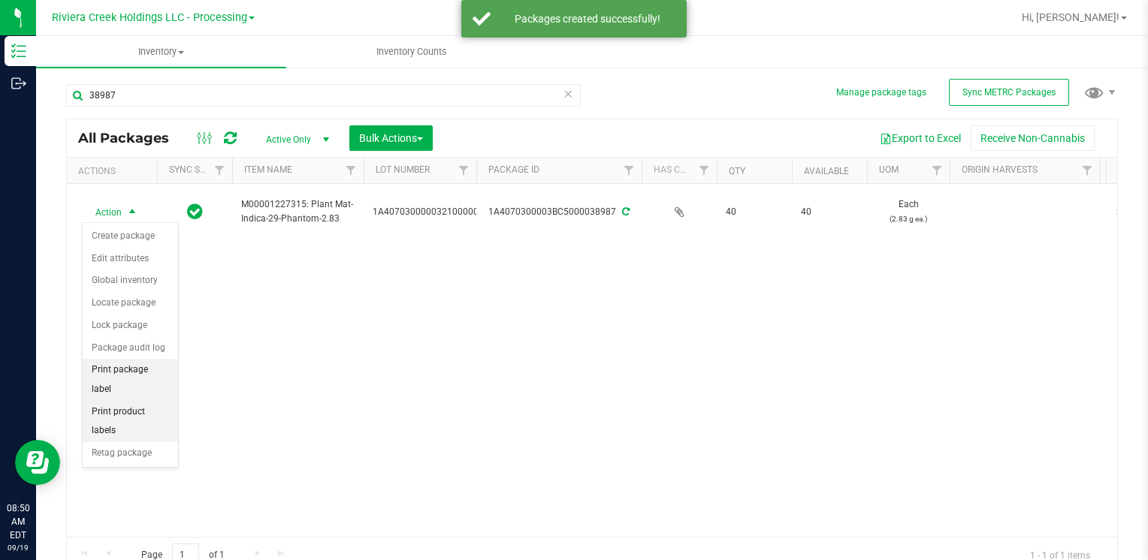
click at [164, 371] on li "Print package label" at bounding box center [130, 379] width 95 height 41
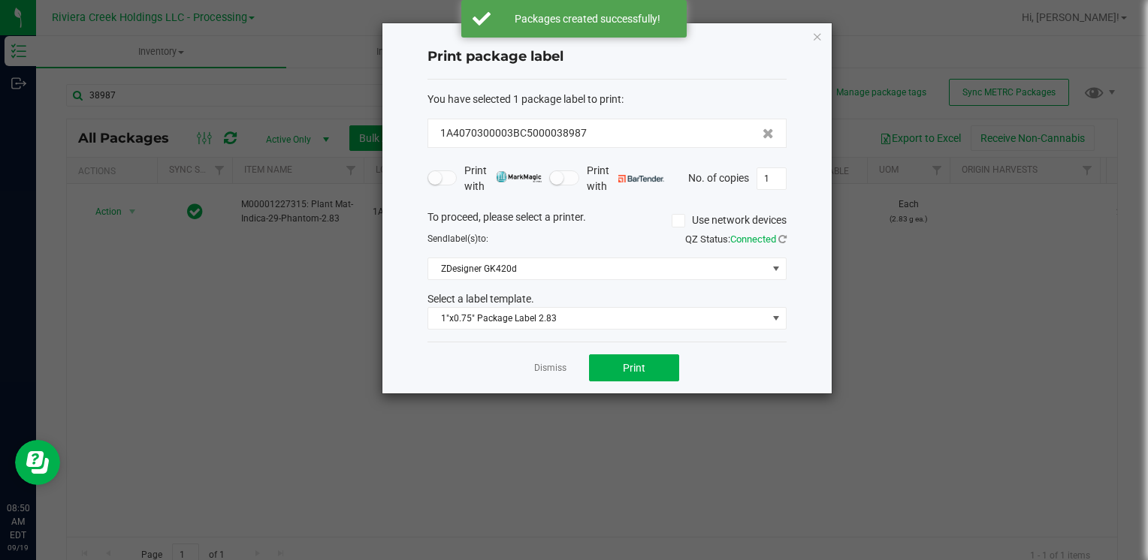
click at [633, 352] on div "Dismiss Print" at bounding box center [606, 368] width 359 height 52
click at [641, 362] on span "Print" at bounding box center [634, 368] width 23 height 12
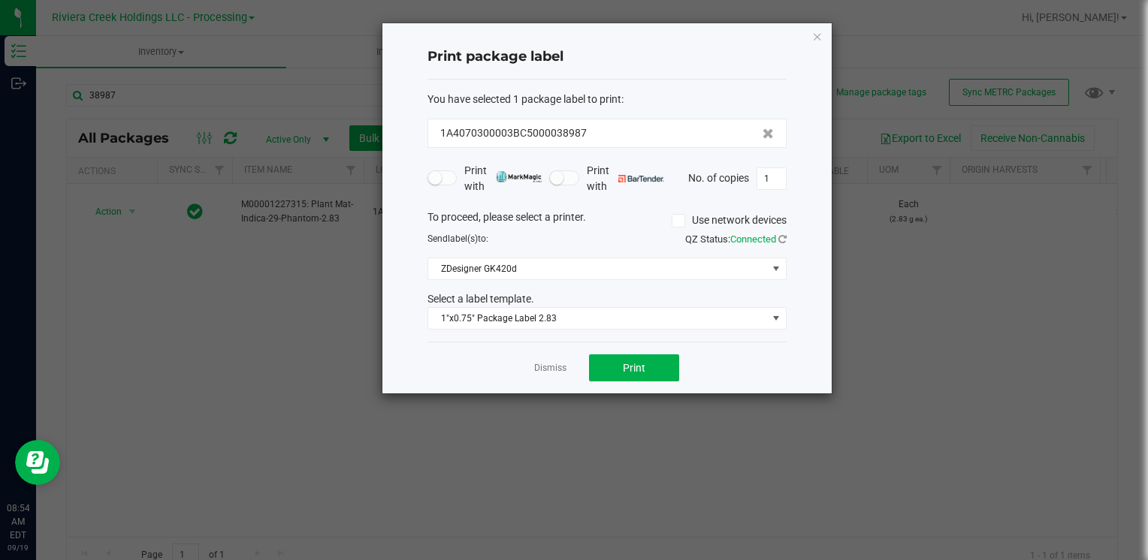
drag, startPoint x: 813, startPoint y: 38, endPoint x: 625, endPoint y: 74, distance: 191.2
click at [813, 38] on icon "button" at bounding box center [817, 36] width 11 height 18
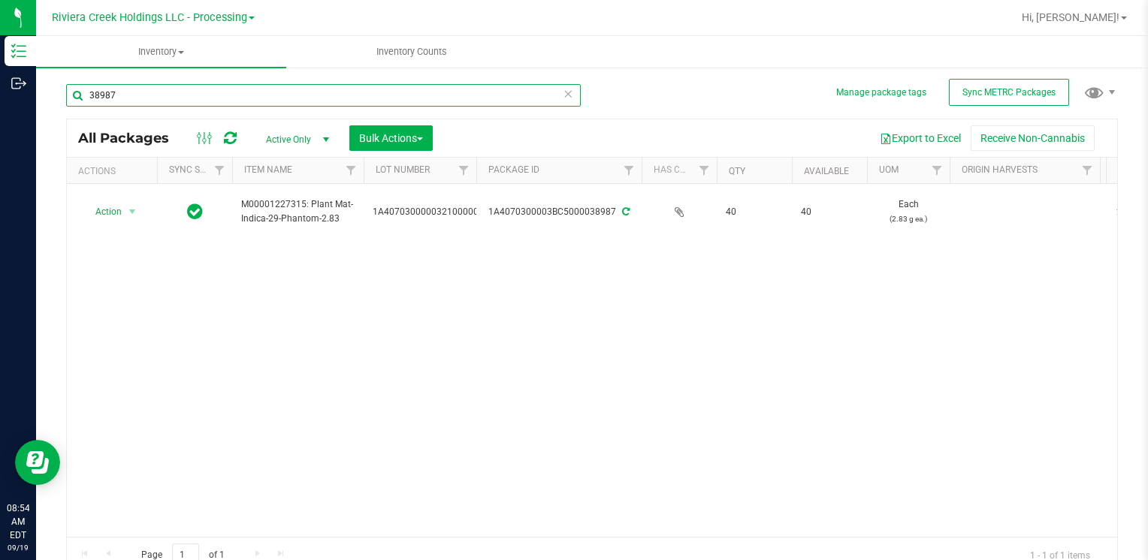
click at [252, 101] on input "38987" at bounding box center [323, 95] width 514 height 23
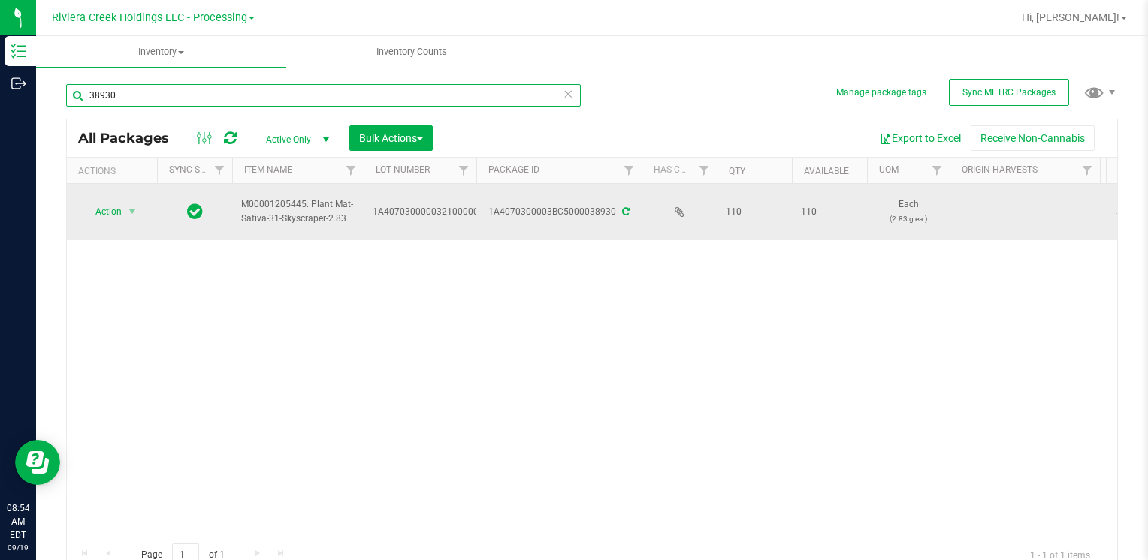
type input "38930"
click at [125, 210] on span "select" at bounding box center [132, 211] width 19 height 21
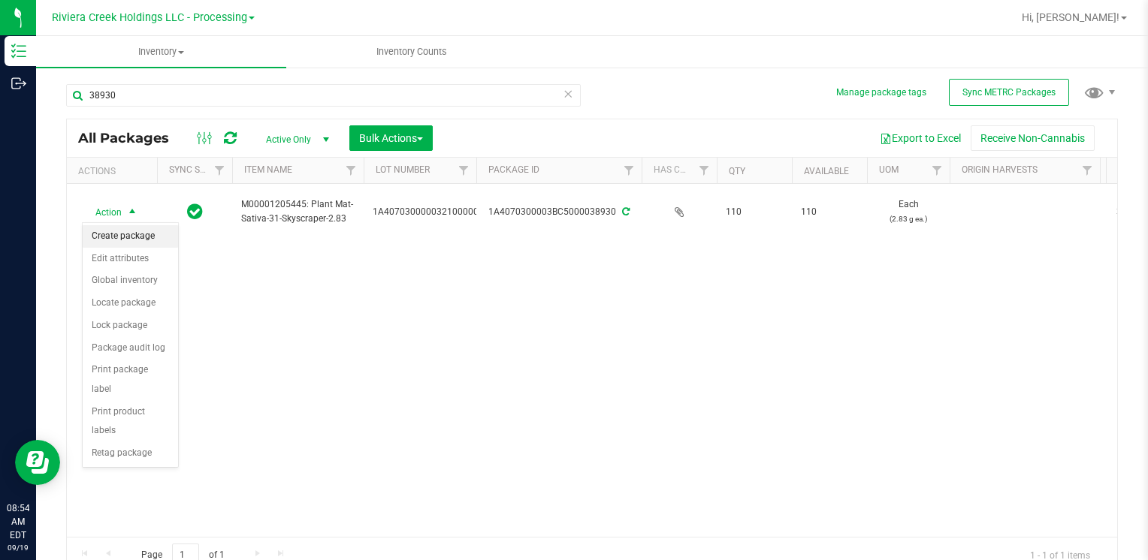
click at [137, 229] on li "Create package" at bounding box center [130, 236] width 95 height 23
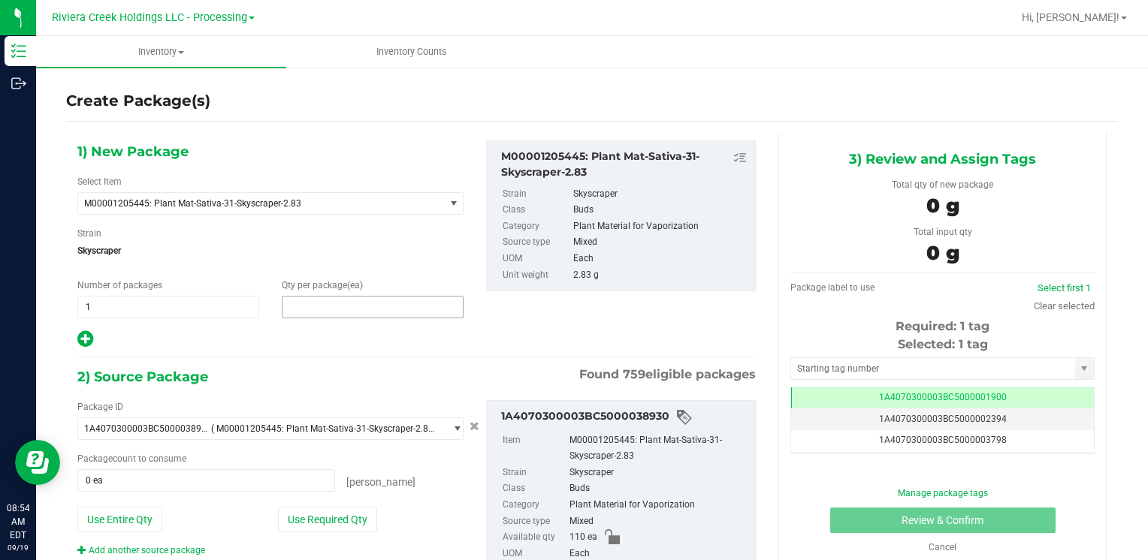
click at [418, 308] on span at bounding box center [373, 307] width 182 height 23
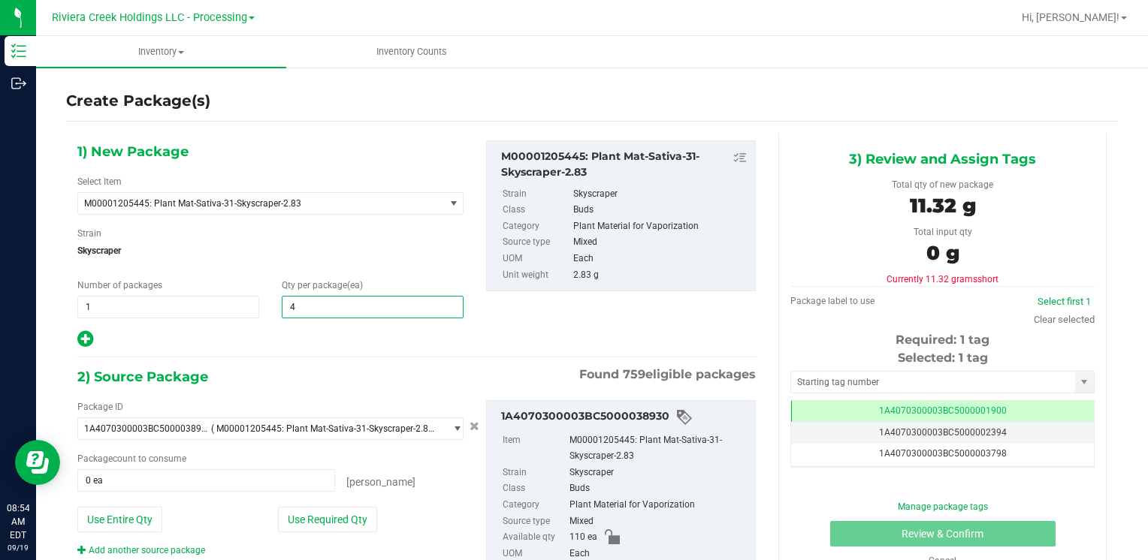
type input "40"
click at [295, 523] on button "Use Required Qty" at bounding box center [327, 520] width 99 height 26
type input "40 ea"
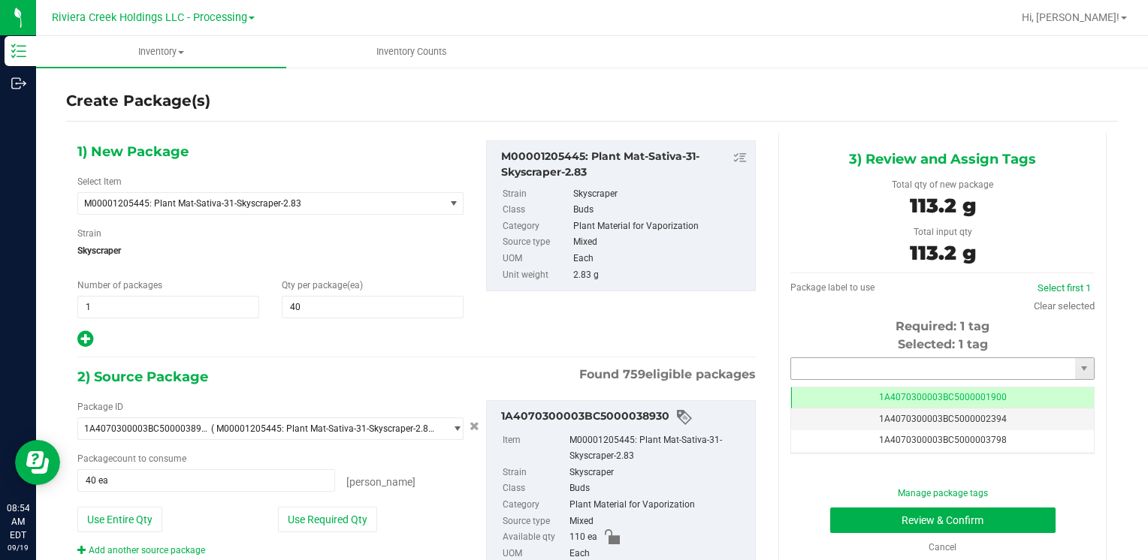
click at [820, 373] on input "text" at bounding box center [933, 368] width 284 height 21
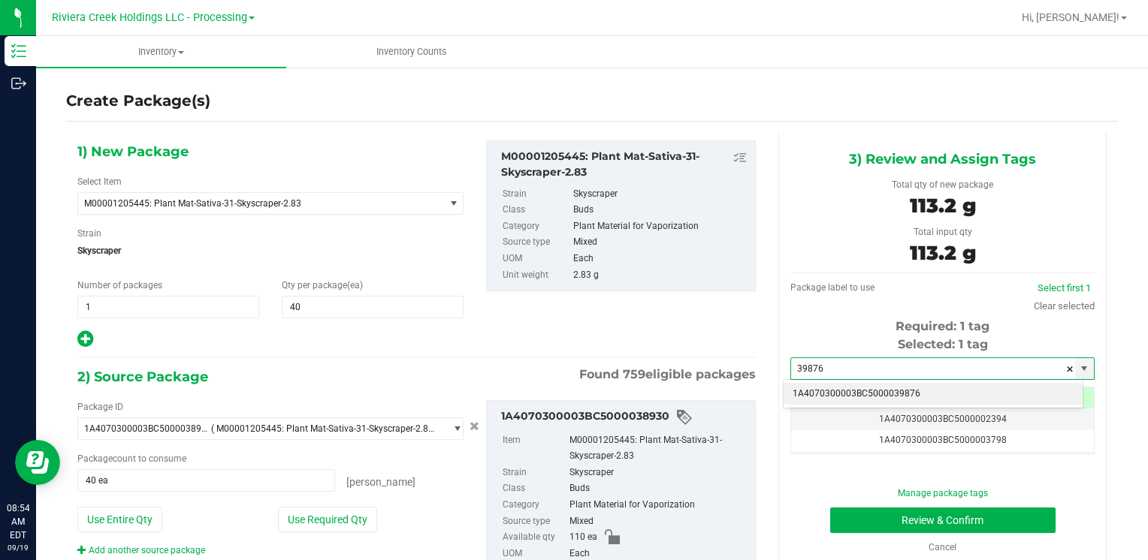
click at [822, 394] on li "1A4070300003BC5000039876" at bounding box center [932, 394] width 299 height 23
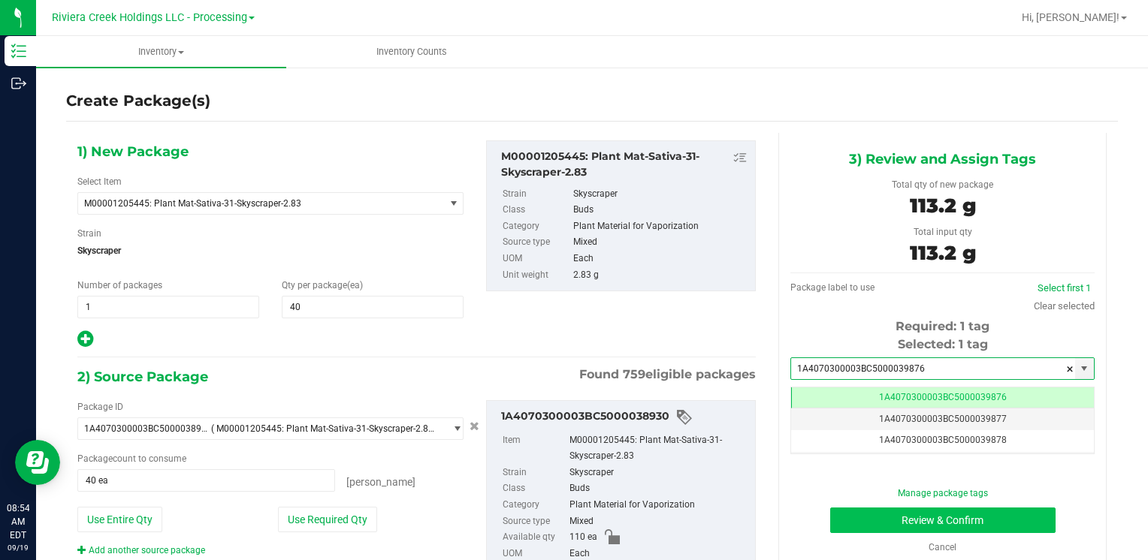
type input "1A4070300003BC5000039876"
click at [851, 512] on button "Review & Confirm" at bounding box center [942, 521] width 225 height 26
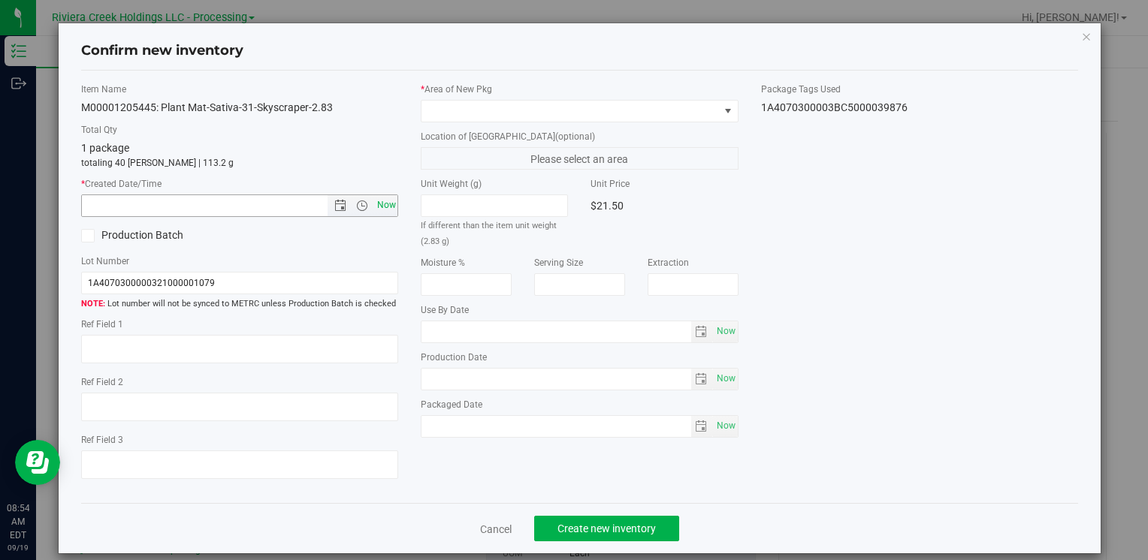
click at [380, 203] on span "Now" at bounding box center [386, 206] width 26 height 22
type input "[DATE] 8:54 AM"
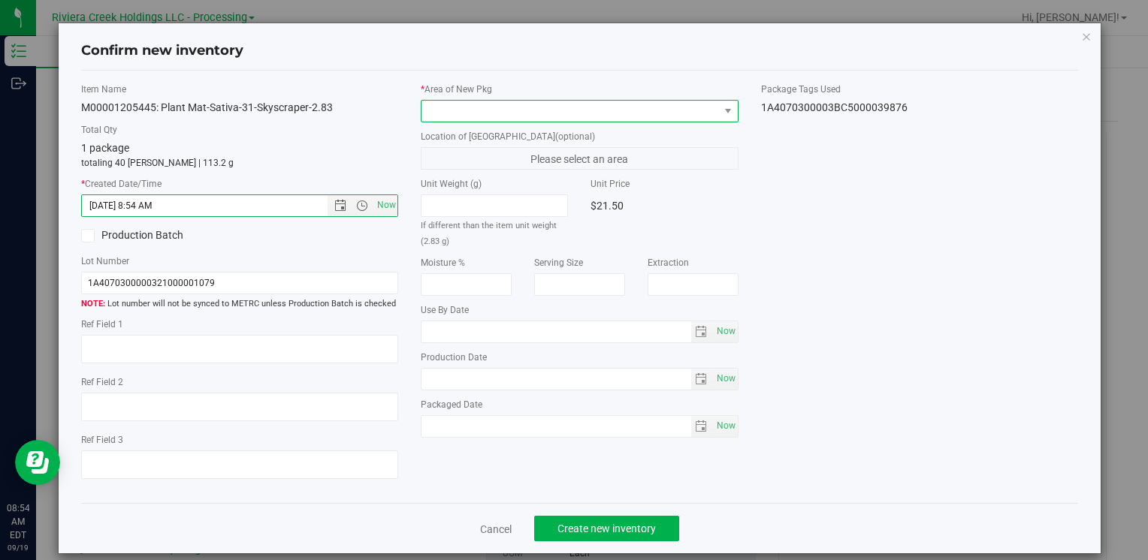
click at [439, 110] on span at bounding box center [569, 111] width 297 height 21
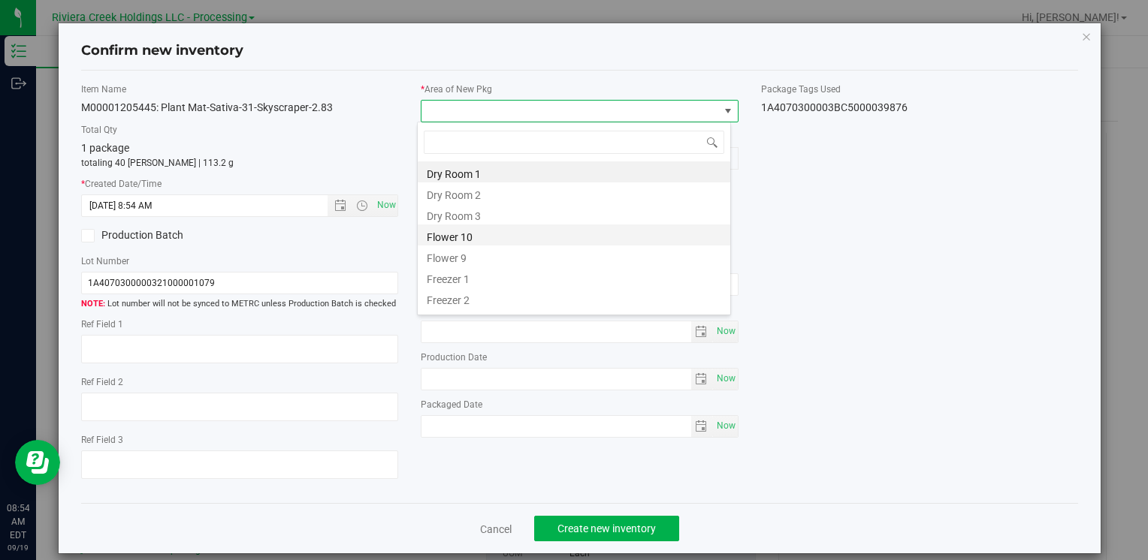
click at [496, 237] on li "Flower 10" at bounding box center [574, 235] width 312 height 21
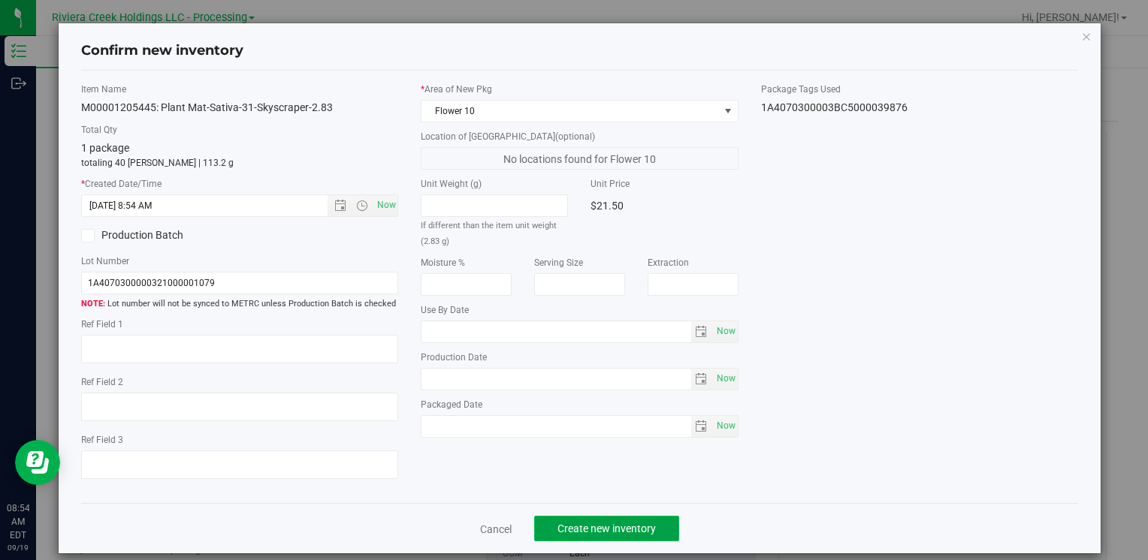
click at [594, 533] on span "Create new inventory" at bounding box center [606, 529] width 98 height 12
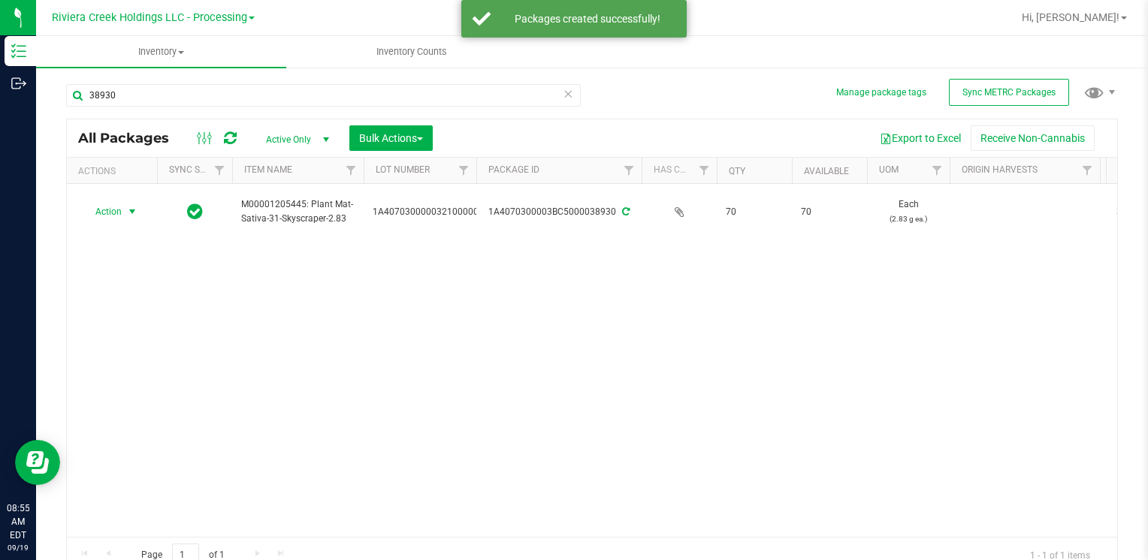
drag, startPoint x: 107, startPoint y: 210, endPoint x: 143, endPoint y: 251, distance: 55.3
click at [107, 210] on span "Action" at bounding box center [102, 211] width 41 height 21
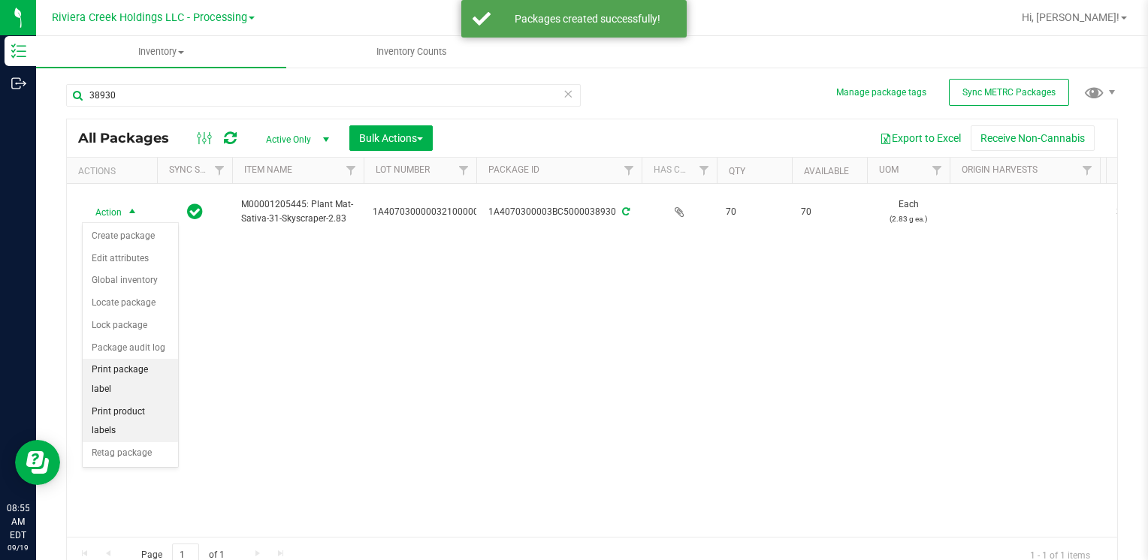
click at [155, 371] on li "Print package label" at bounding box center [130, 379] width 95 height 41
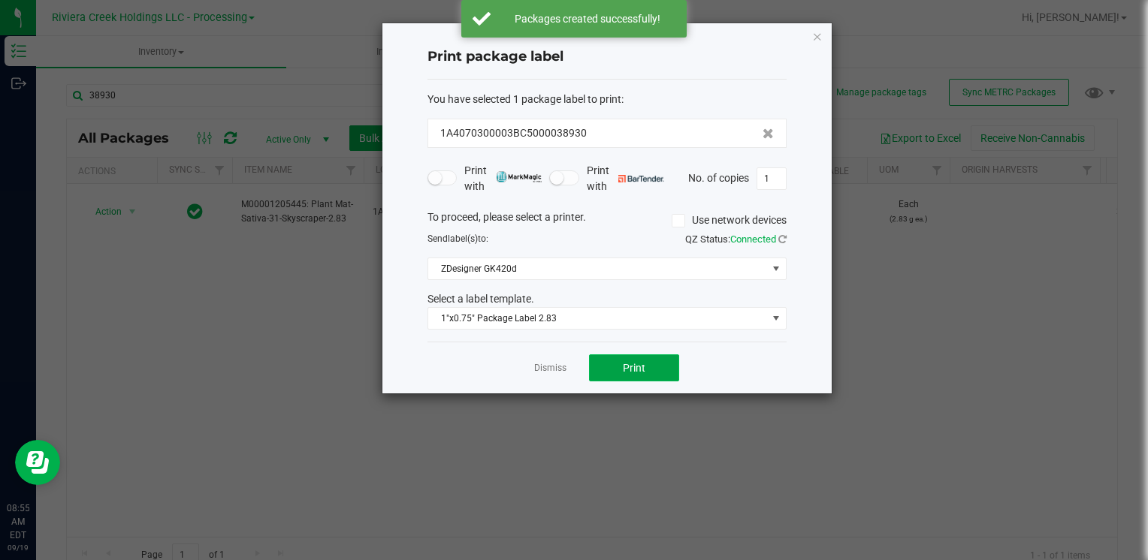
click at [620, 369] on button "Print" at bounding box center [634, 368] width 90 height 27
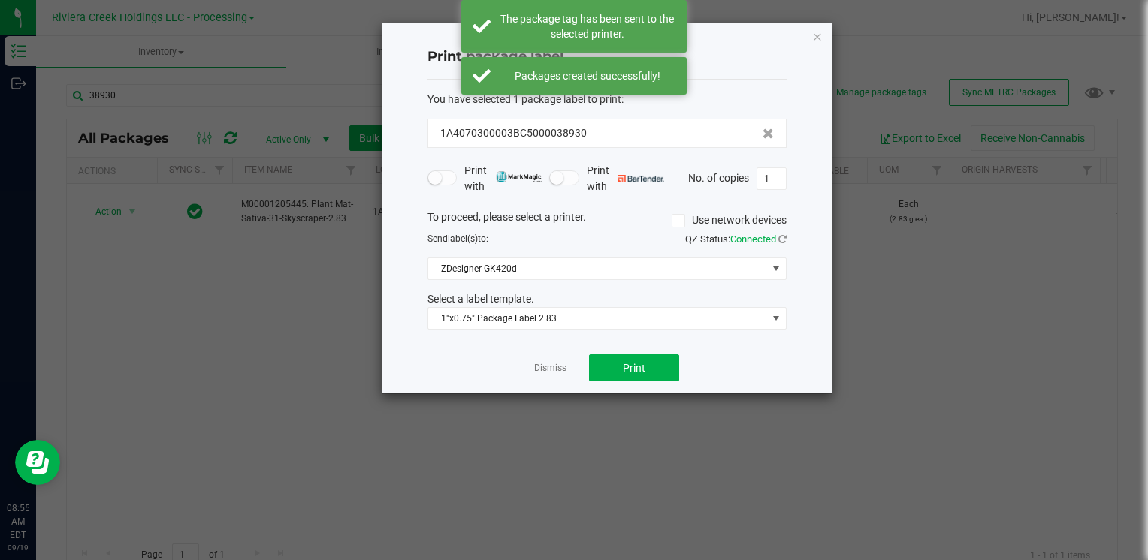
click at [820, 36] on icon "button" at bounding box center [817, 36] width 11 height 18
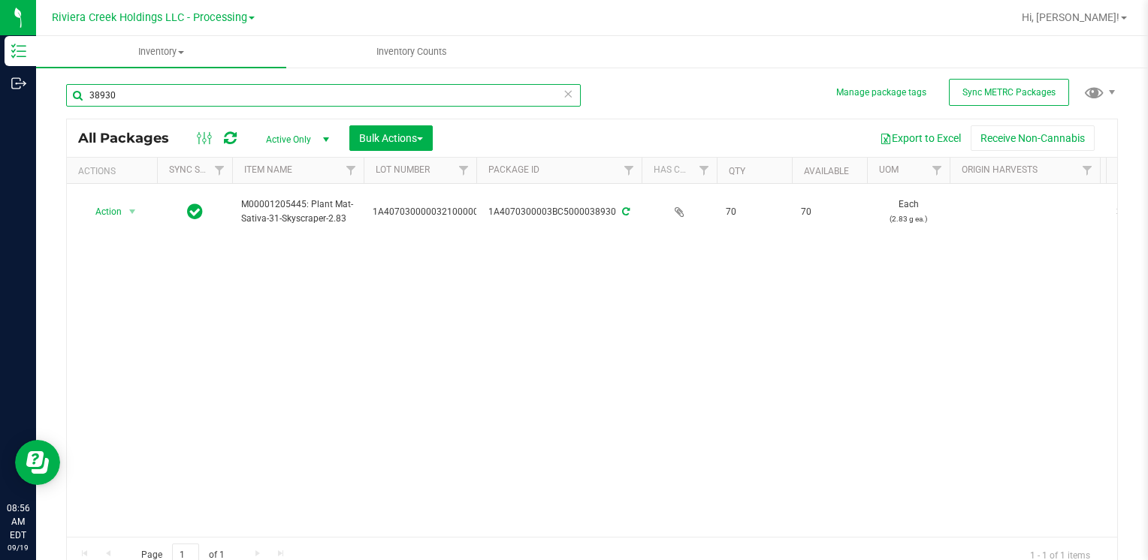
click at [152, 100] on input "38930" at bounding box center [323, 95] width 514 height 23
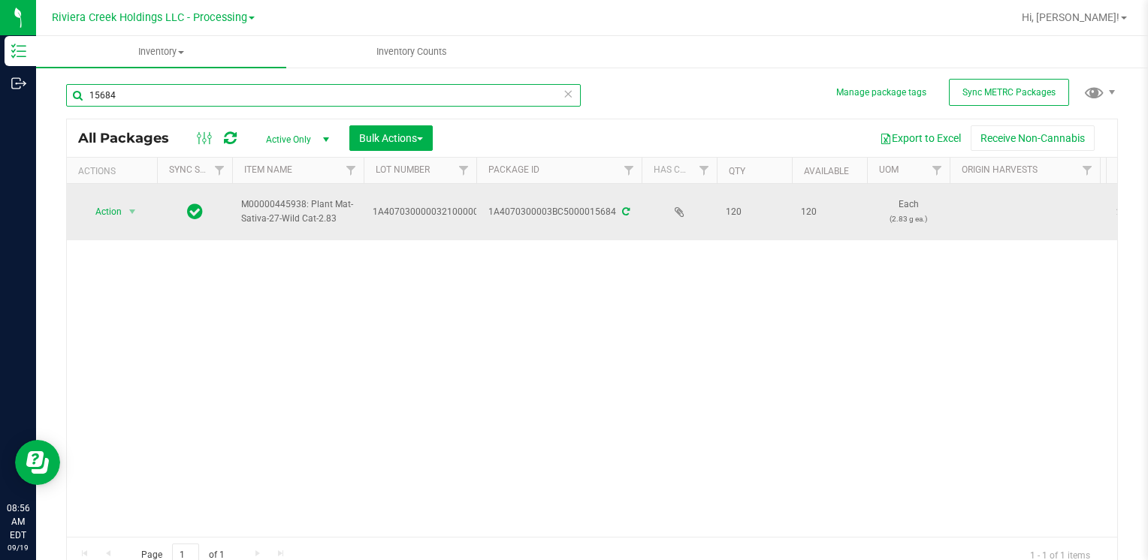
type input "15684"
click at [131, 225] on td "Action Action Create package Edit attributes Global inventory Locate package Lo…" at bounding box center [112, 212] width 90 height 56
click at [128, 209] on span "select" at bounding box center [132, 212] width 12 height 12
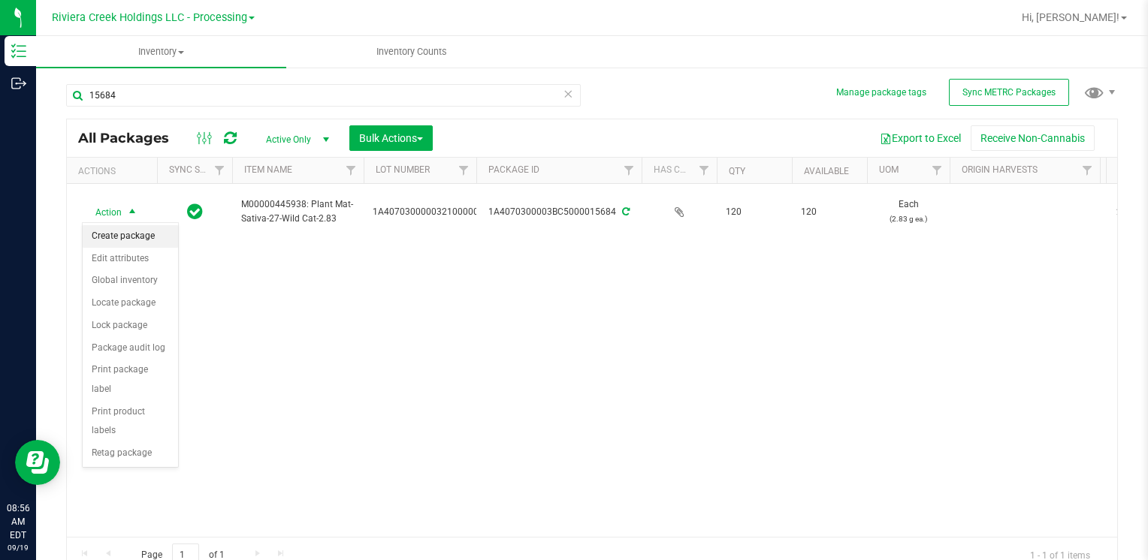
click at [140, 237] on li "Create package" at bounding box center [130, 236] width 95 height 23
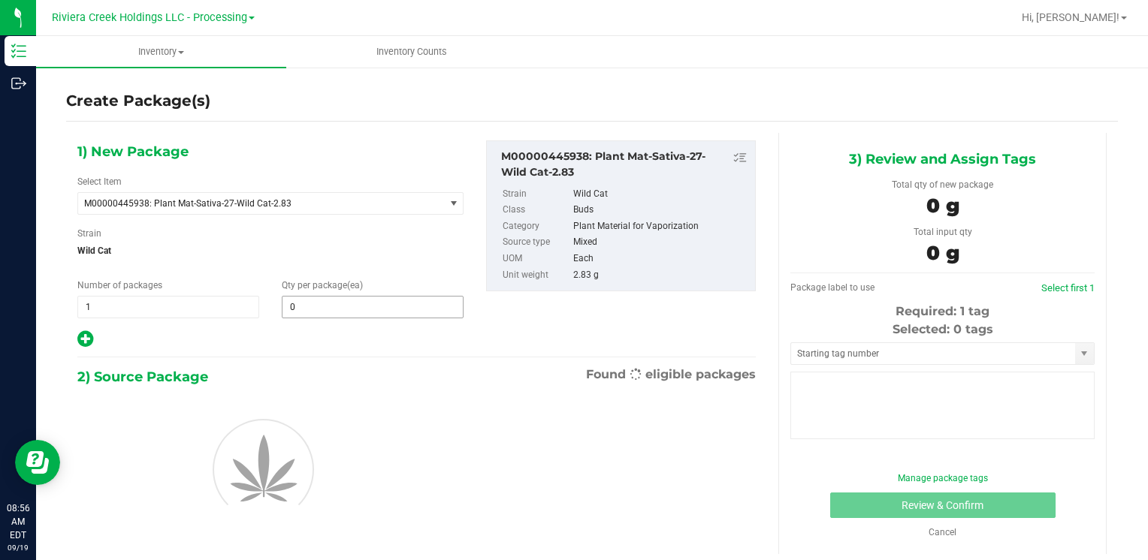
type input "0"
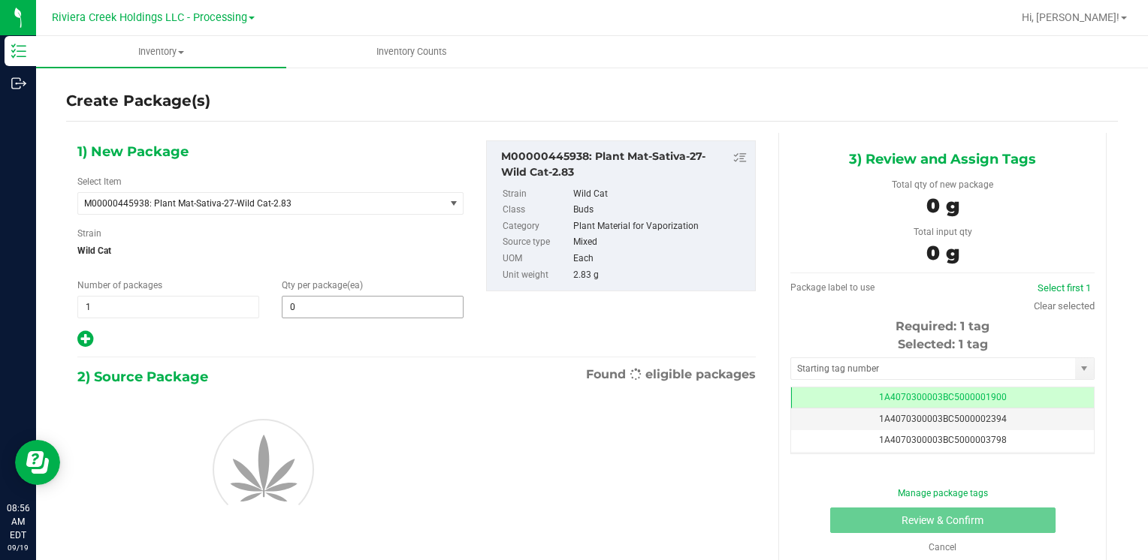
click at [330, 303] on input "0" at bounding box center [372, 307] width 180 height 21
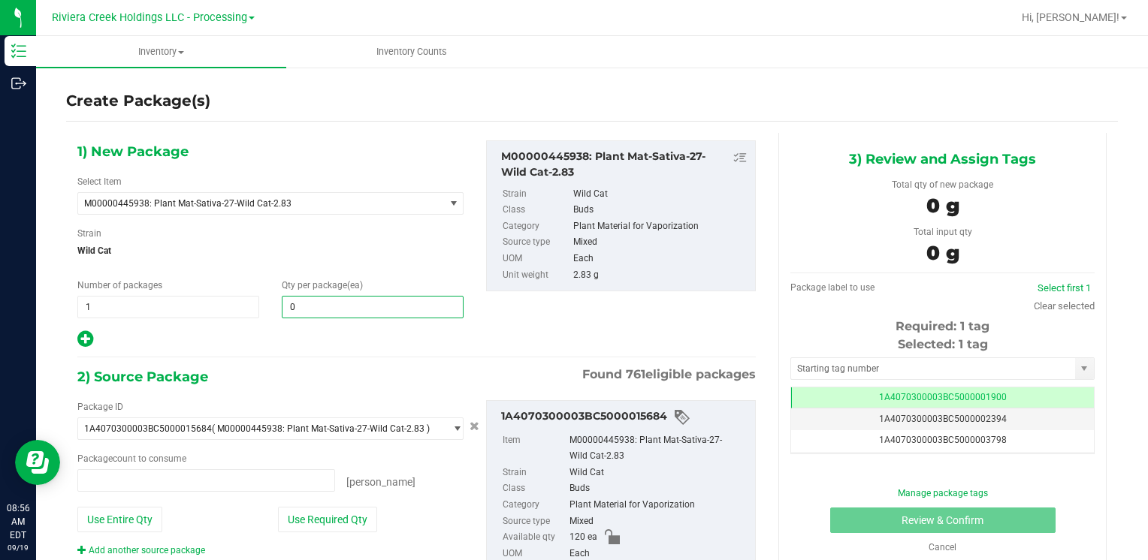
type input "0 ea"
type input "20"
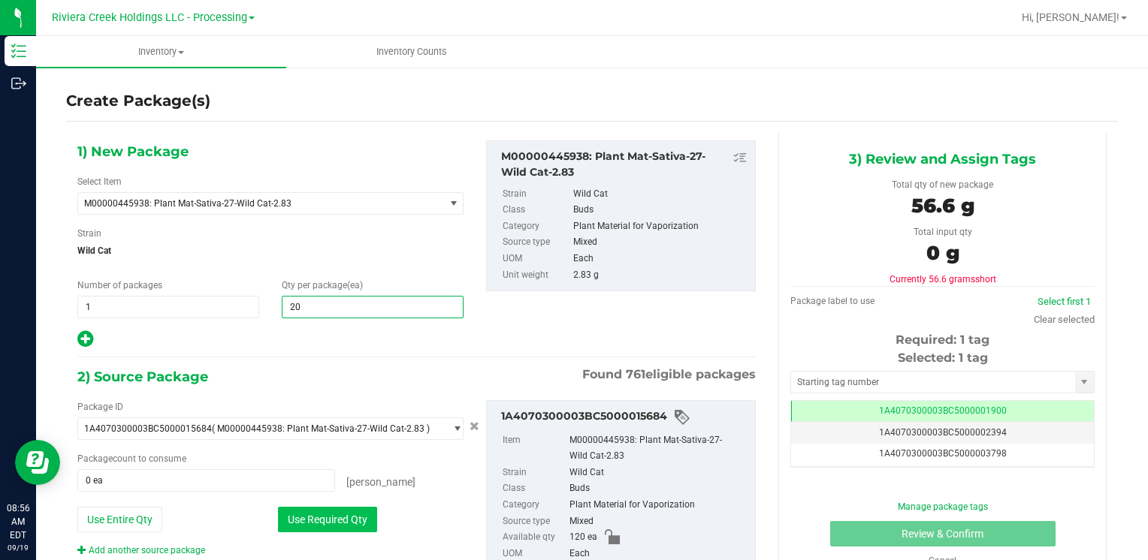
type input "20"
click at [317, 517] on button "Use Required Qty" at bounding box center [327, 520] width 99 height 26
type input "20 ea"
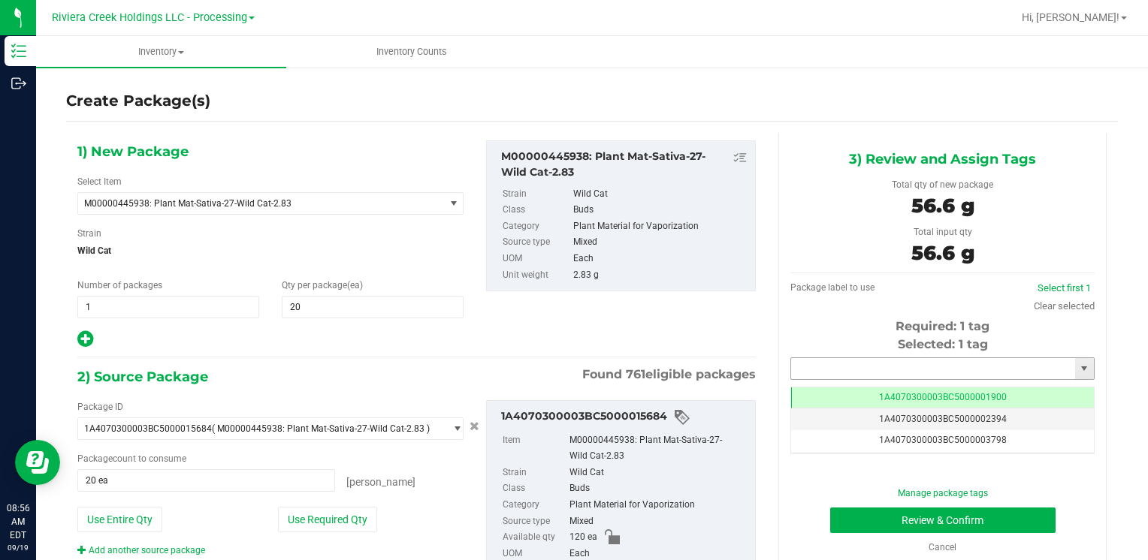
click at [873, 370] on input "text" at bounding box center [933, 368] width 284 height 21
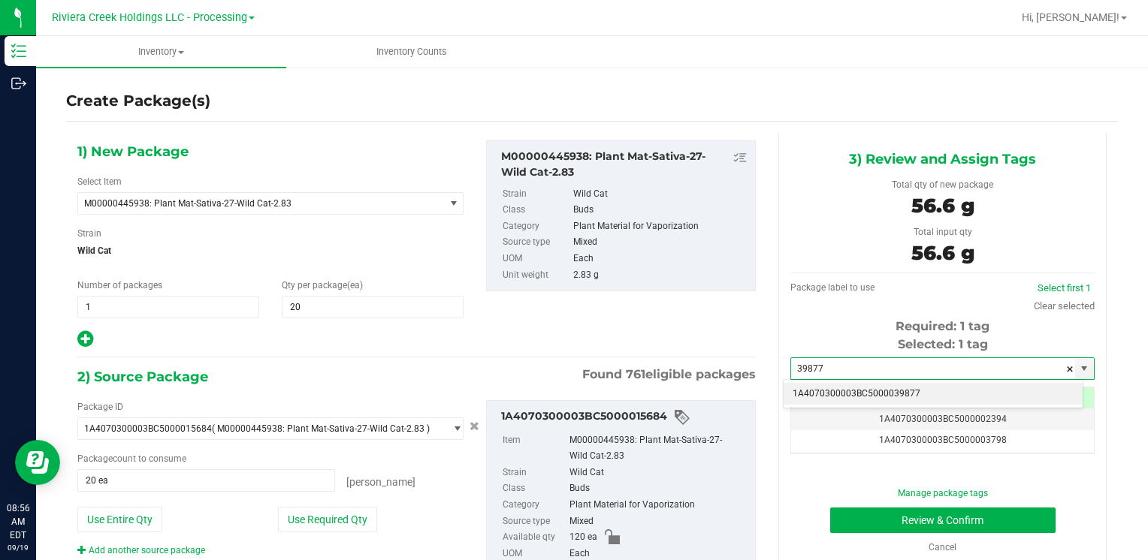
click at [858, 392] on li "1A4070300003BC5000039877" at bounding box center [932, 394] width 299 height 23
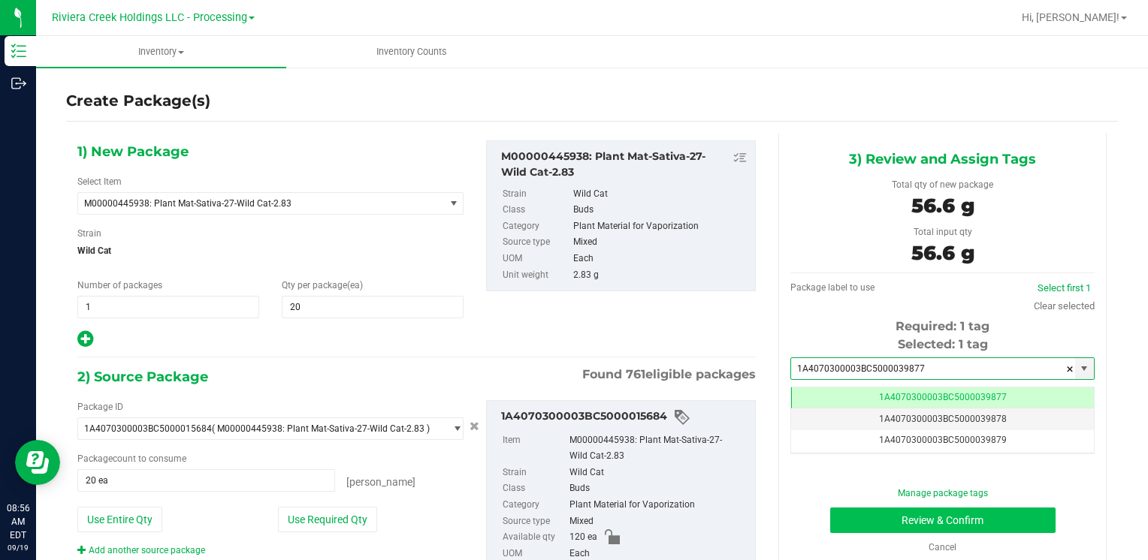
type input "1A4070300003BC5000039877"
click at [866, 525] on button "Review & Confirm" at bounding box center [942, 521] width 225 height 26
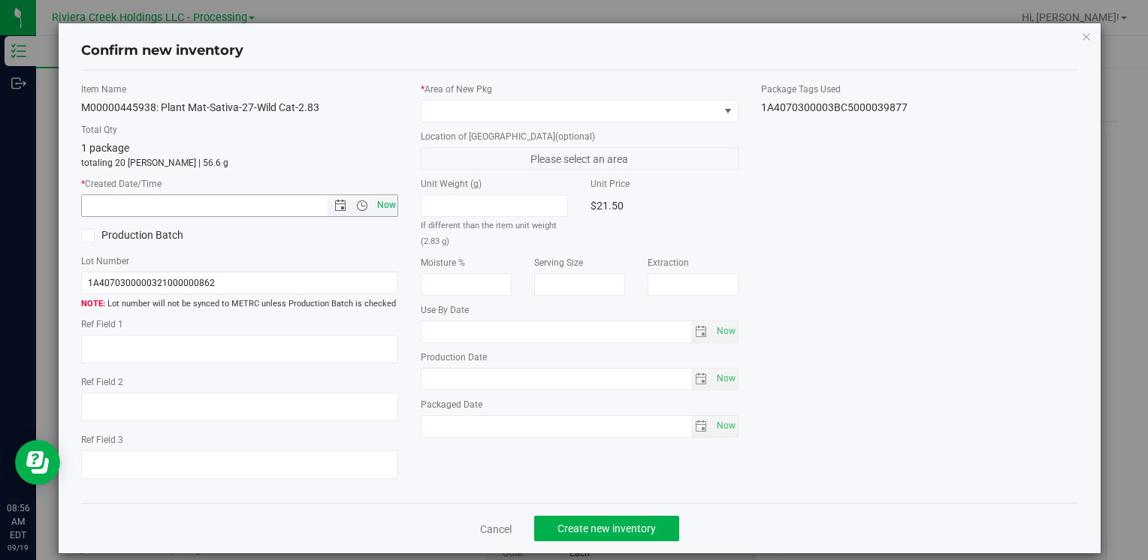
click at [388, 208] on span "Now" at bounding box center [386, 206] width 26 height 22
type input "[DATE] 8:56 AM"
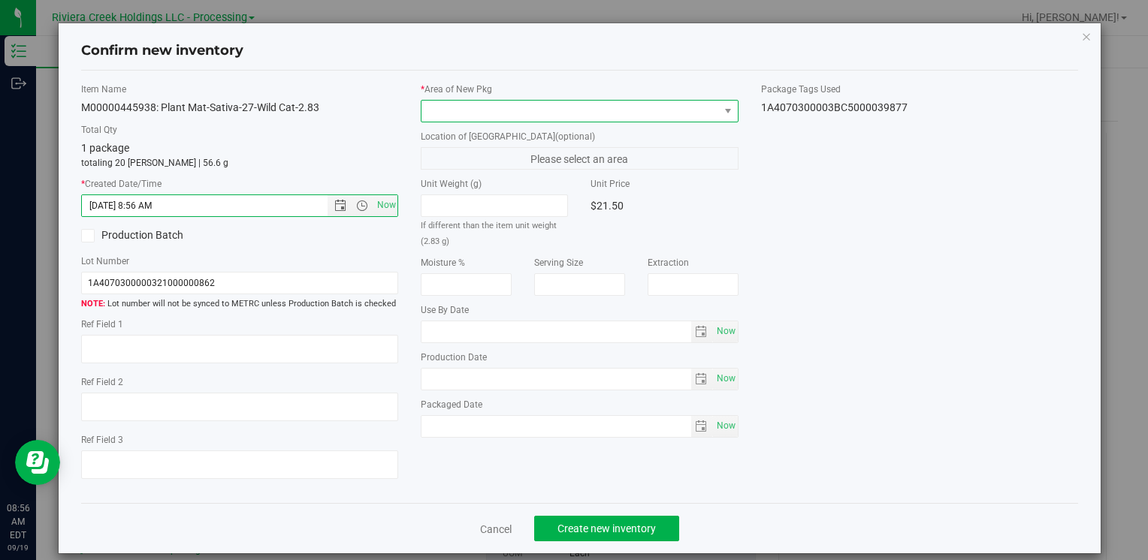
click at [442, 101] on span at bounding box center [569, 111] width 297 height 21
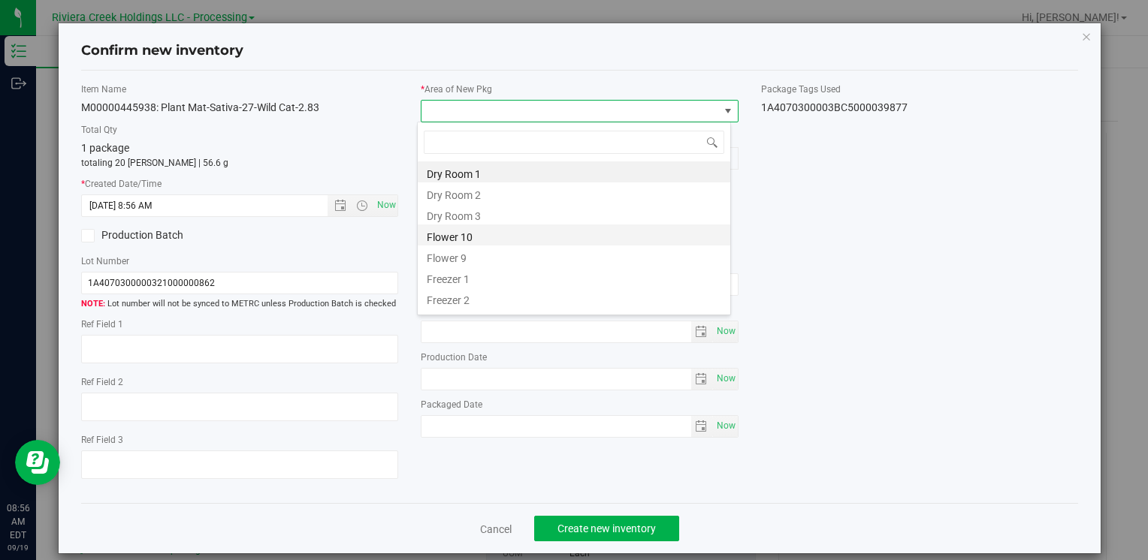
click at [461, 236] on li "Flower 10" at bounding box center [574, 235] width 312 height 21
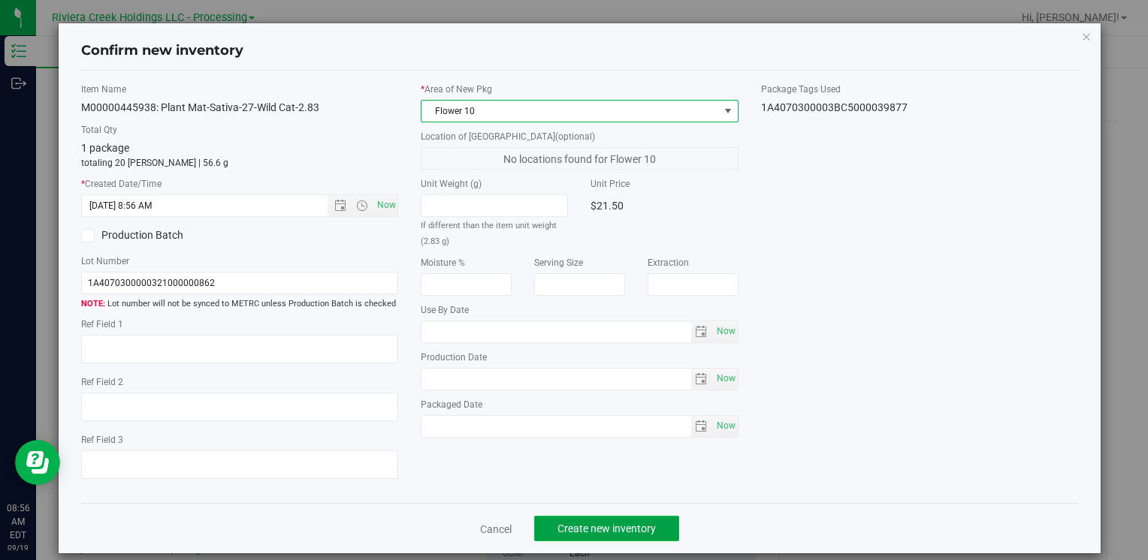
click at [575, 536] on button "Create new inventory" at bounding box center [606, 529] width 145 height 26
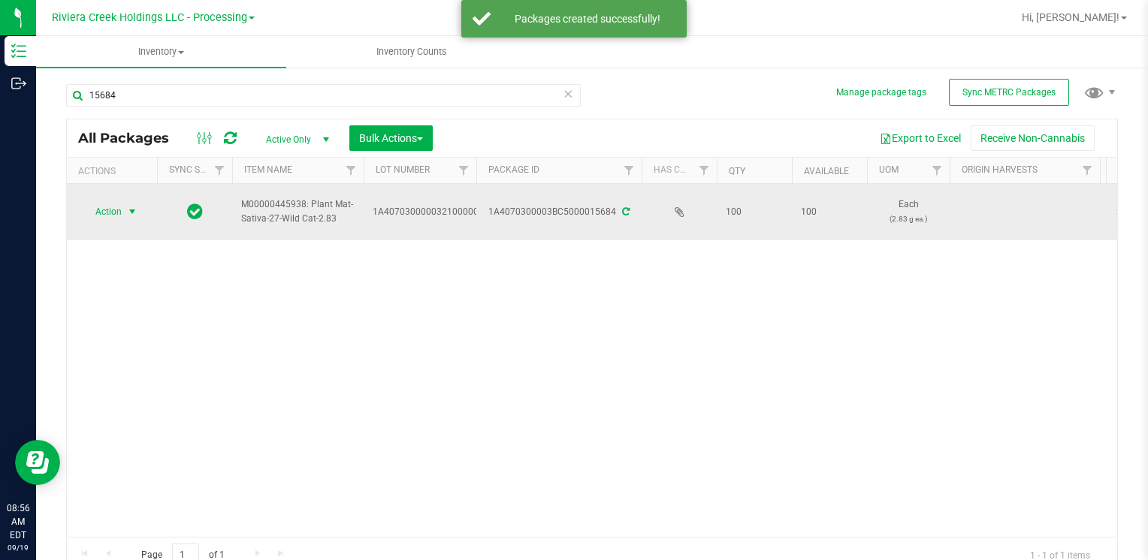
click at [107, 209] on span "Action" at bounding box center [102, 211] width 41 height 21
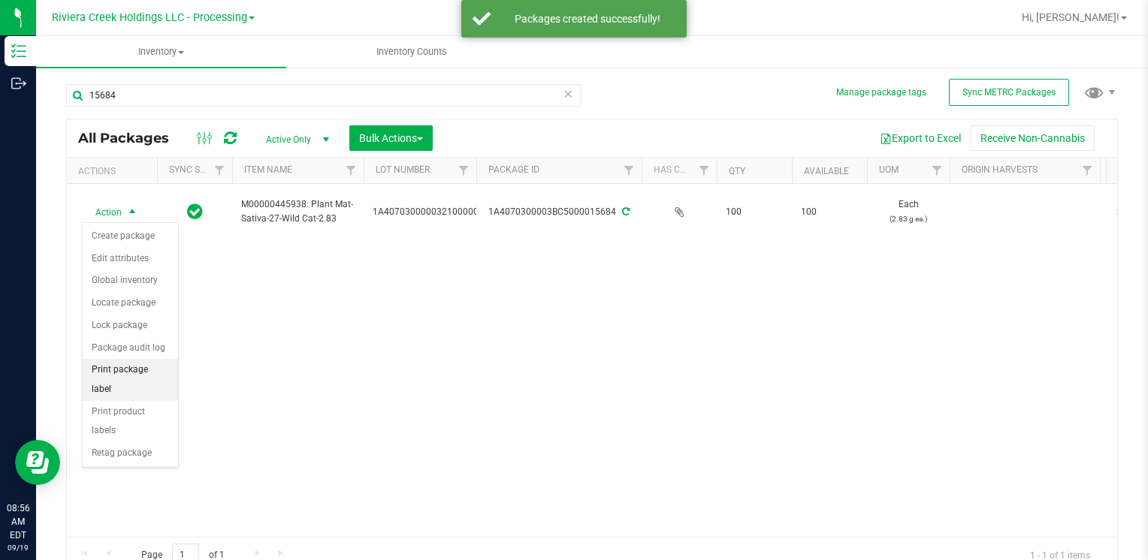
click at [157, 360] on li "Print package label" at bounding box center [130, 379] width 95 height 41
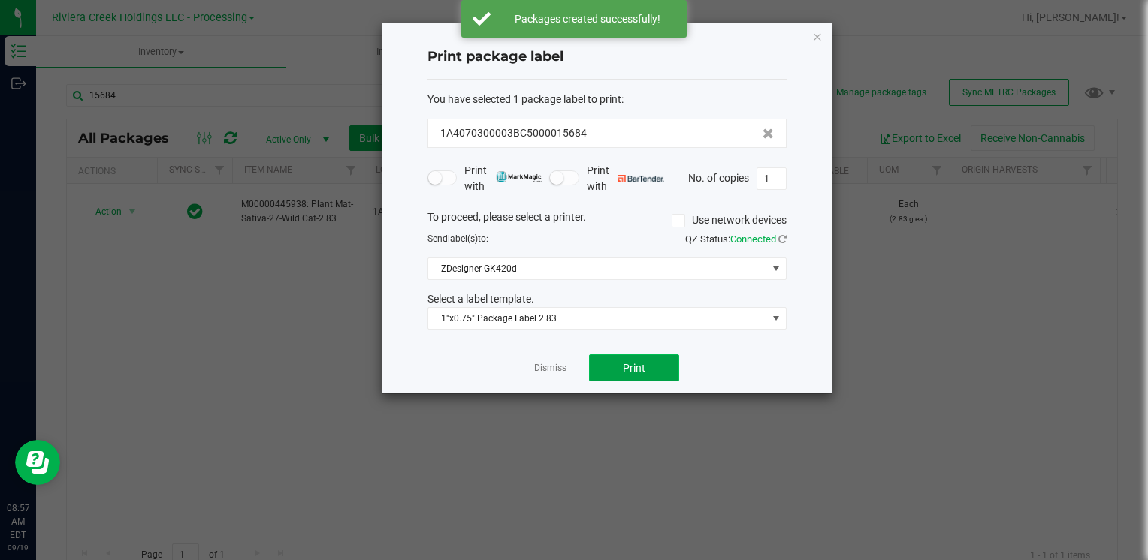
click at [624, 373] on button "Print" at bounding box center [634, 368] width 90 height 27
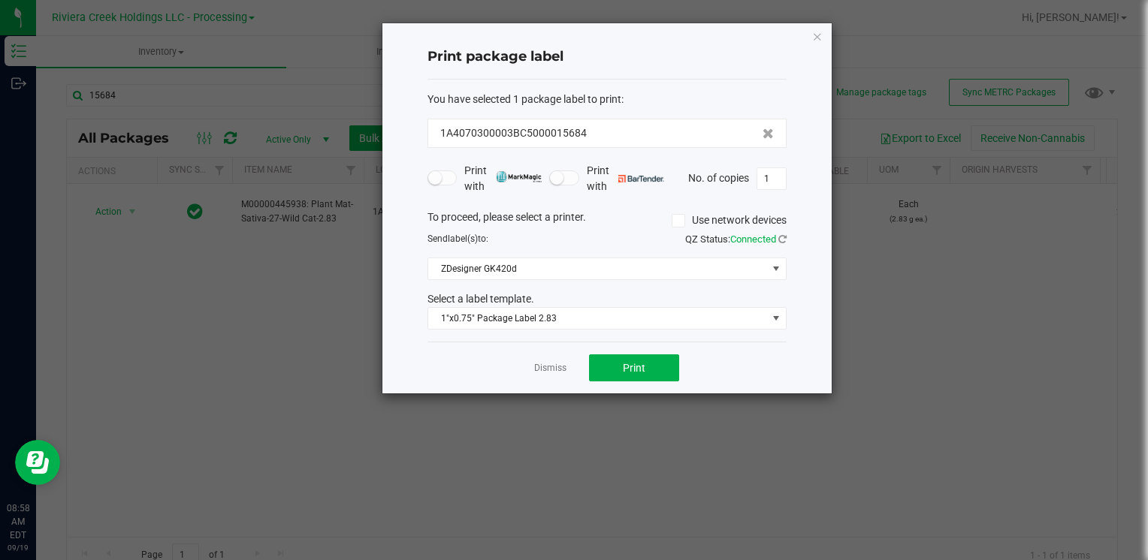
click at [810, 36] on div "Print package label You have selected 1 package label to print : 1A4070300003BC…" at bounding box center [606, 208] width 449 height 370
click at [812, 37] on icon "button" at bounding box center [817, 36] width 11 height 18
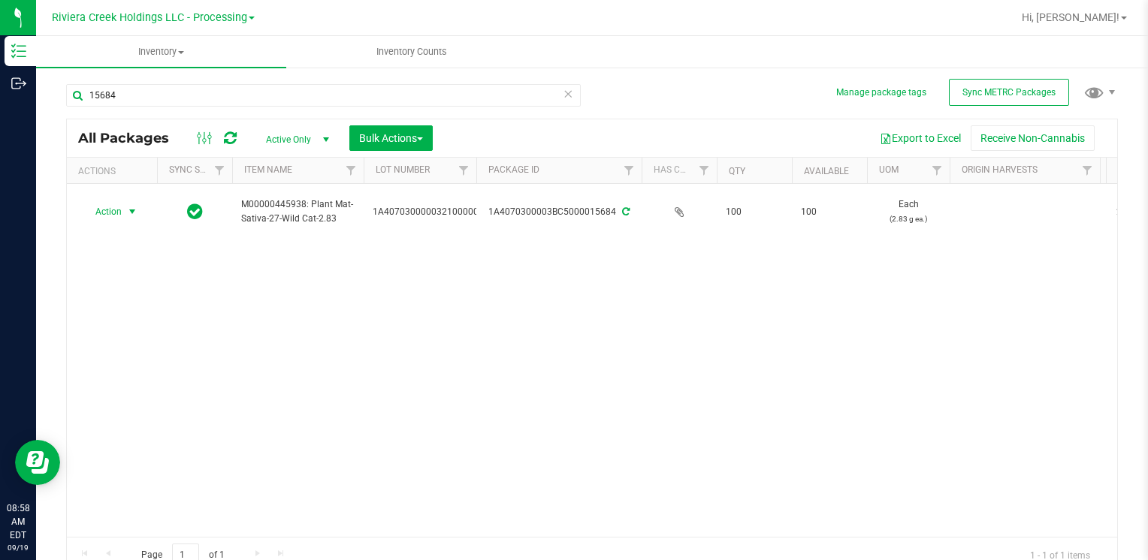
click at [177, 107] on div "15684" at bounding box center [323, 101] width 514 height 35
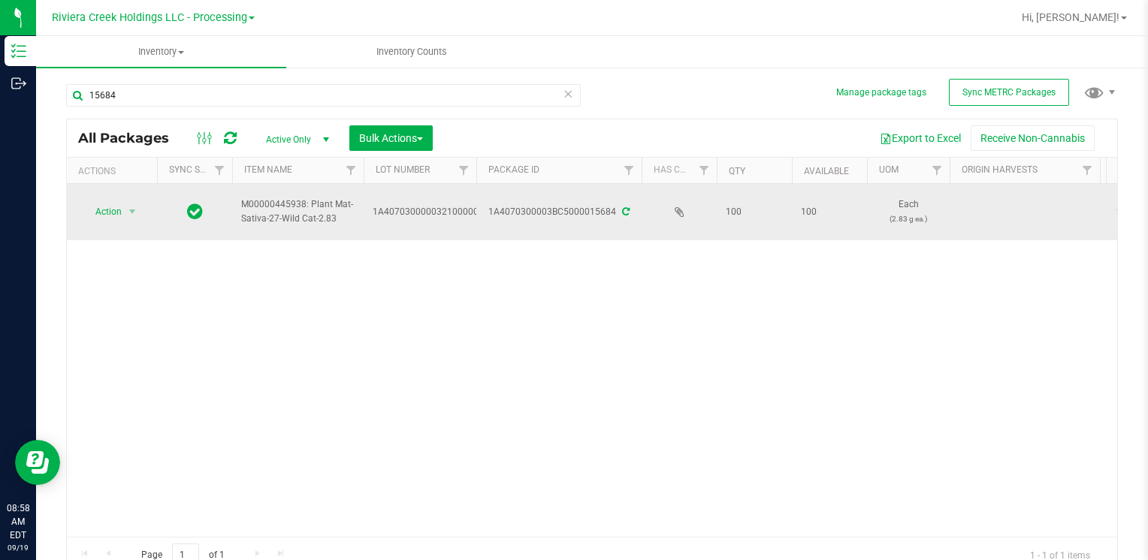
drag, startPoint x: 177, startPoint y: 107, endPoint x: 176, endPoint y: 223, distance: 115.7
click at [222, 297] on div "Action Action Create package Edit attributes Global inventory Locate package Lo…" at bounding box center [592, 360] width 1050 height 353
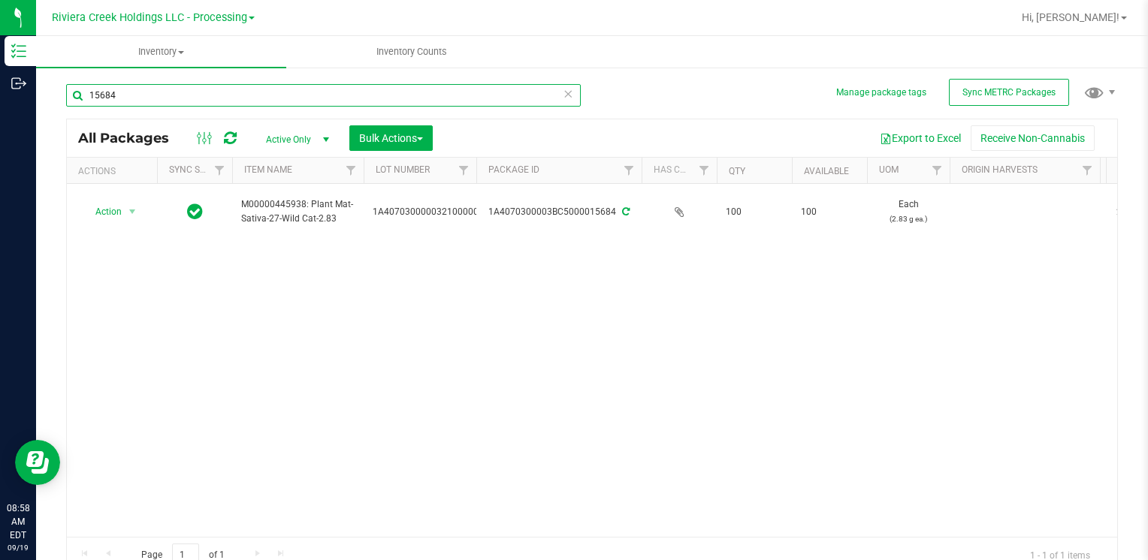
click at [158, 95] on input "15684" at bounding box center [323, 95] width 514 height 23
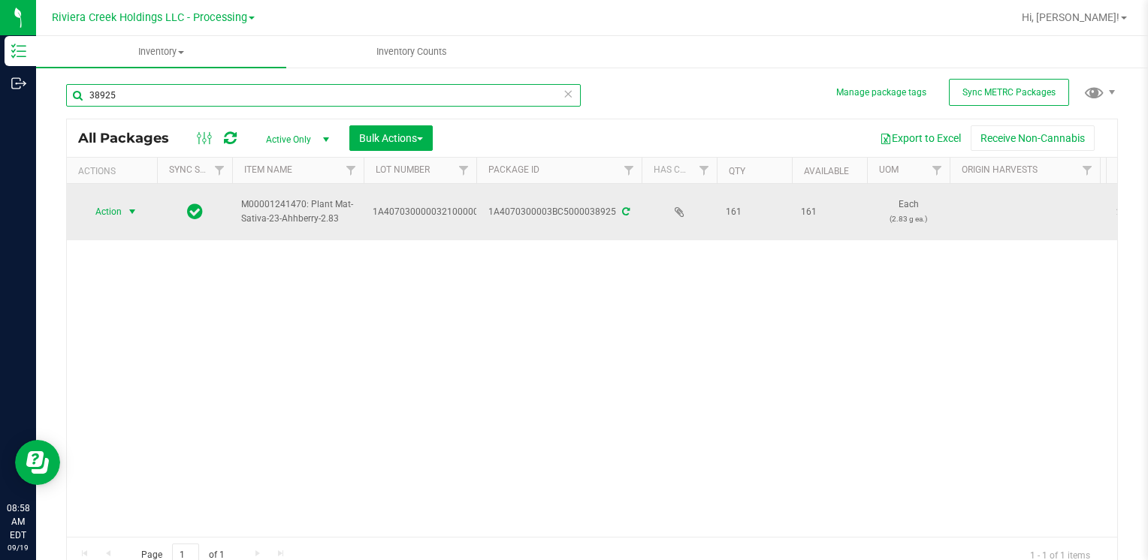
type input "38925"
click at [123, 215] on span "select" at bounding box center [132, 211] width 19 height 21
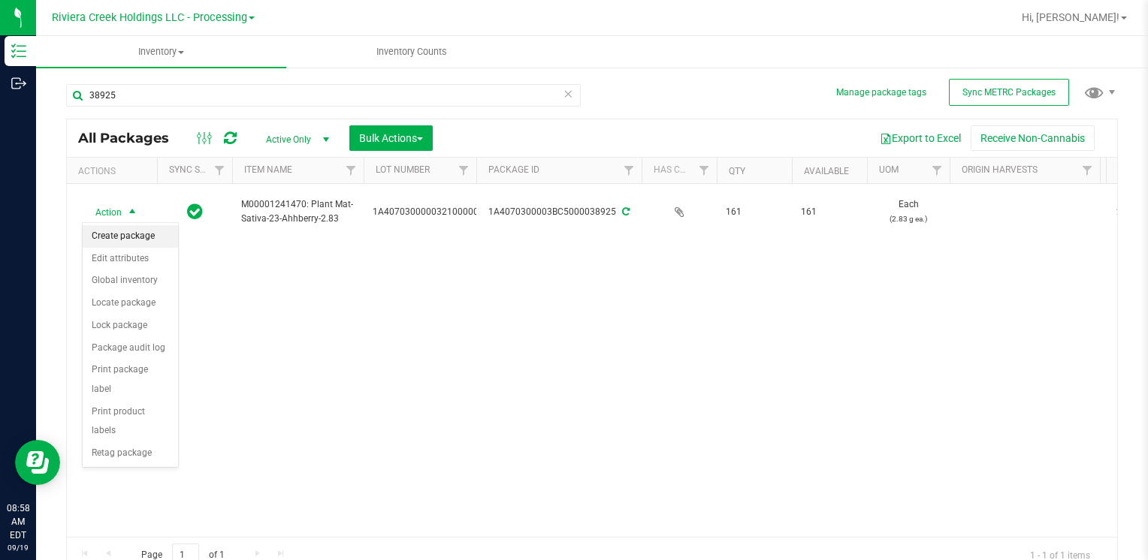
click at [124, 237] on li "Create package" at bounding box center [130, 236] width 95 height 23
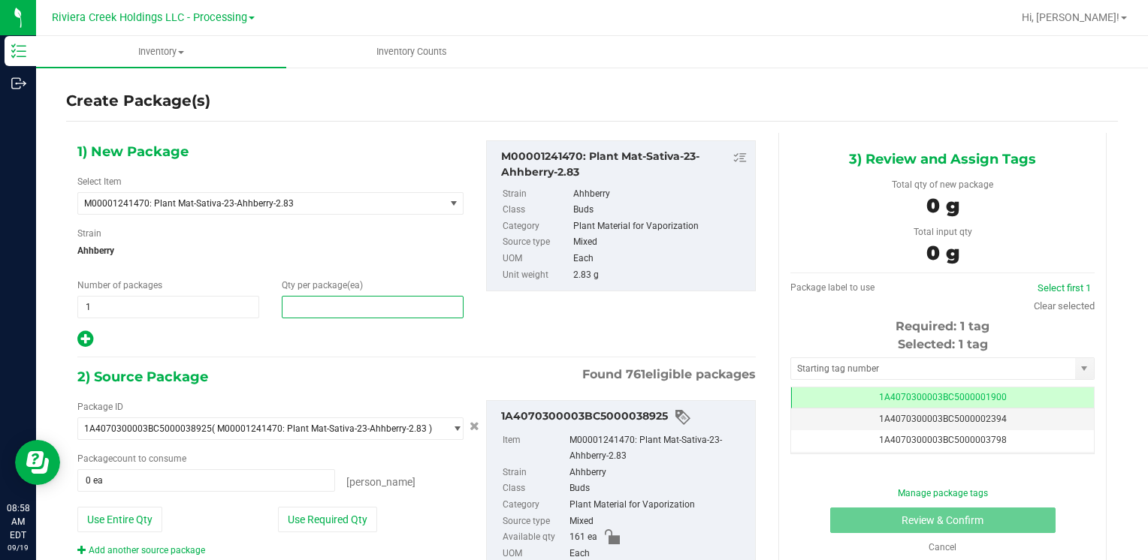
click at [324, 309] on span at bounding box center [373, 307] width 182 height 23
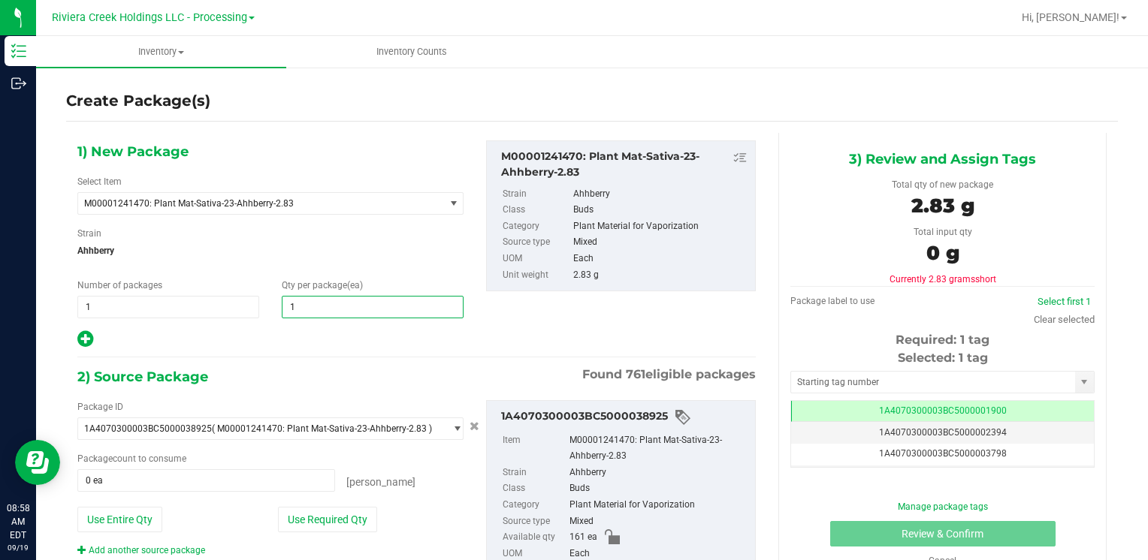
type input "10"
click at [297, 515] on button "Use Required Qty" at bounding box center [327, 520] width 99 height 26
type input "10 ea"
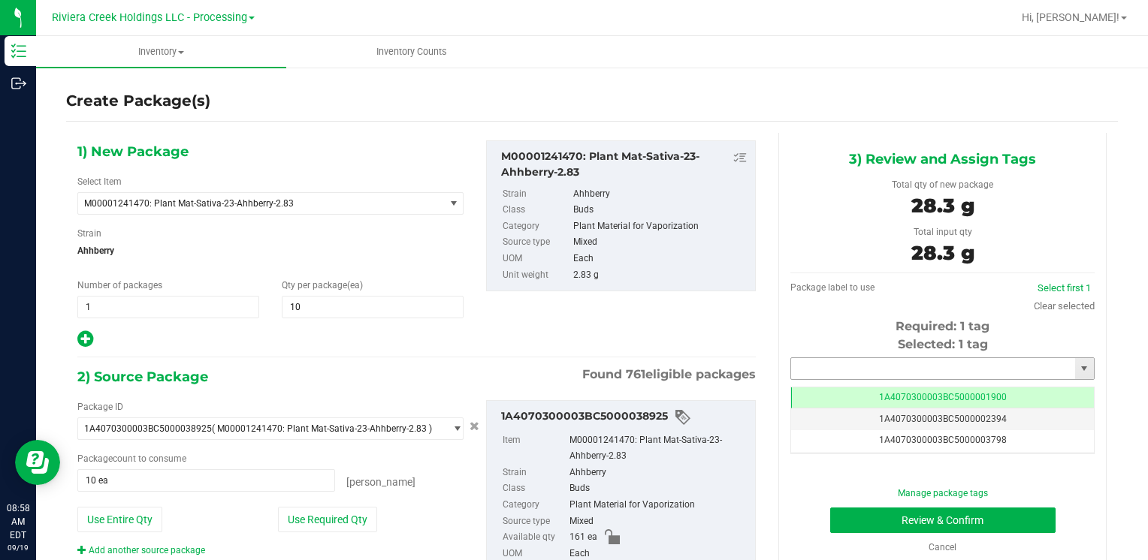
click at [856, 372] on input "text" at bounding box center [933, 368] width 284 height 21
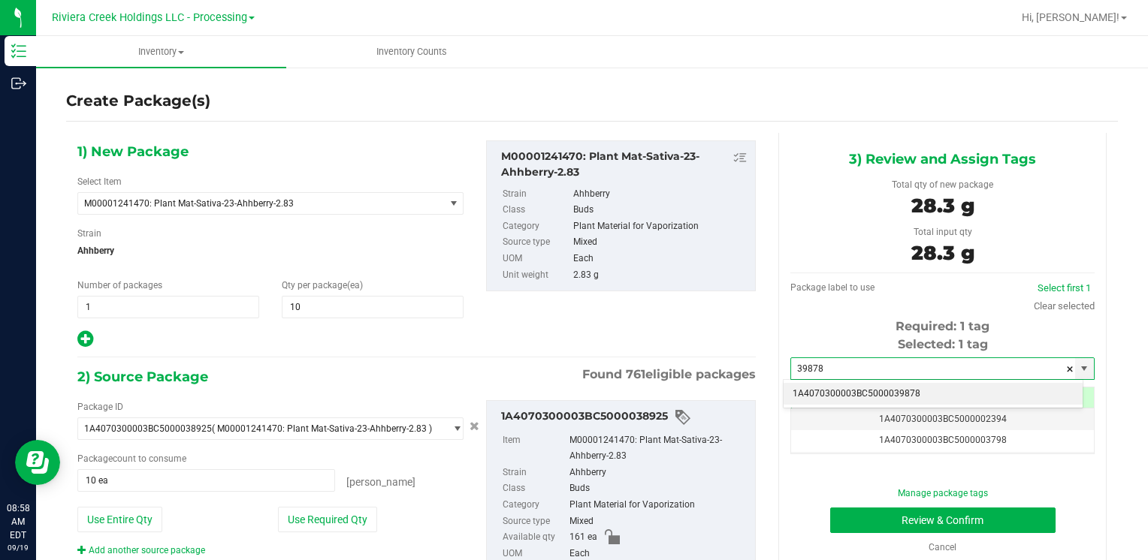
click at [855, 391] on li "1A4070300003BC5000039878" at bounding box center [932, 394] width 299 height 23
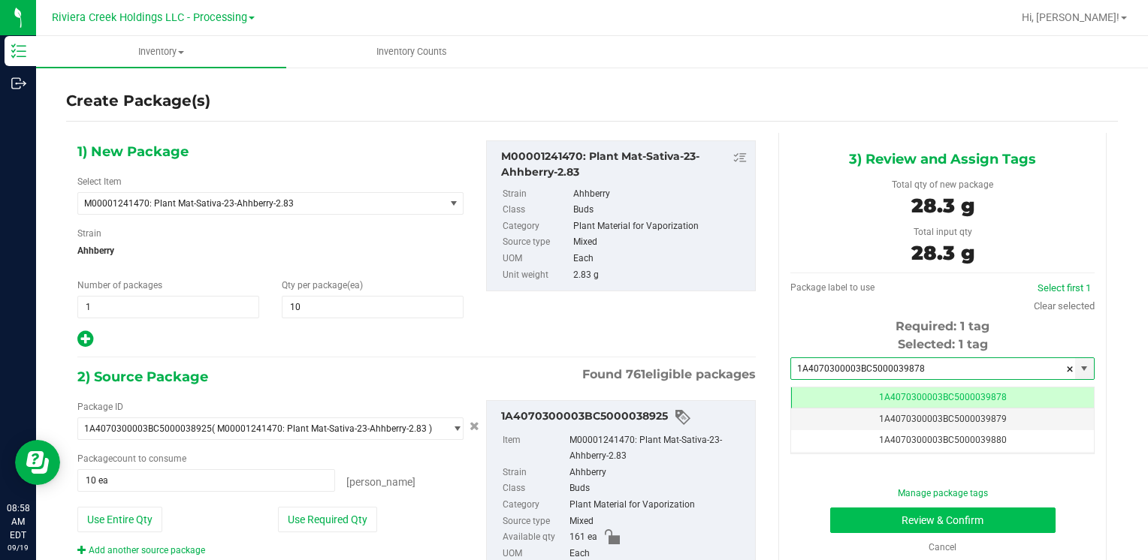
type input "1A4070300003BC5000039878"
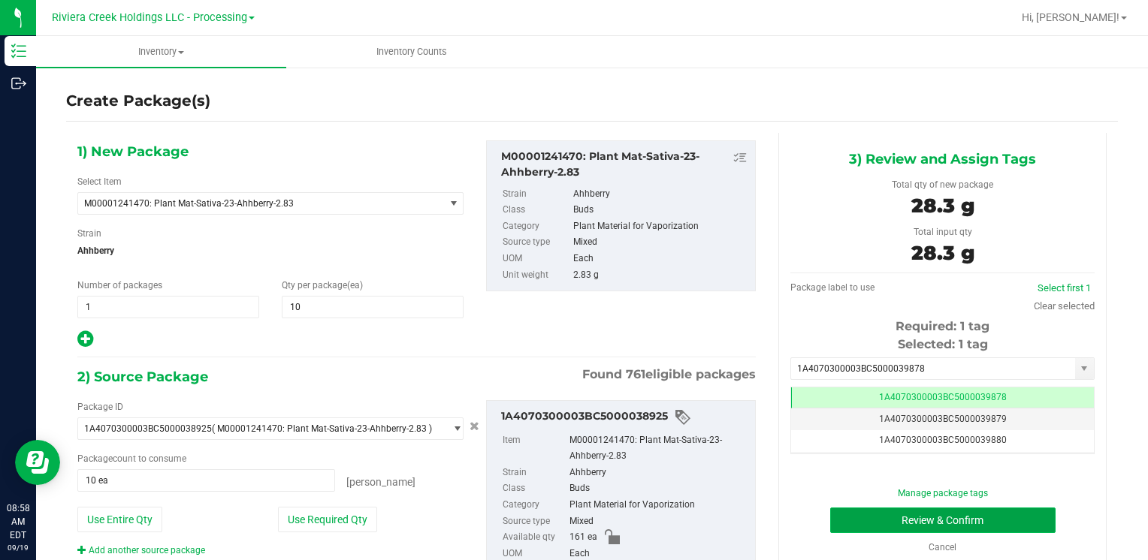
click at [861, 517] on button "Review & Confirm" at bounding box center [942, 521] width 225 height 26
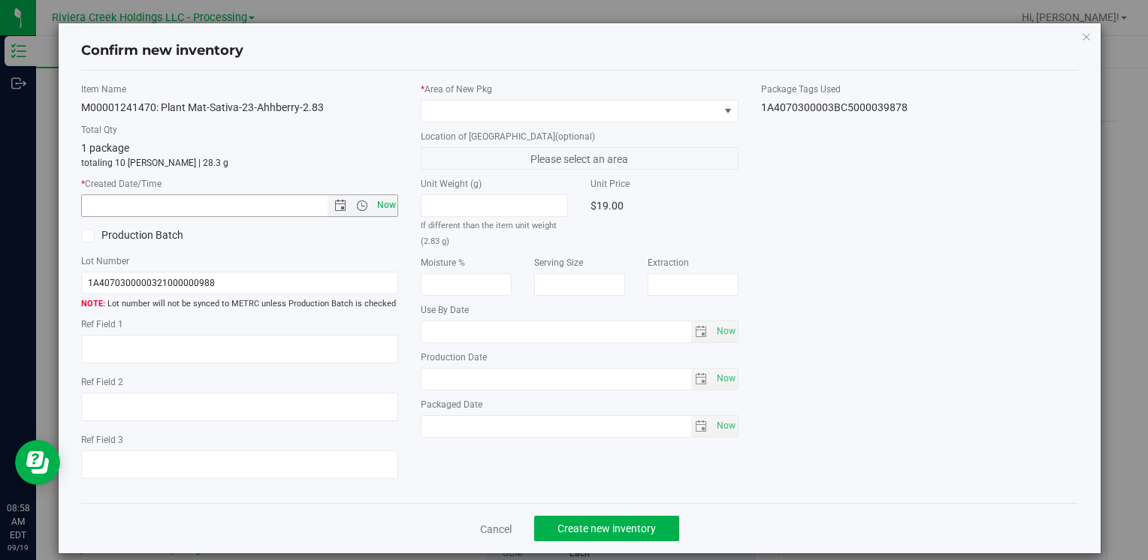
click at [385, 208] on span "Now" at bounding box center [386, 206] width 26 height 22
type input "[DATE] 8:58 AM"
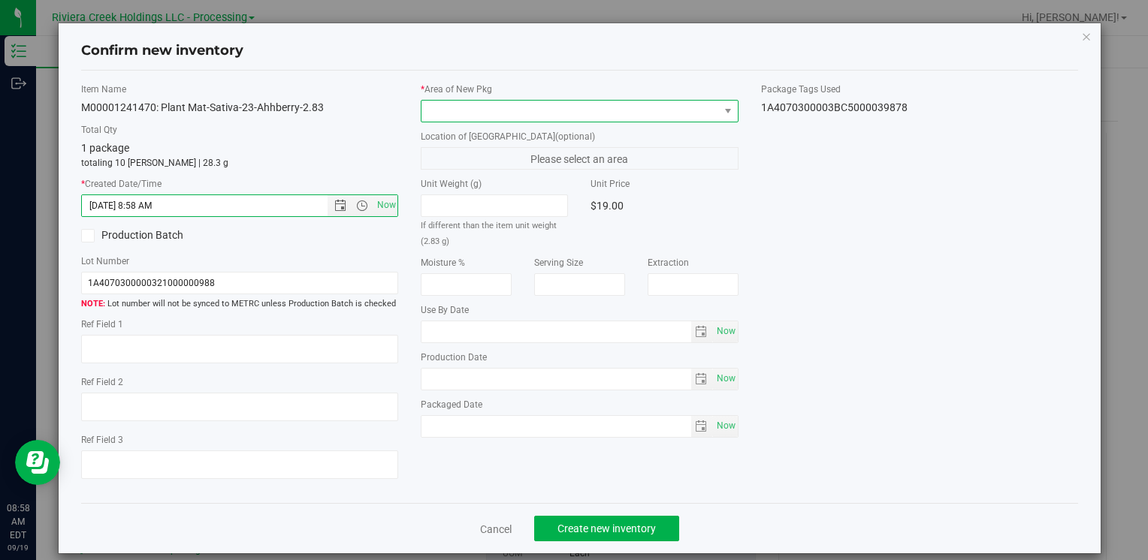
click at [445, 107] on span at bounding box center [569, 111] width 297 height 21
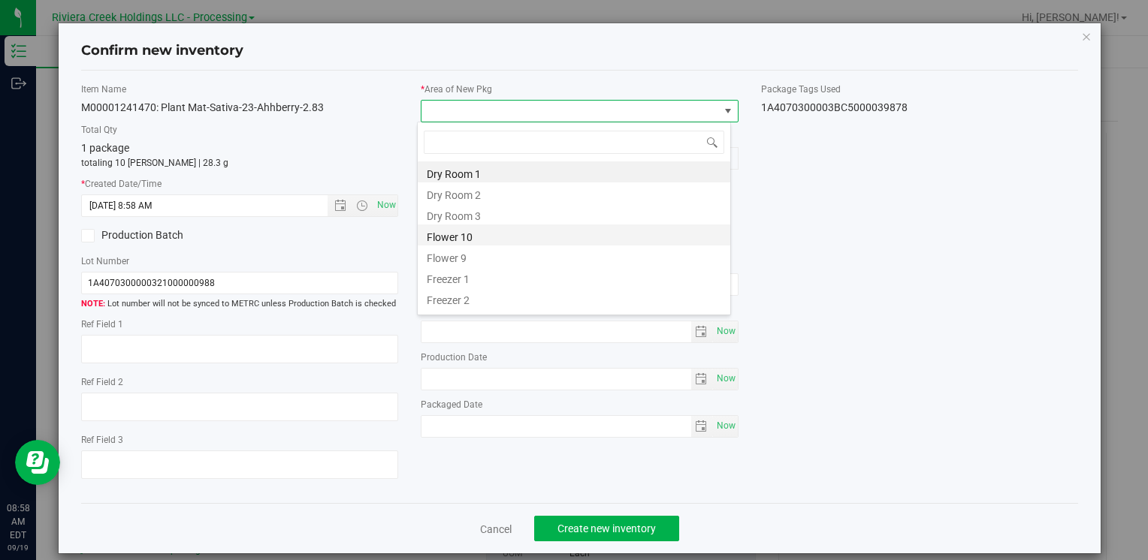
click at [481, 230] on li "Flower 10" at bounding box center [574, 235] width 312 height 21
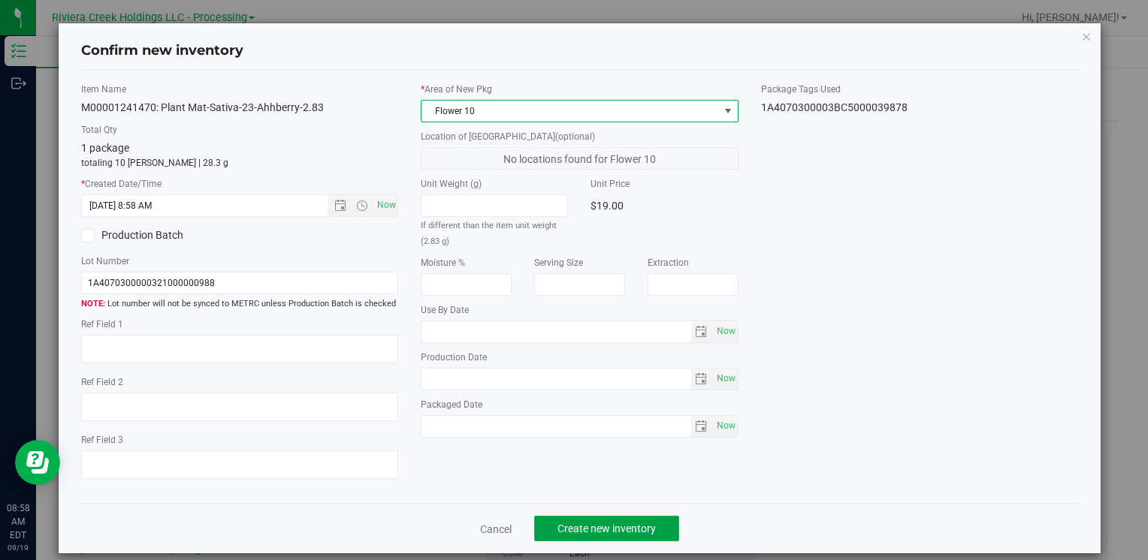
click at [582, 526] on span "Create new inventory" at bounding box center [606, 529] width 98 height 12
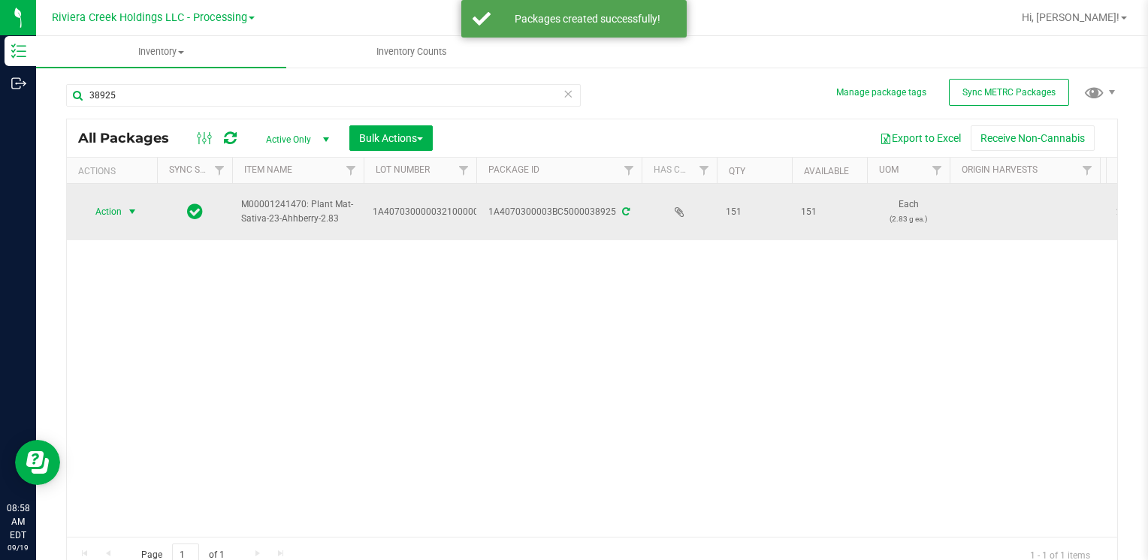
click at [122, 212] on span "Action" at bounding box center [112, 211] width 60 height 21
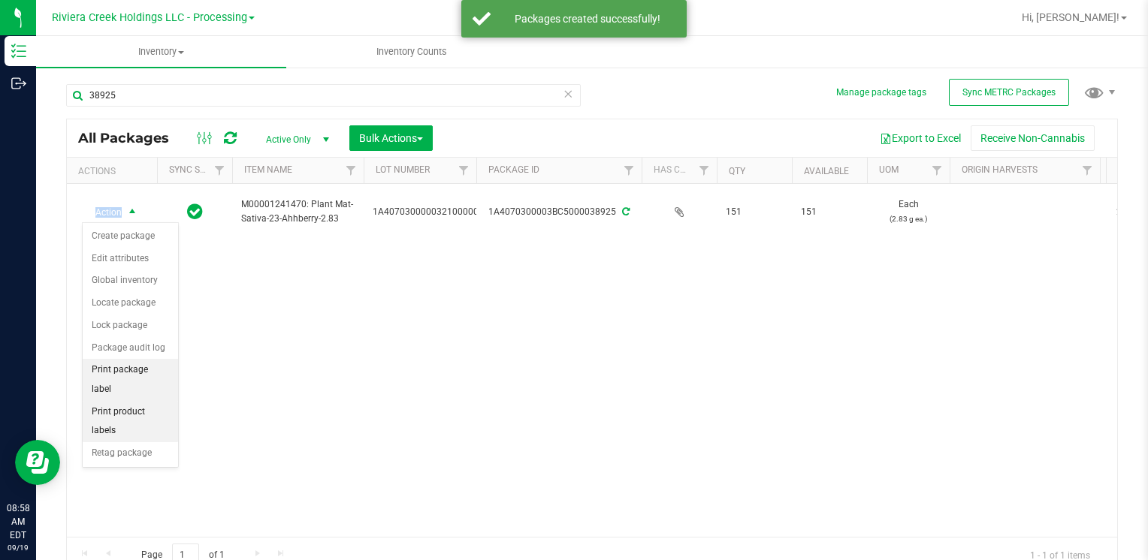
click at [162, 371] on li "Print package label" at bounding box center [130, 379] width 95 height 41
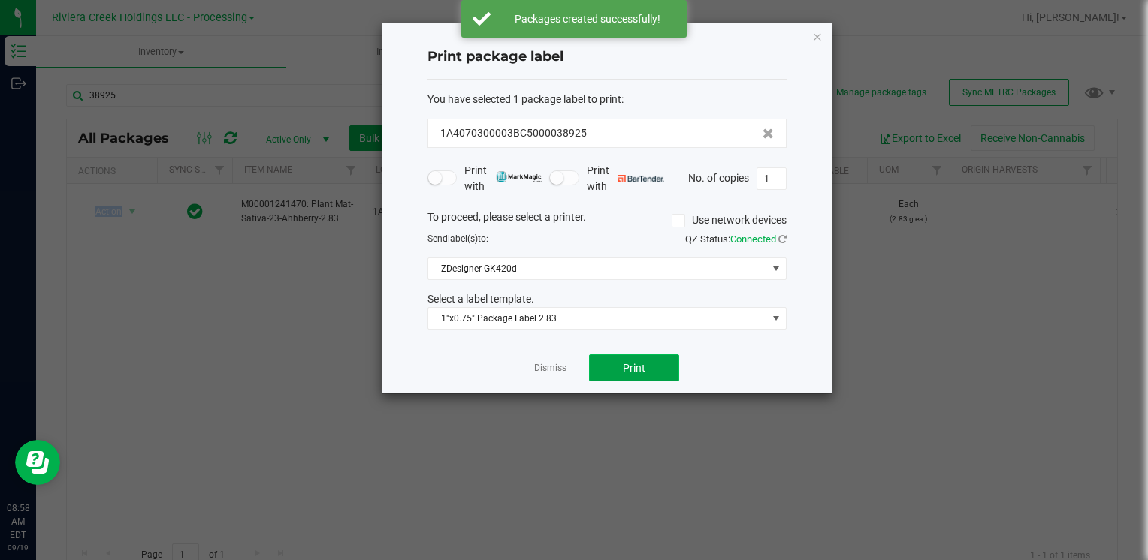
click at [632, 362] on span "Print" at bounding box center [634, 368] width 23 height 12
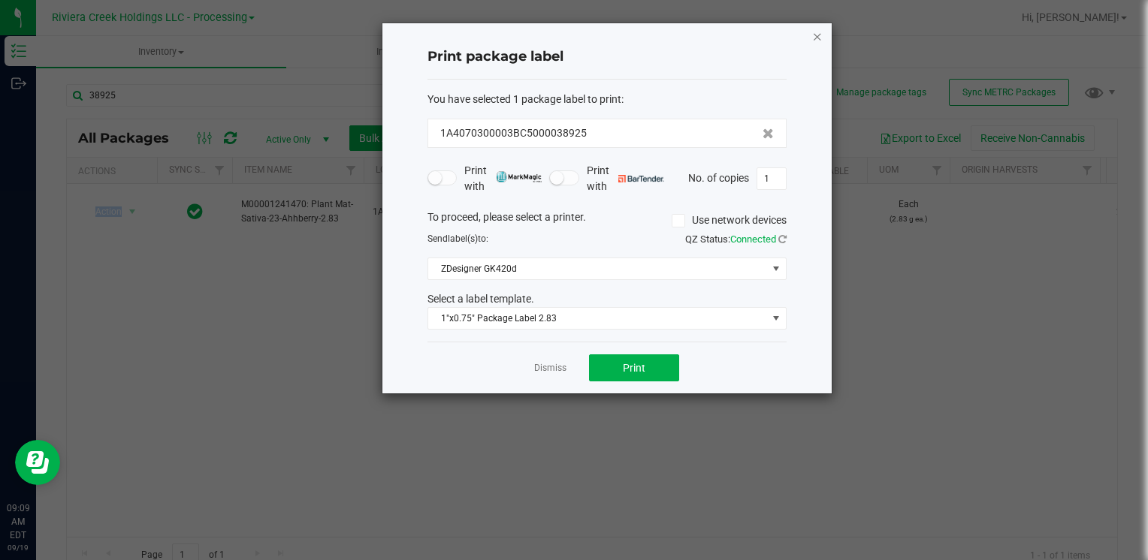
click at [814, 38] on icon "button" at bounding box center [817, 36] width 11 height 18
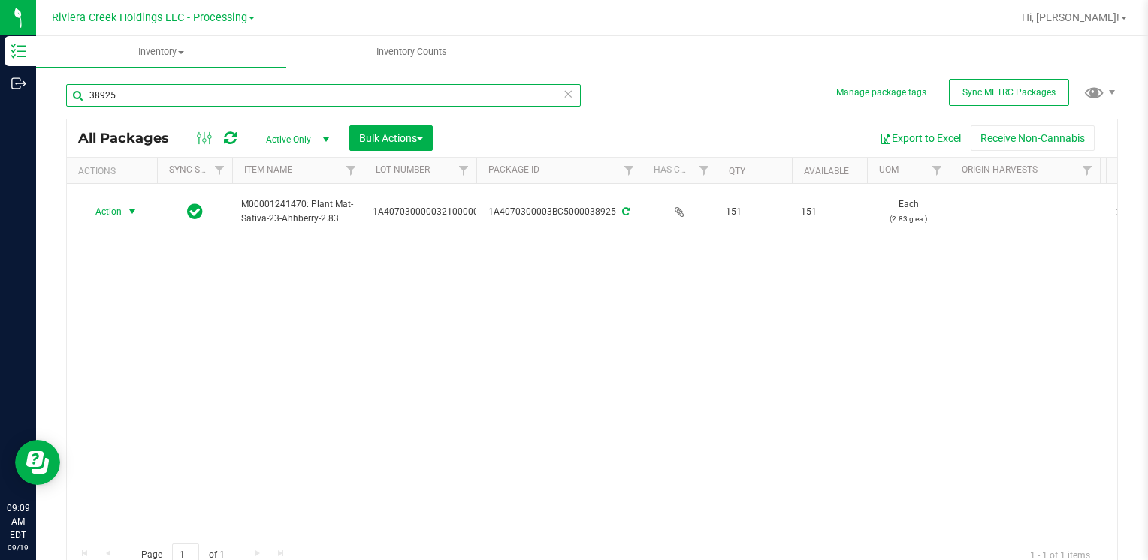
click at [210, 93] on input "38925" at bounding box center [323, 95] width 514 height 23
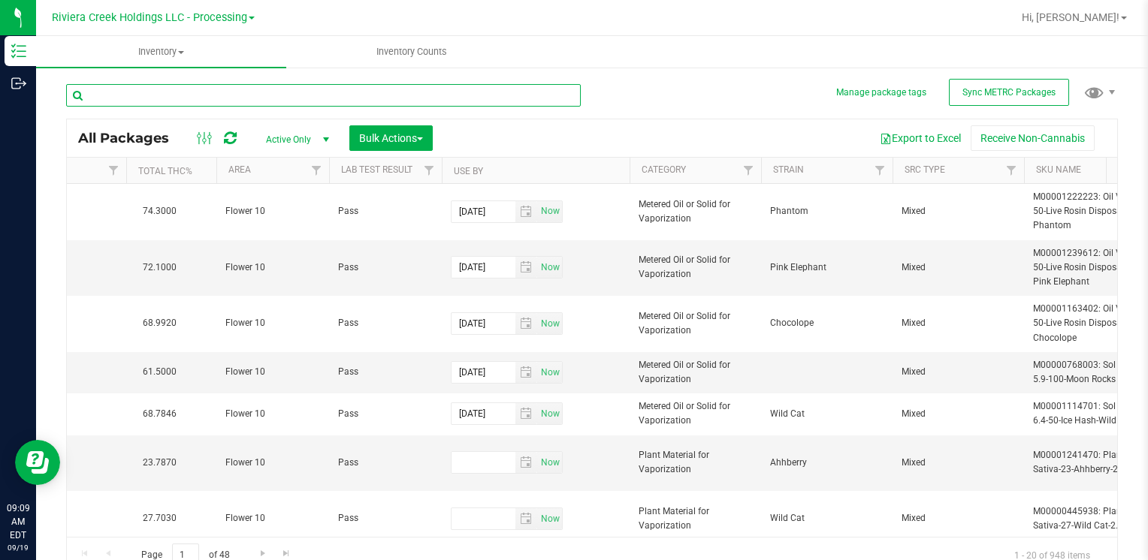
scroll to position [0, 993]
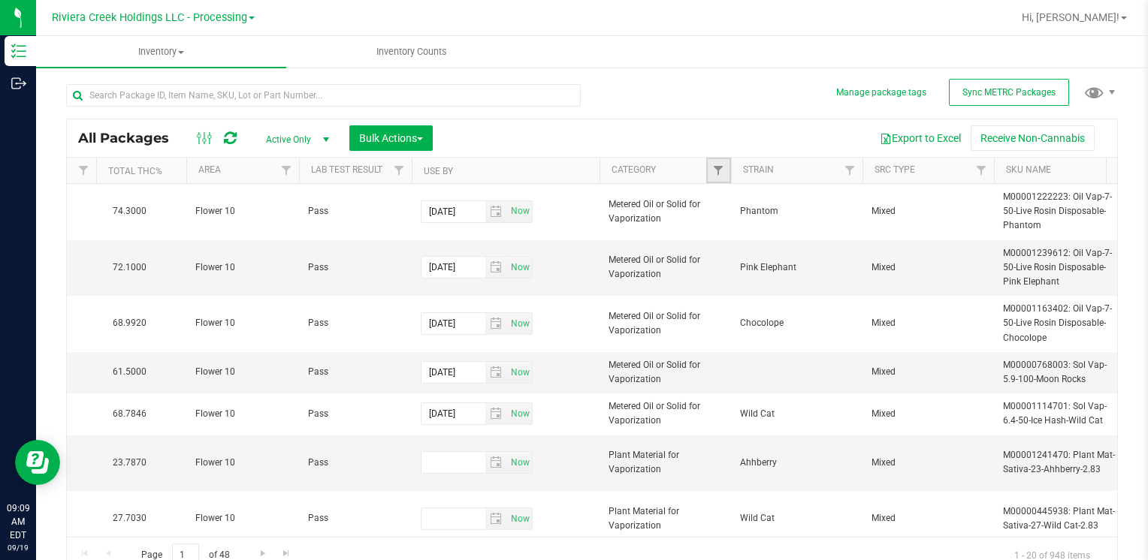
click at [711, 176] on link "Filter" at bounding box center [718, 171] width 25 height 26
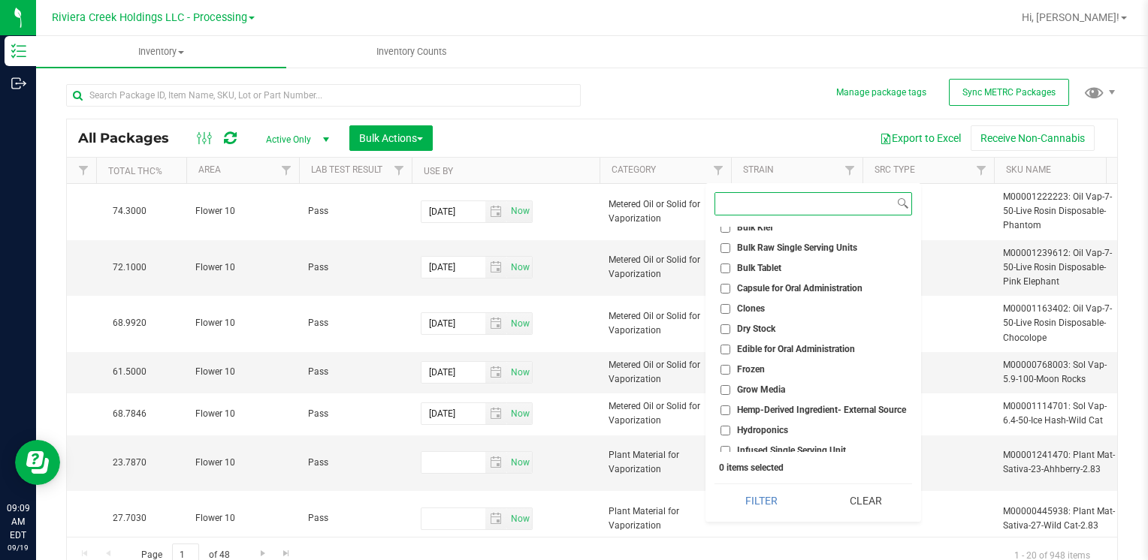
scroll to position [150, 0]
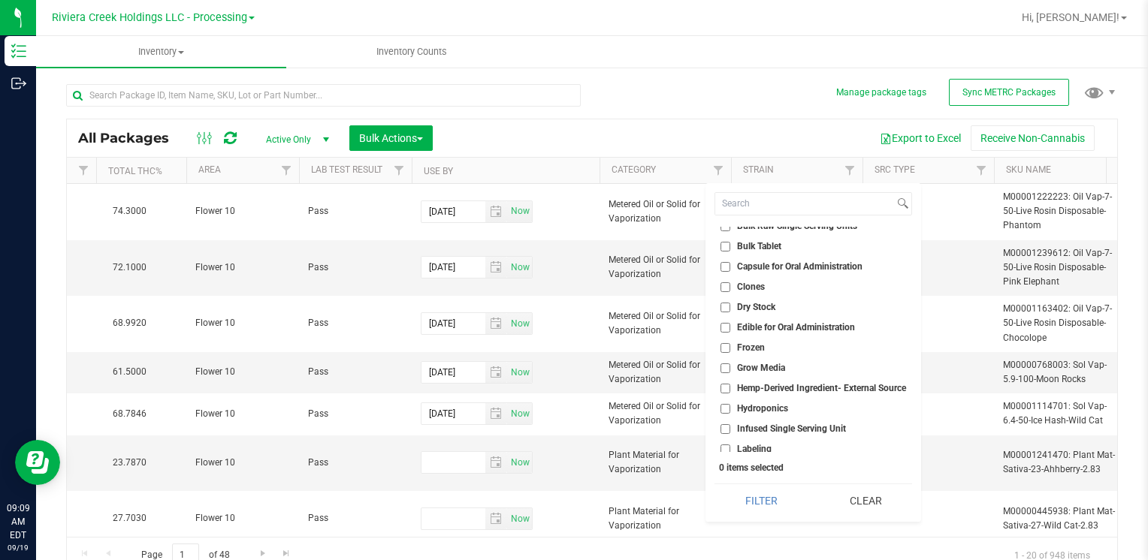
click at [724, 324] on input "Edible for Oral Administration" at bounding box center [725, 328] width 10 height 10
checkbox input "true"
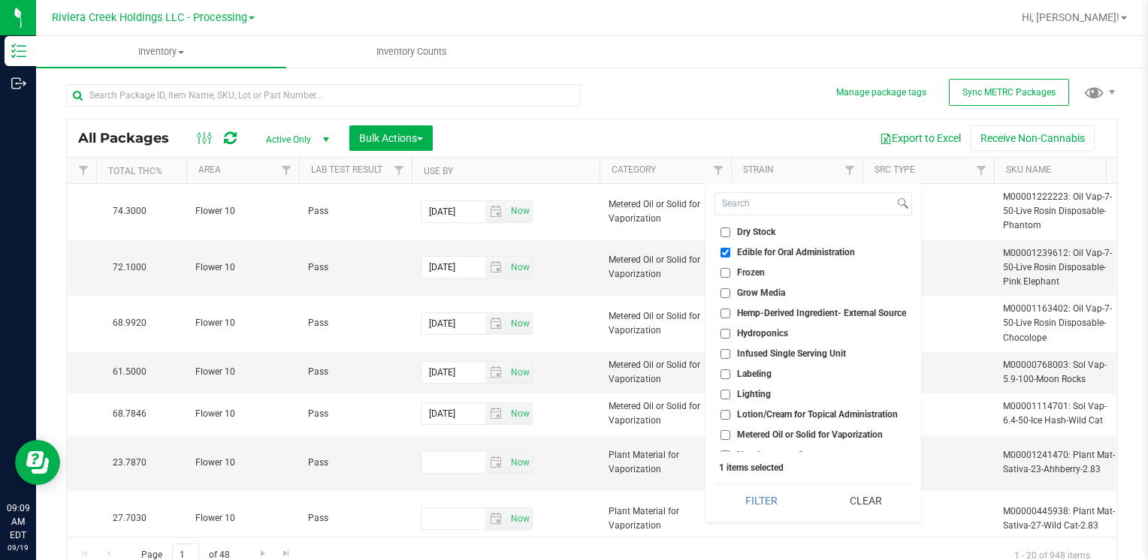
click at [728, 434] on input "Metered Oil or Solid for Vaporization" at bounding box center [725, 435] width 10 height 10
checkbox input "true"
click at [760, 500] on button "Filter" at bounding box center [760, 500] width 93 height 33
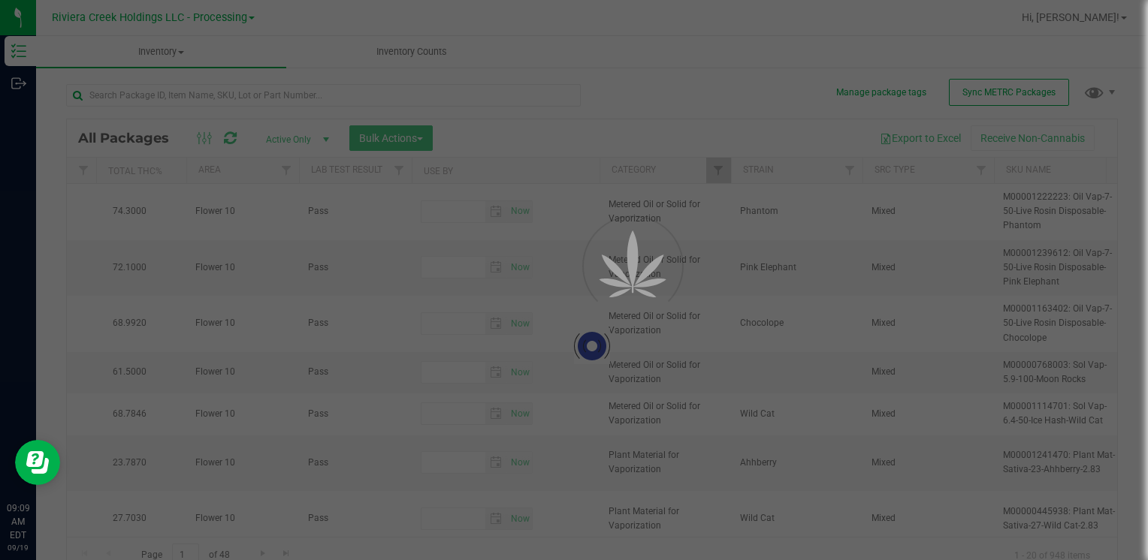
type input "[DATE]"
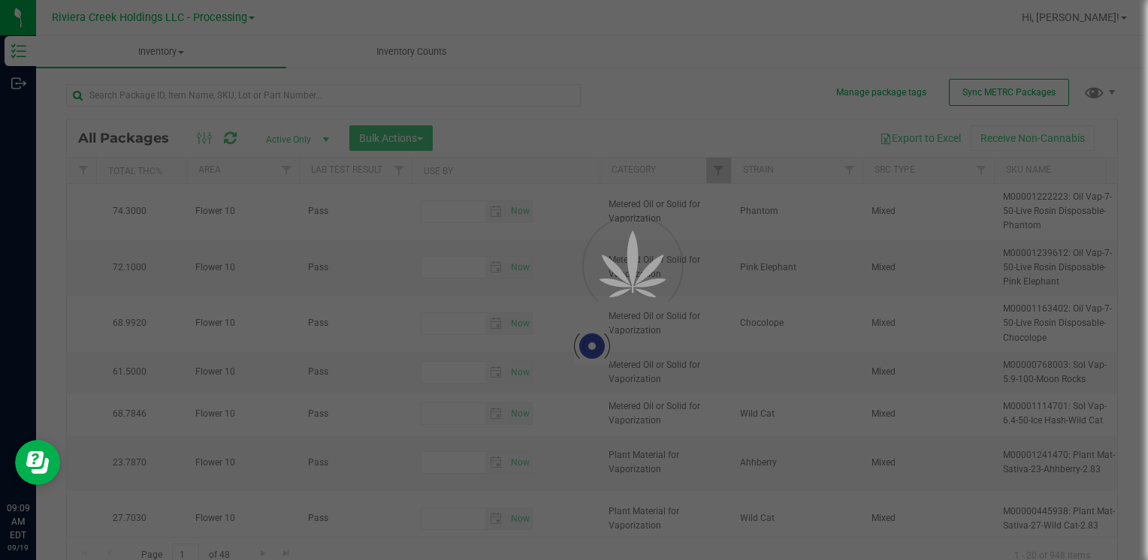
type input "[DATE]"
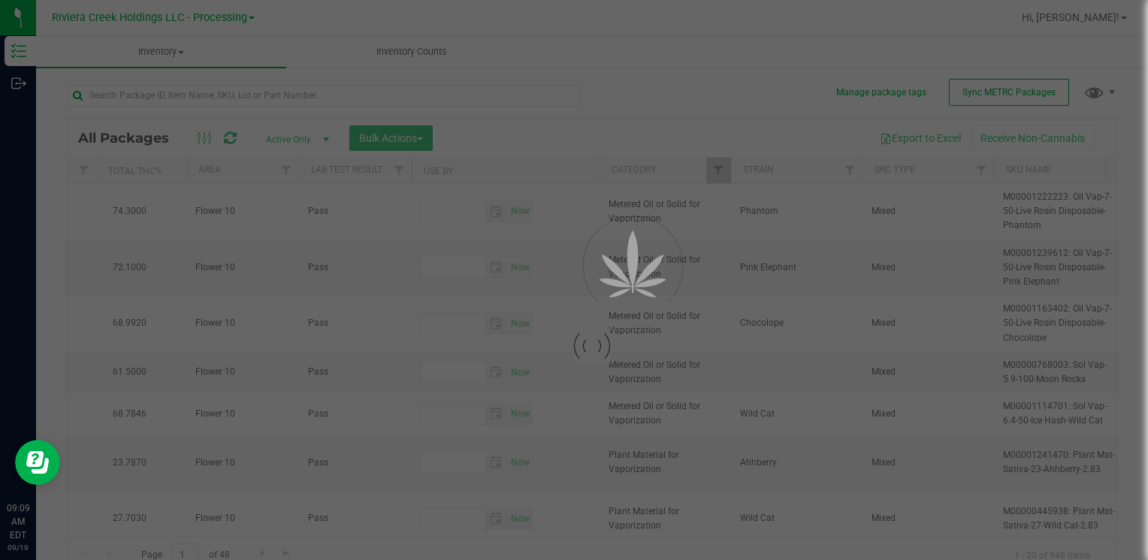
type input "[DATE]"
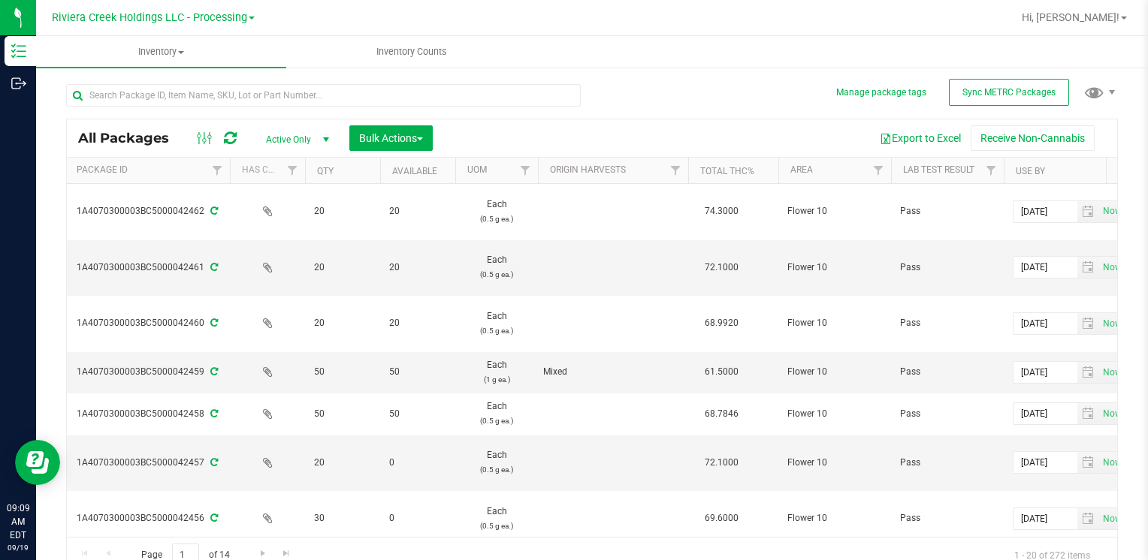
scroll to position [0, 1429]
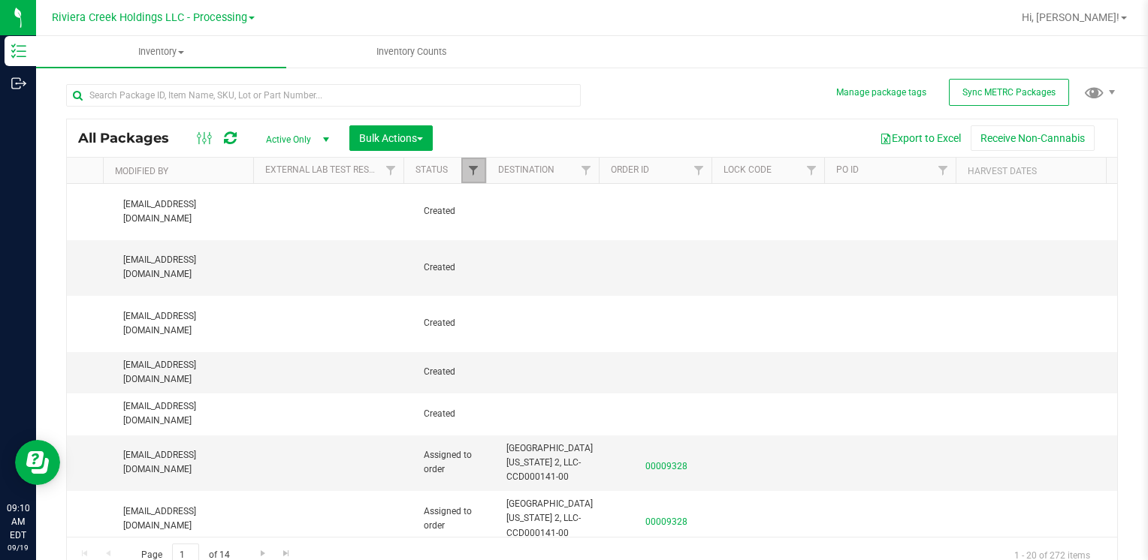
click at [467, 169] on span "Filter" at bounding box center [473, 170] width 12 height 12
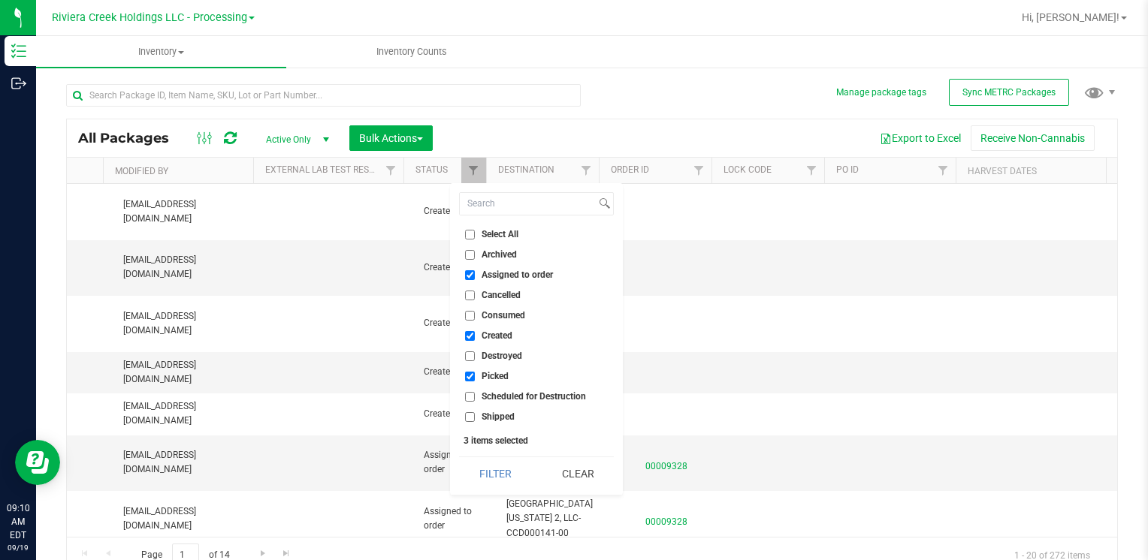
click at [469, 272] on input "Assigned to order" at bounding box center [470, 275] width 10 height 10
checkbox input "false"
click at [496, 473] on button "Filter" at bounding box center [495, 473] width 72 height 33
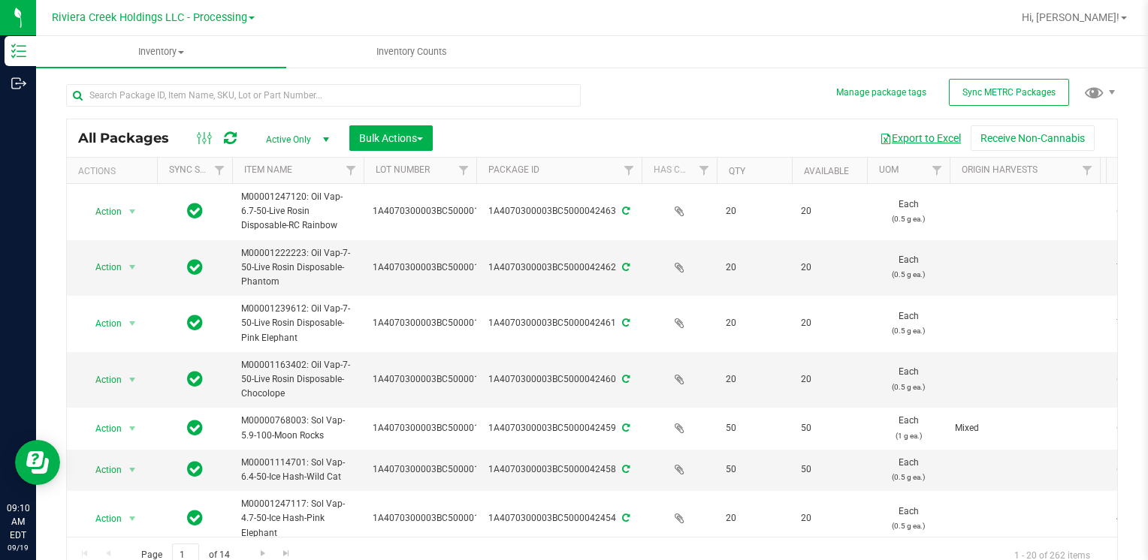
click at [893, 136] on button "Export to Excel" at bounding box center [920, 138] width 101 height 26
